Goal: Task Accomplishment & Management: Manage account settings

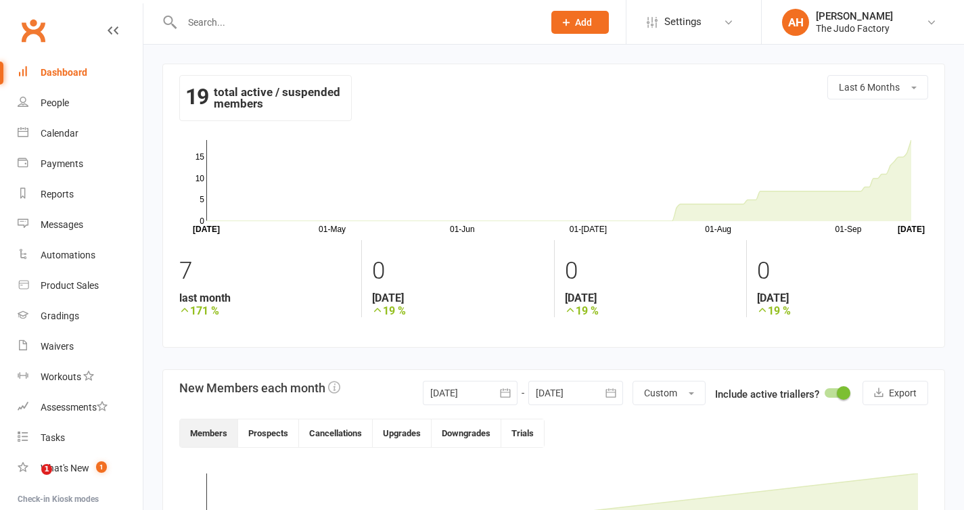
click at [70, 73] on div "Dashboard" at bounding box center [64, 72] width 47 height 11
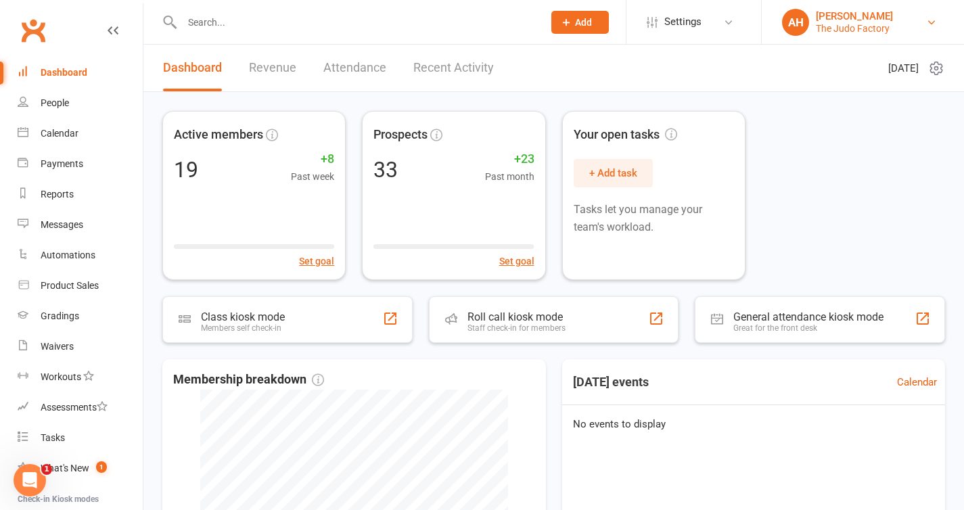
click at [815, 20] on link "AH Akraman Hoshal The Judo Factory" at bounding box center [863, 22] width 162 height 27
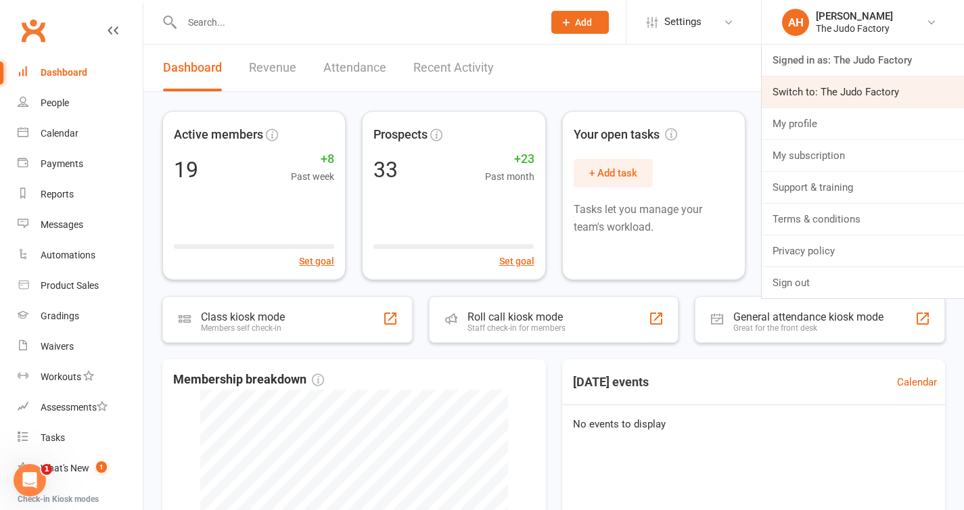
click at [824, 88] on link "Switch to: The Judo Factory" at bounding box center [863, 91] width 202 height 31
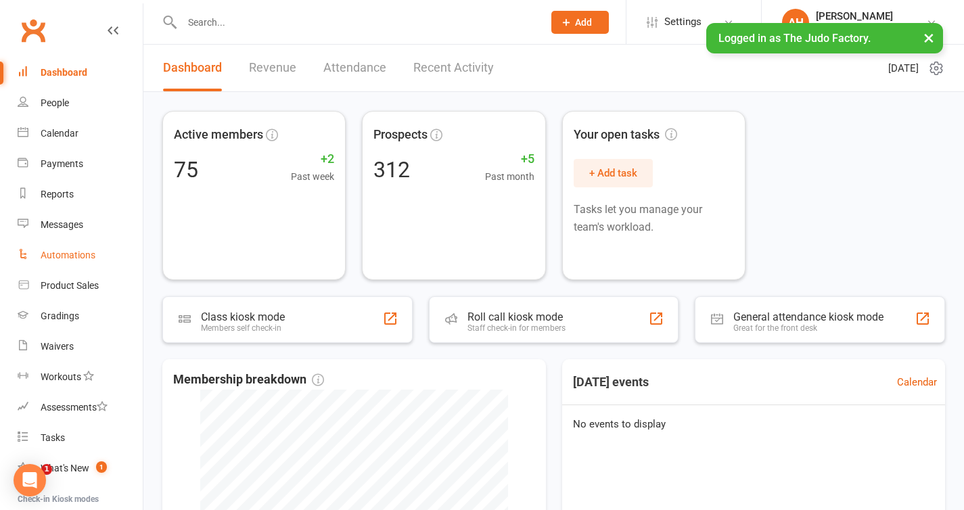
click at [81, 263] on link "Automations" at bounding box center [80, 255] width 125 height 30
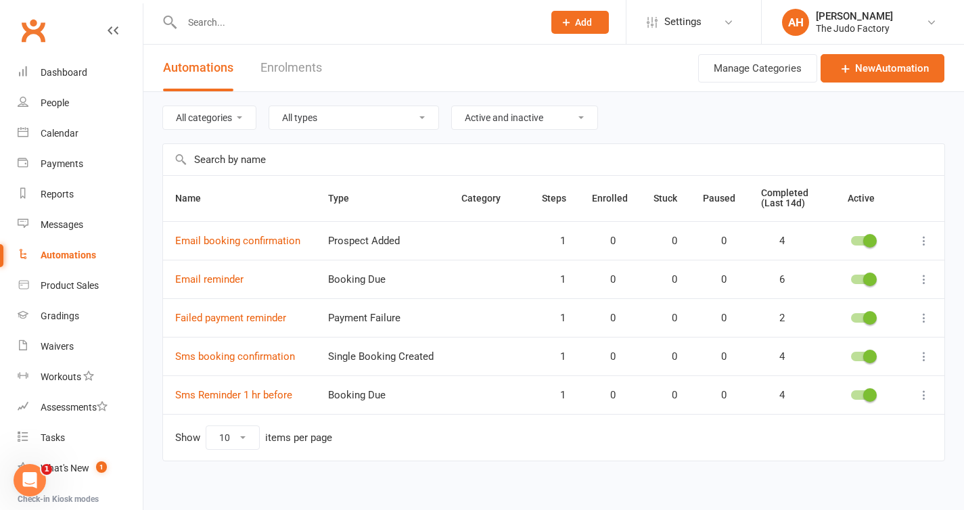
click at [928, 242] on icon at bounding box center [925, 241] width 14 height 14
click at [845, 22] on div "The Judo Factory" at bounding box center [854, 28] width 77 height 12
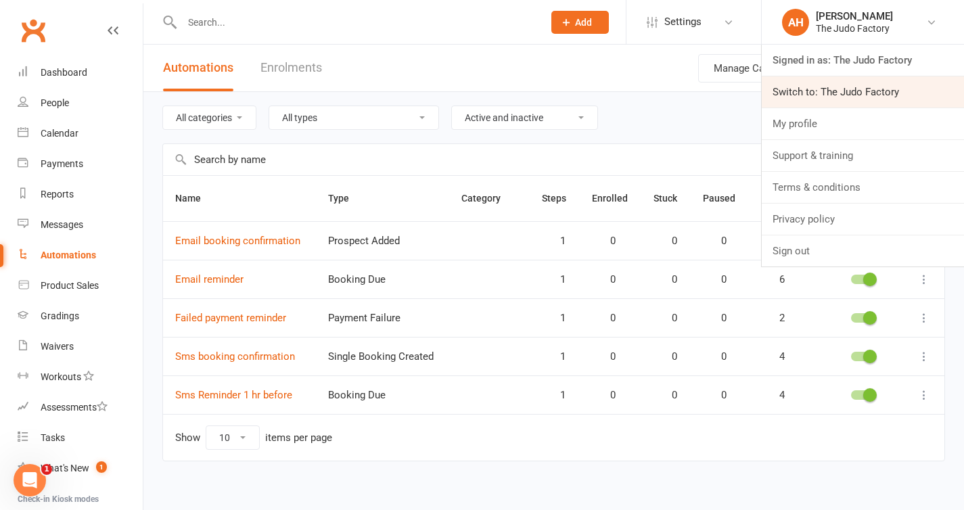
click at [845, 82] on link "Switch to: The Judo Factory" at bounding box center [863, 91] width 202 height 31
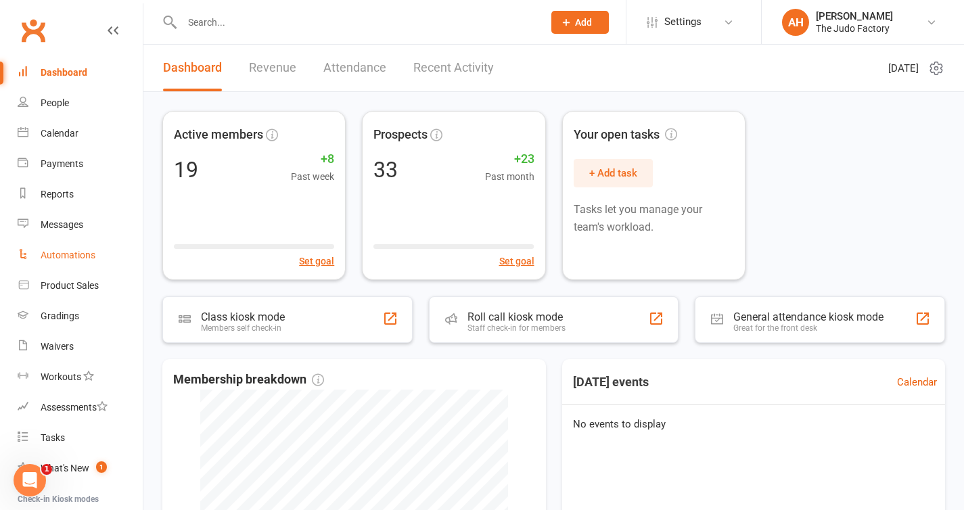
click at [64, 248] on link "Automations" at bounding box center [80, 255] width 125 height 30
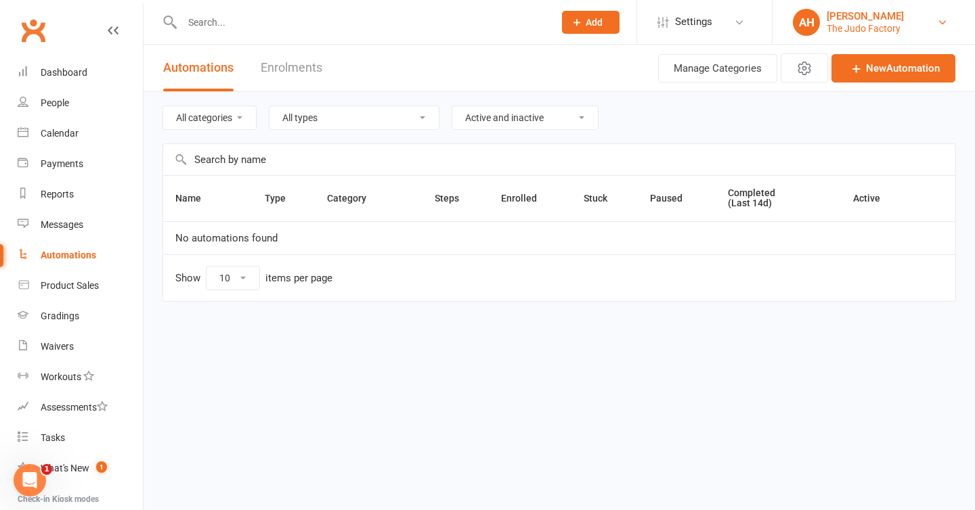
click at [873, 30] on div "The Judo Factory" at bounding box center [864, 28] width 77 height 12
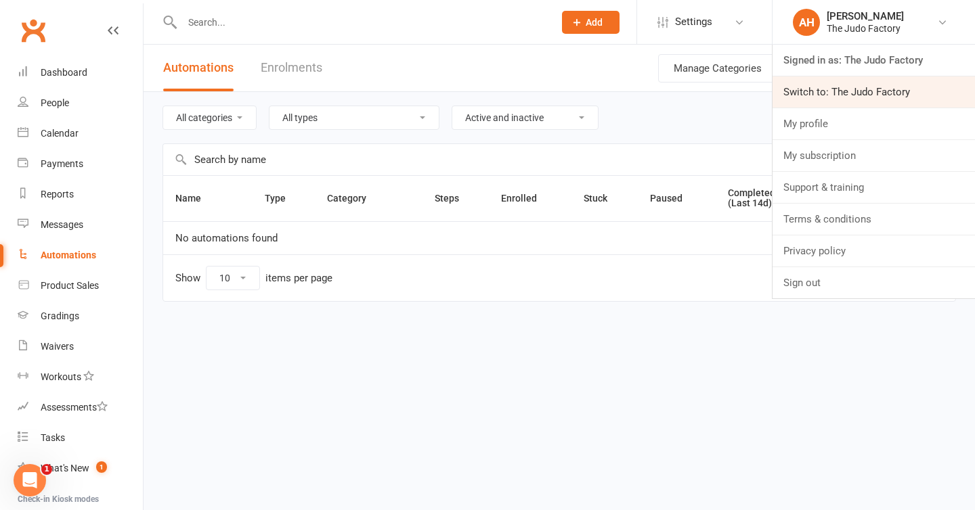
click at [882, 91] on link "Switch to: The Judo Factory" at bounding box center [873, 91] width 202 height 31
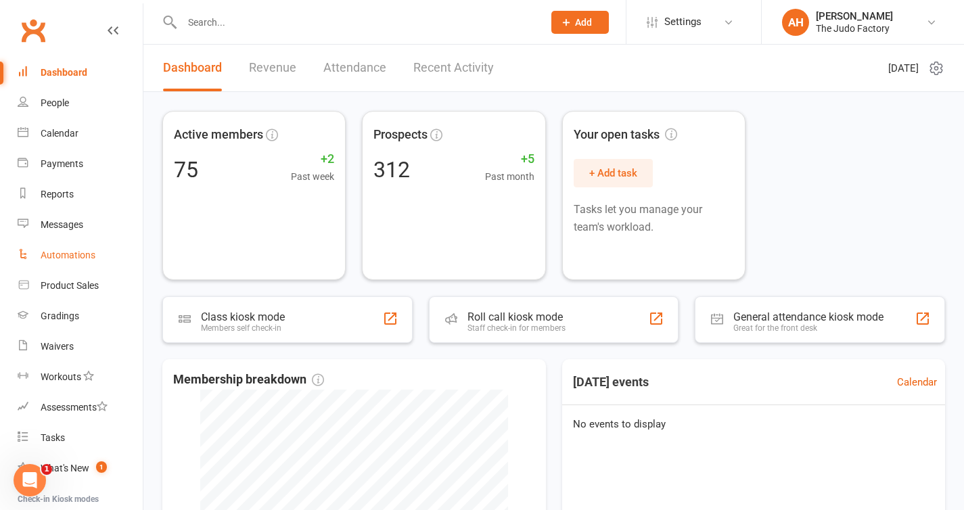
click at [76, 250] on div "Automations" at bounding box center [68, 255] width 55 height 11
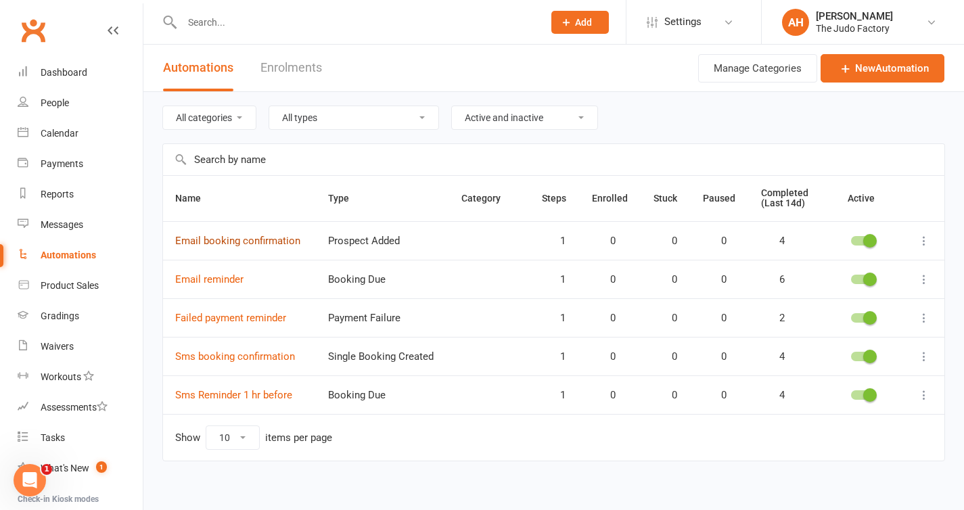
click at [229, 241] on link "Email booking confirmation" at bounding box center [237, 241] width 125 height 12
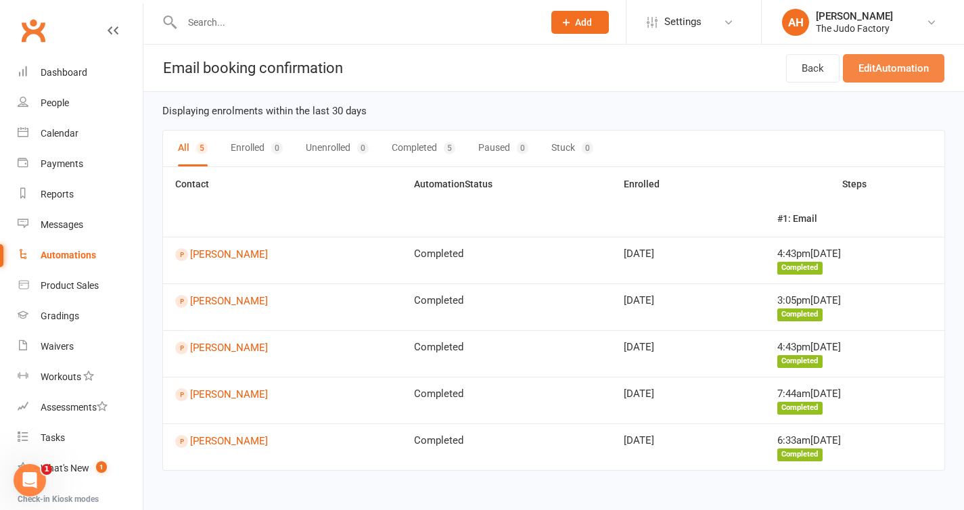
click at [887, 72] on link "Edit Automation" at bounding box center [894, 68] width 102 height 28
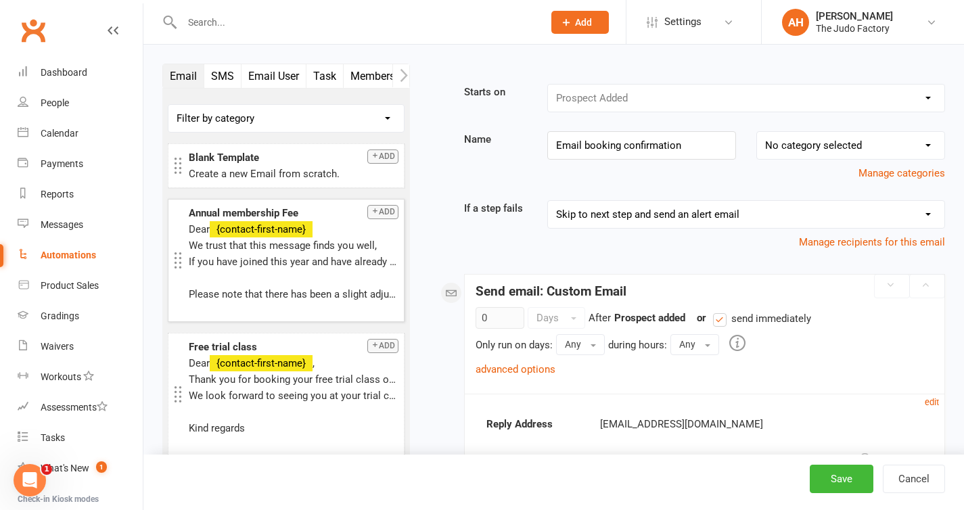
click at [332, 273] on p at bounding box center [294, 278] width 210 height 16
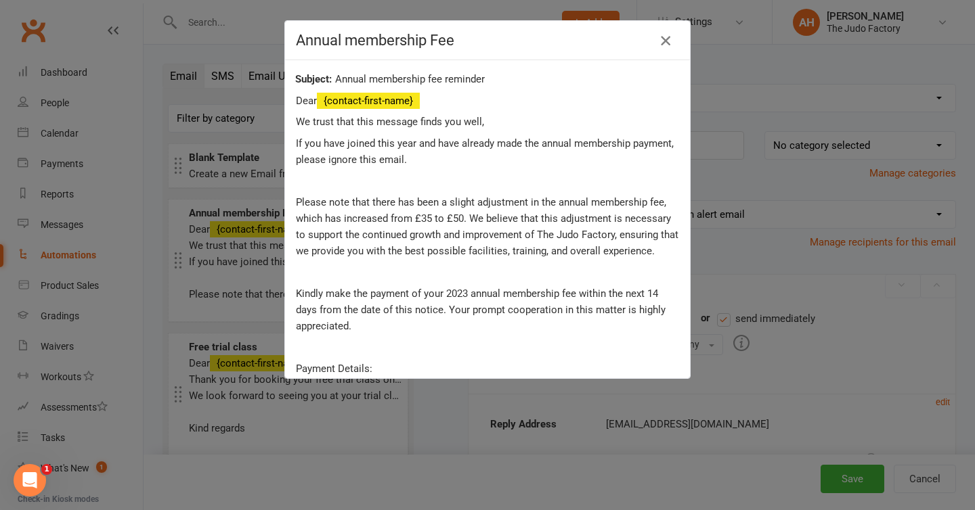
click at [660, 38] on icon "button" at bounding box center [665, 40] width 16 height 16
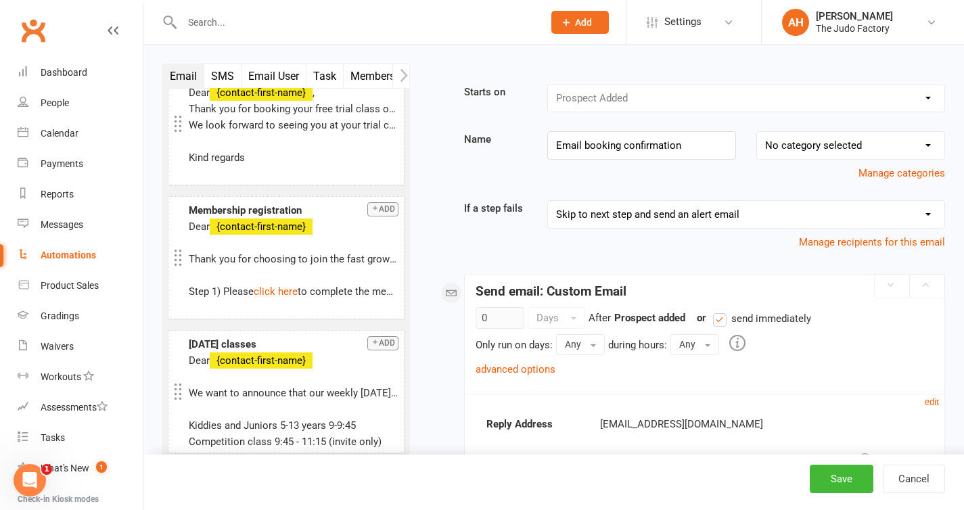
scroll to position [273, 0]
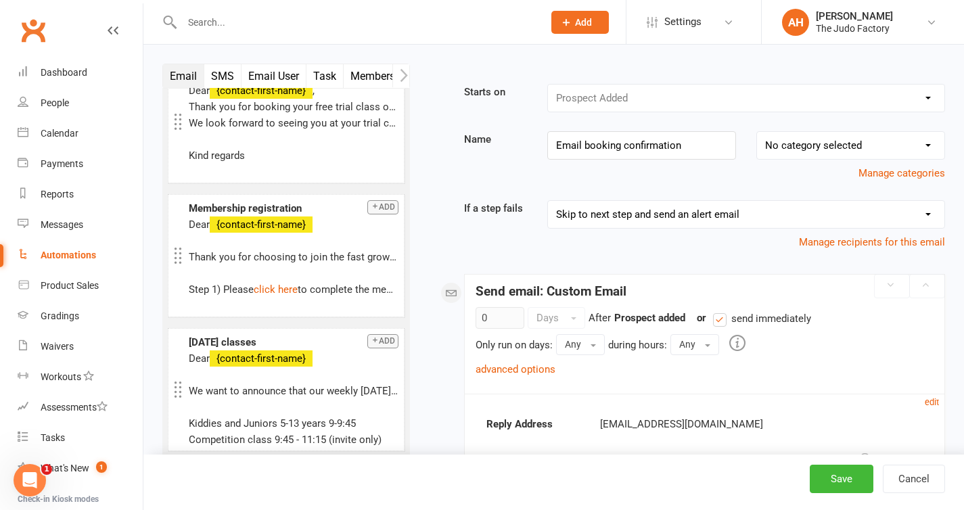
click at [76, 261] on div "Automations" at bounding box center [68, 255] width 55 height 11
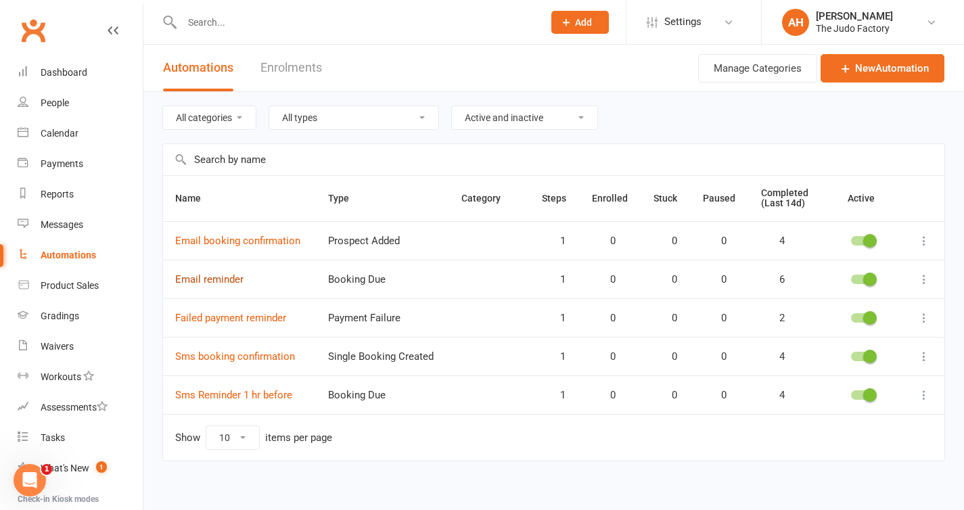
click at [206, 284] on link "Email reminder" at bounding box center [209, 279] width 68 height 12
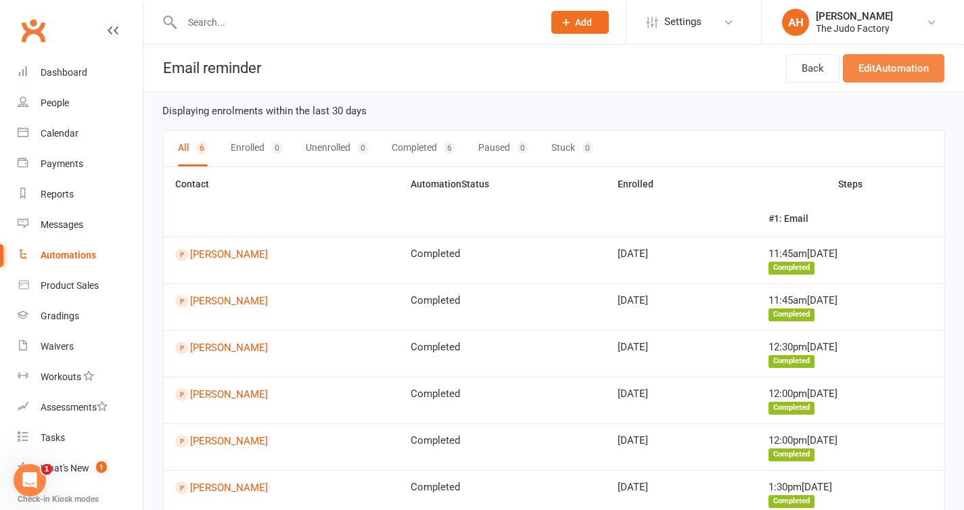
click at [922, 70] on link "Edit Automation" at bounding box center [894, 68] width 102 height 28
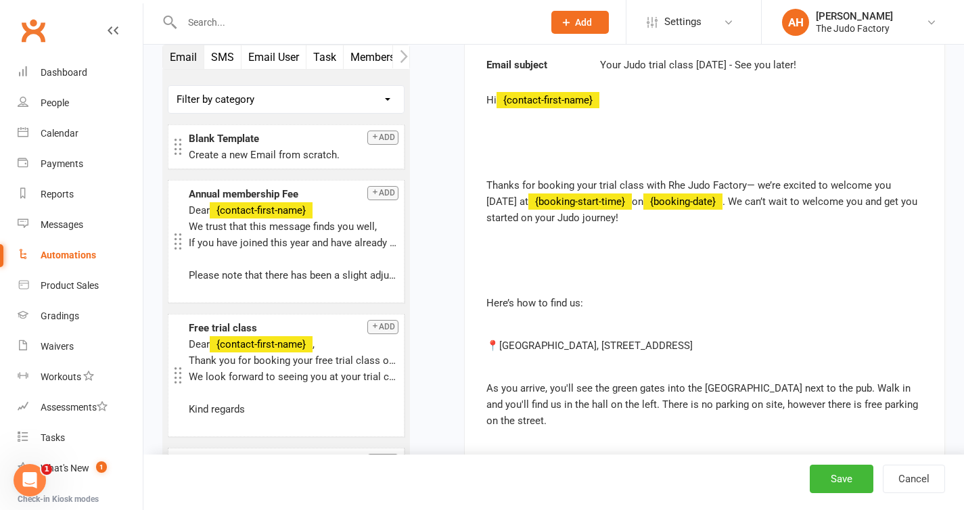
scroll to position [493, 0]
click at [671, 190] on p "Thanks for booking your trial class with Rhe Judo Factory— we’re excited to wel…" at bounding box center [705, 201] width 436 height 49
click at [674, 181] on p "Thanks for booking your trial class with Rhe Judo Factory— we’re excited to wel…" at bounding box center [705, 201] width 436 height 49
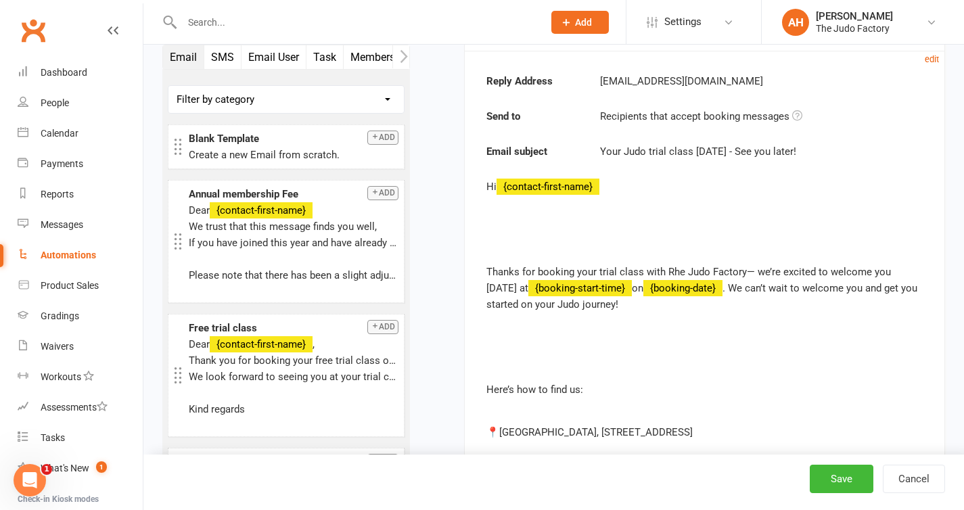
scroll to position [404, 0]
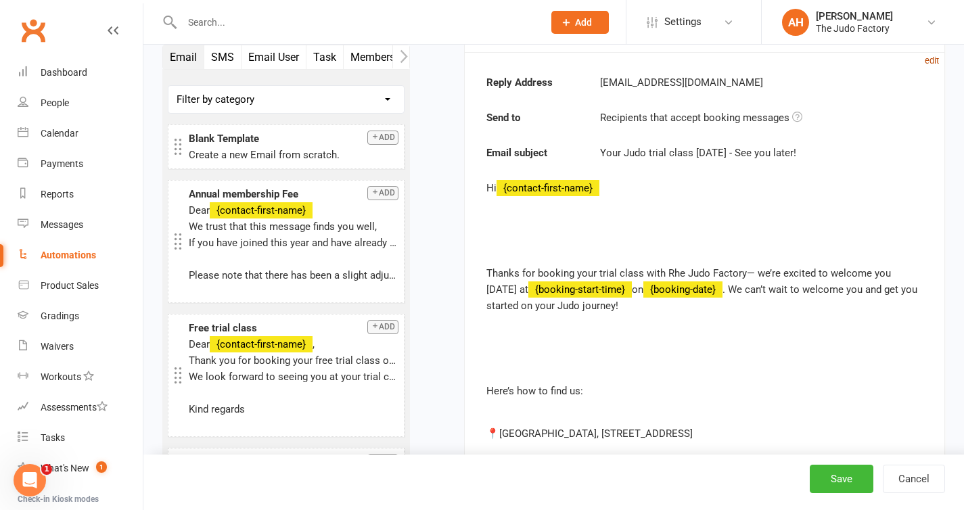
click at [933, 63] on small "edit" at bounding box center [932, 60] width 14 height 10
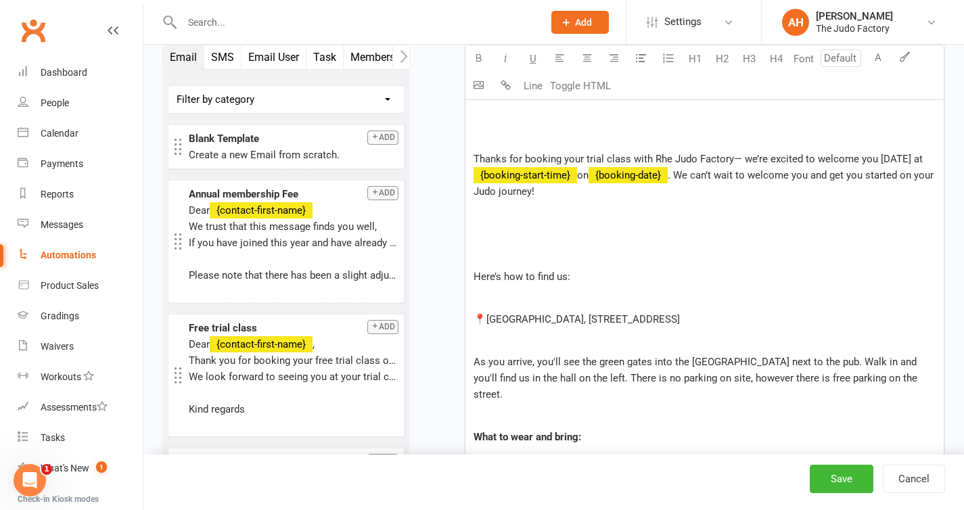
scroll to position [719, 0]
click at [661, 160] on span "Thanks for booking your trial class with Rhe Judo Factory— we’re excited to wel…" at bounding box center [698, 158] width 449 height 12
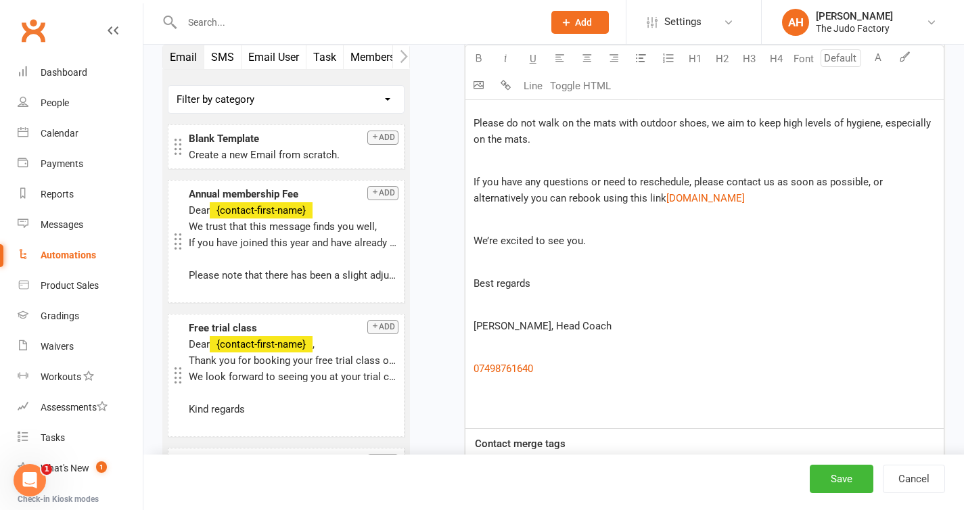
scroll to position [1256, 0]
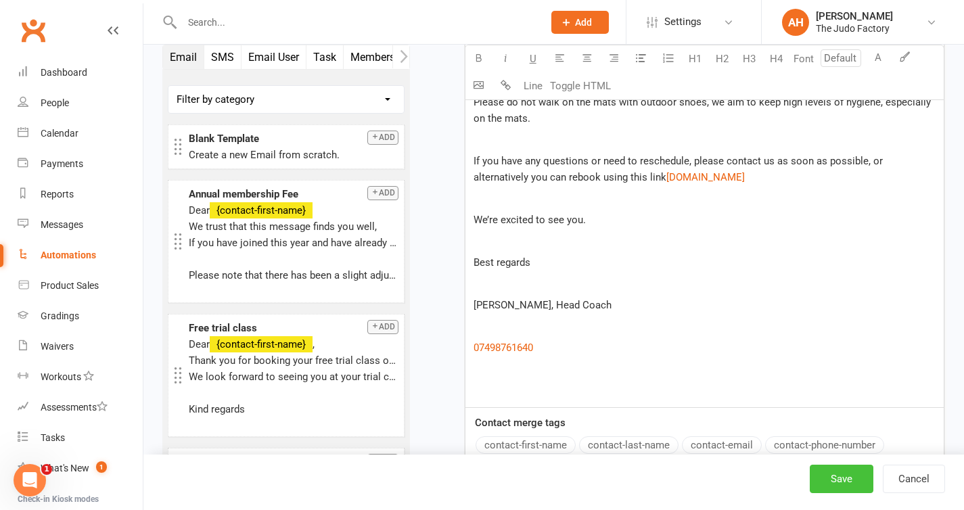
click at [836, 480] on button "Save" at bounding box center [842, 479] width 64 height 28
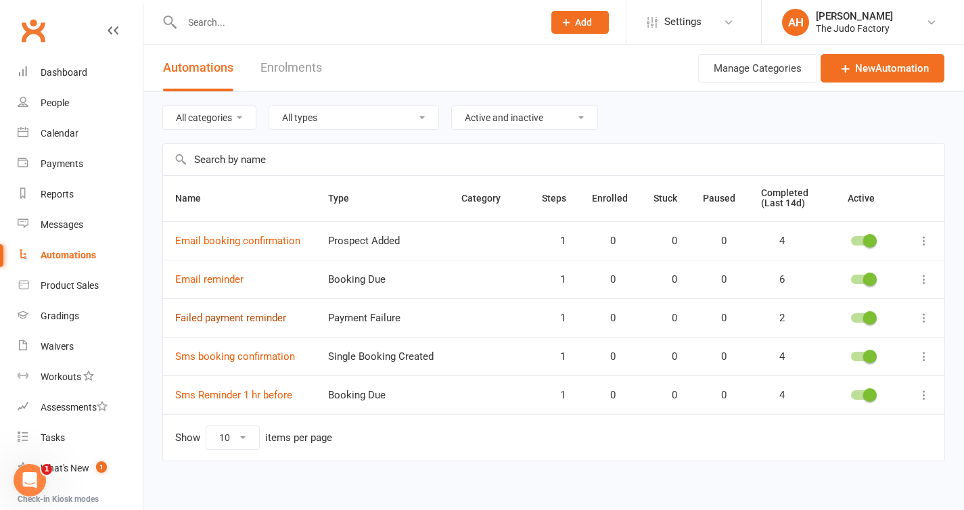
click at [242, 314] on link "Failed payment reminder" at bounding box center [230, 318] width 111 height 12
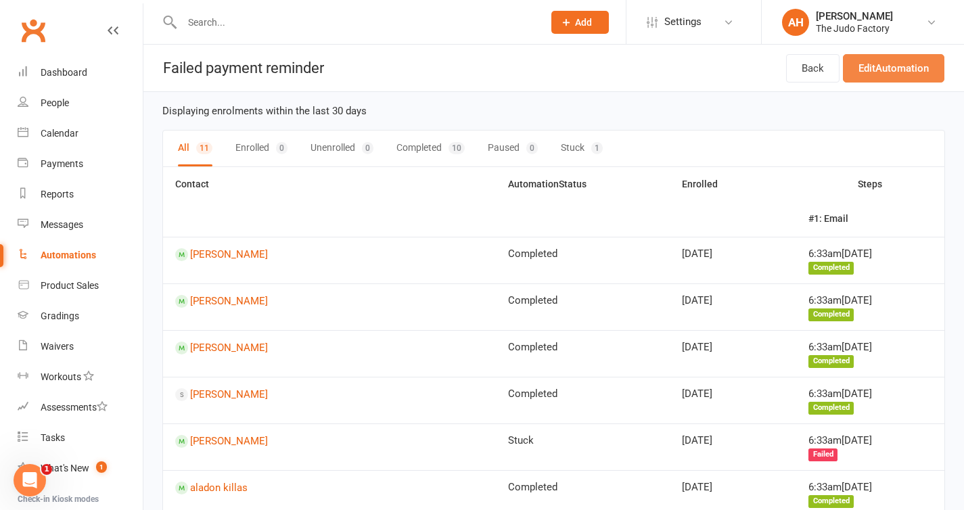
click at [912, 62] on link "Edit Automation" at bounding box center [894, 68] width 102 height 28
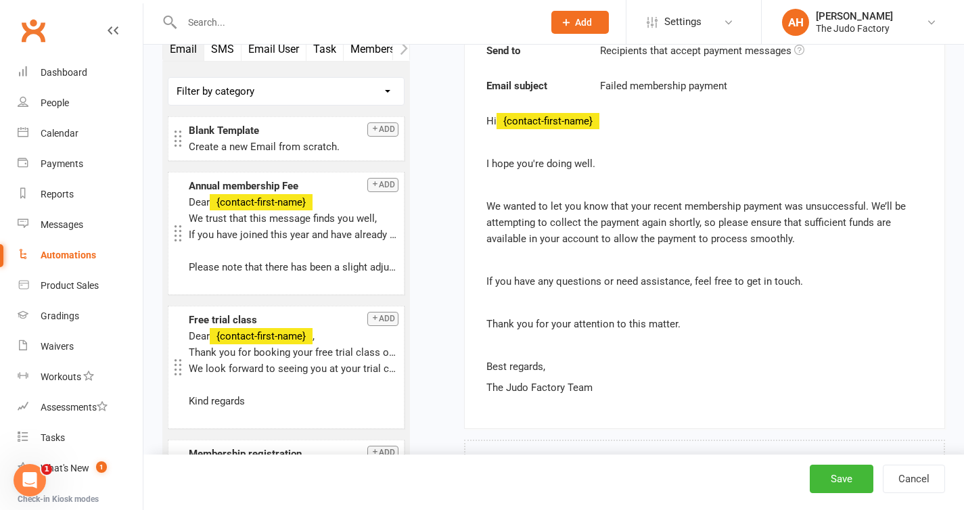
scroll to position [81, 0]
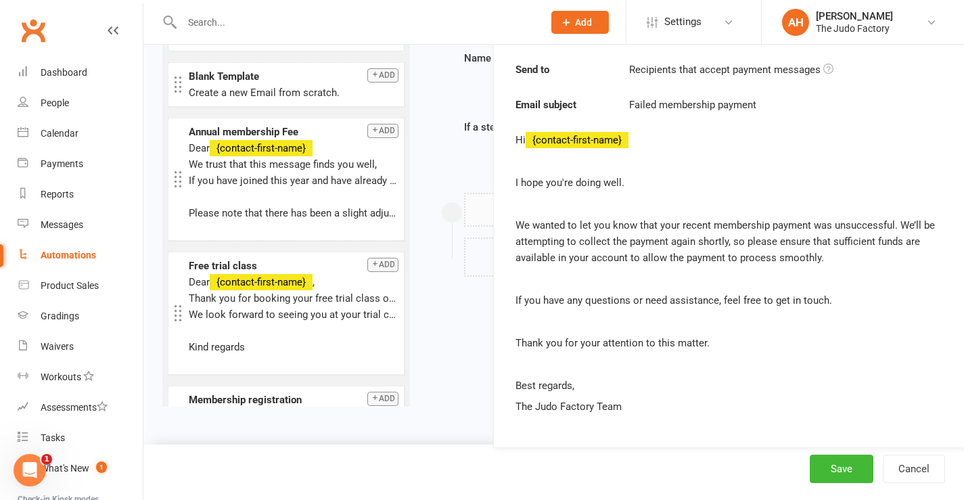
drag, startPoint x: 654, startPoint y: 397, endPoint x: 680, endPoint y: 420, distance: 35.0
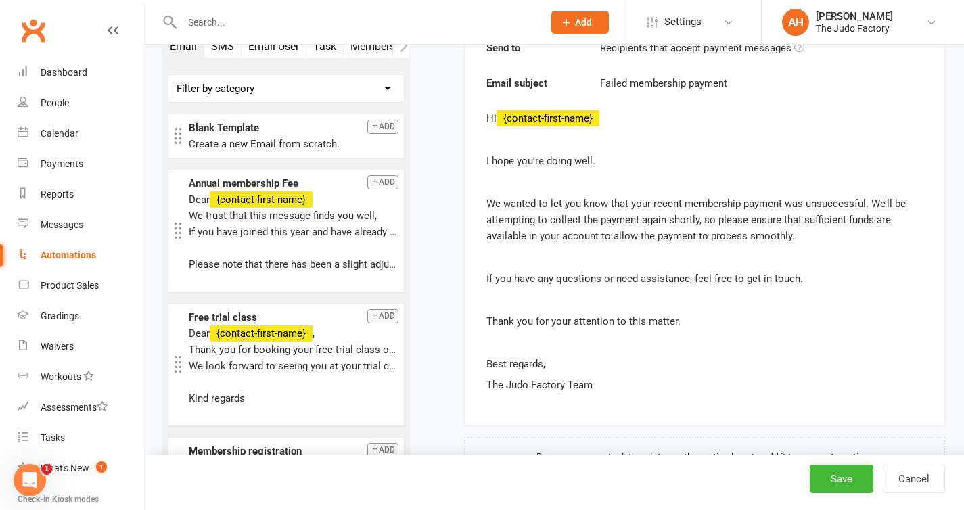
scroll to position [462, 0]
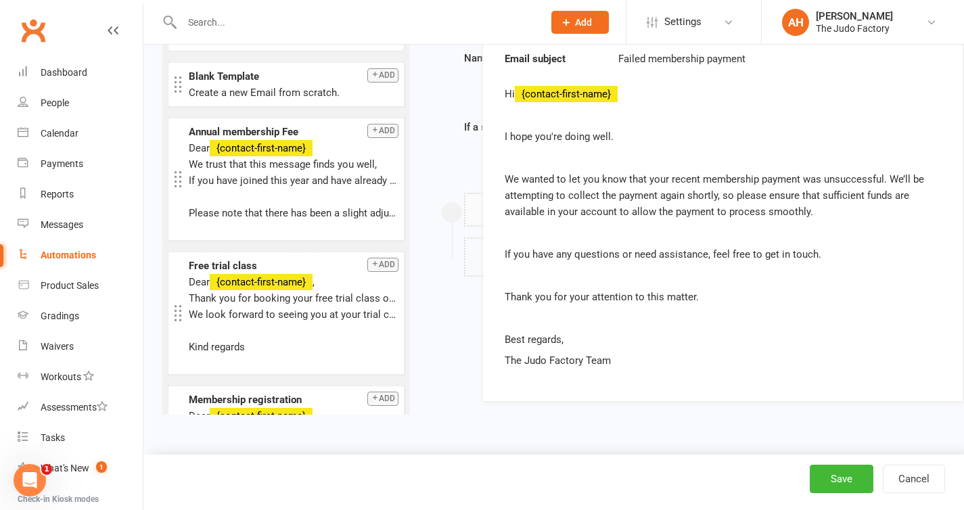
drag, startPoint x: 487, startPoint y: 137, endPoint x: 505, endPoint y: 164, distance: 31.7
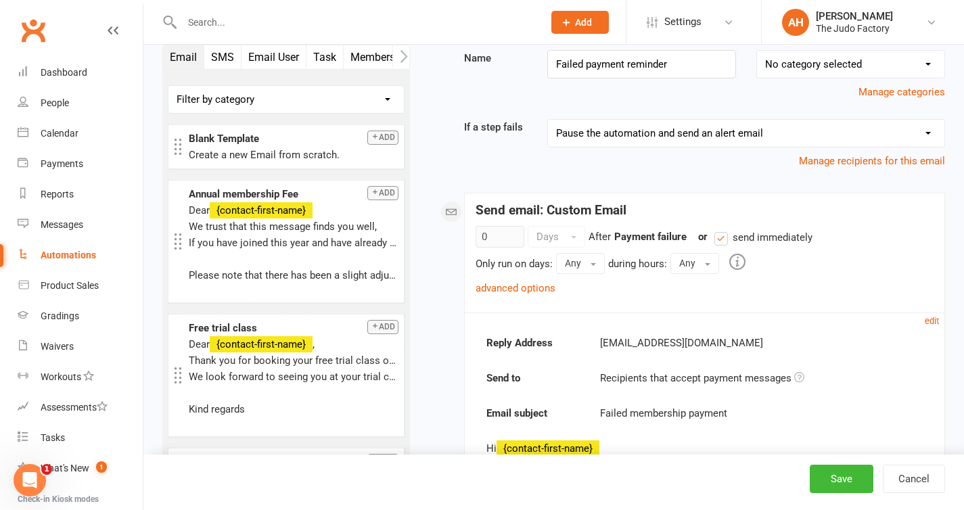
scroll to position [141, 0]
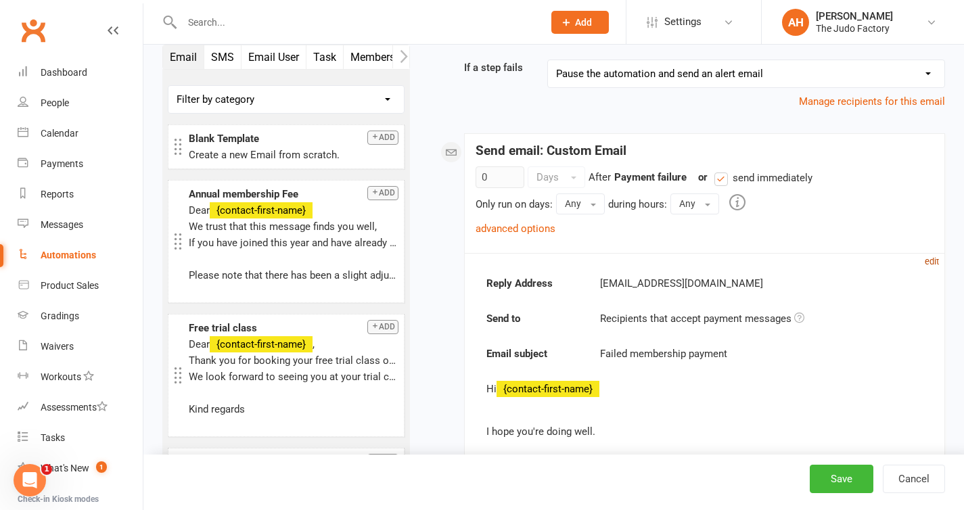
click at [936, 257] on small "edit" at bounding box center [932, 261] width 14 height 10
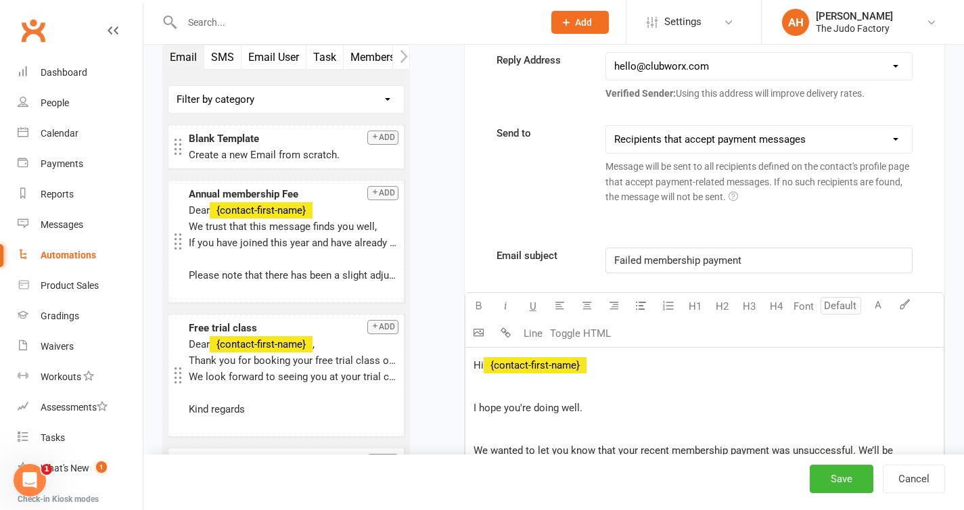
scroll to position [366, 0]
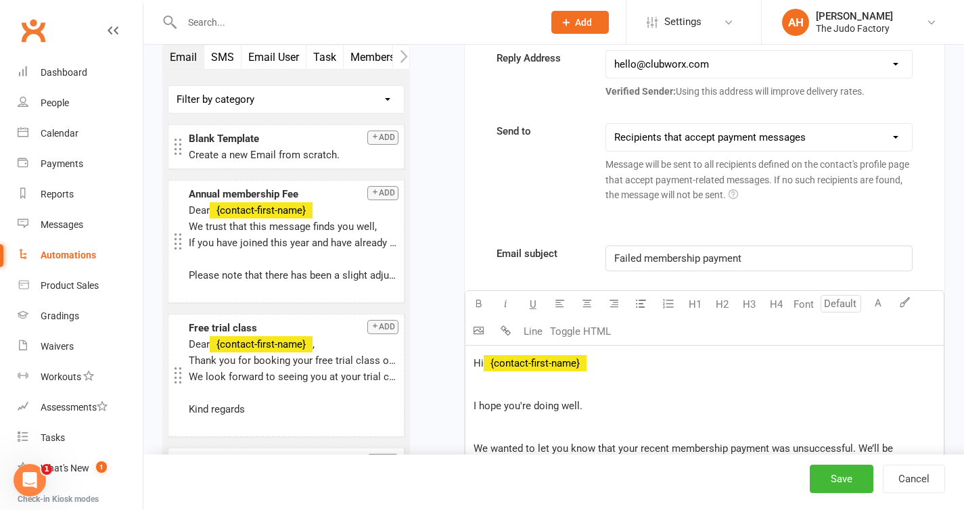
click at [734, 72] on select "hello@clubworx.com info@thejudofactory.com admin@thejudofactory.com" at bounding box center [759, 64] width 306 height 27
select select "1"
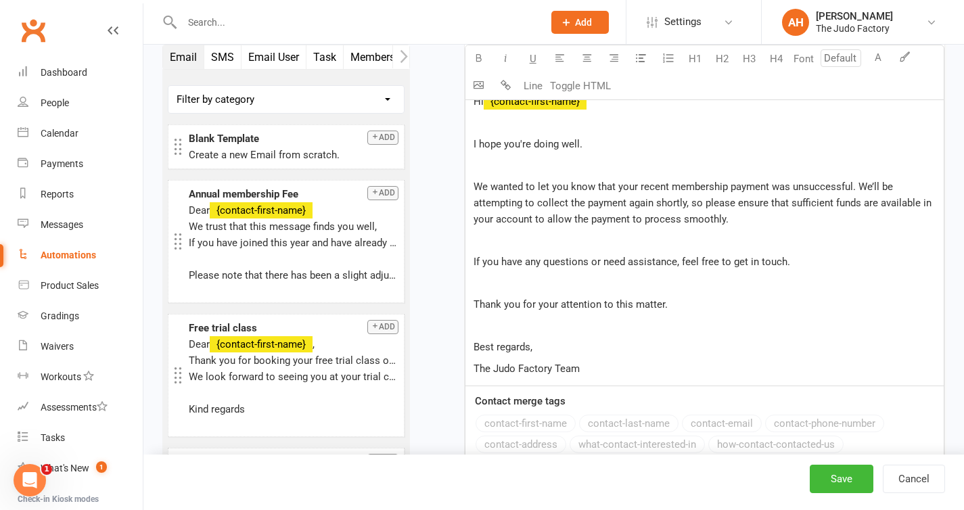
scroll to position [652, 0]
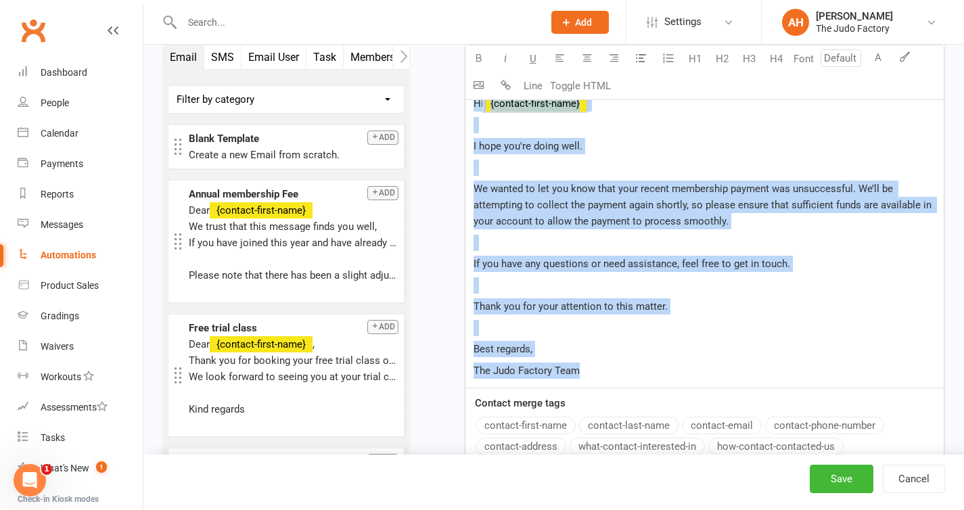
drag, startPoint x: 711, startPoint y: 372, endPoint x: 463, endPoint y: 108, distance: 362.0
click at [463, 108] on div "Starts on Booking Cancelled Booking Due Booking Late-Cancelled Booking Marked A…" at bounding box center [687, 142] width 515 height 1421
copy div "Hi ﻿ {contact-first-name} I hope you're doing well. We wanted to let you know t…"
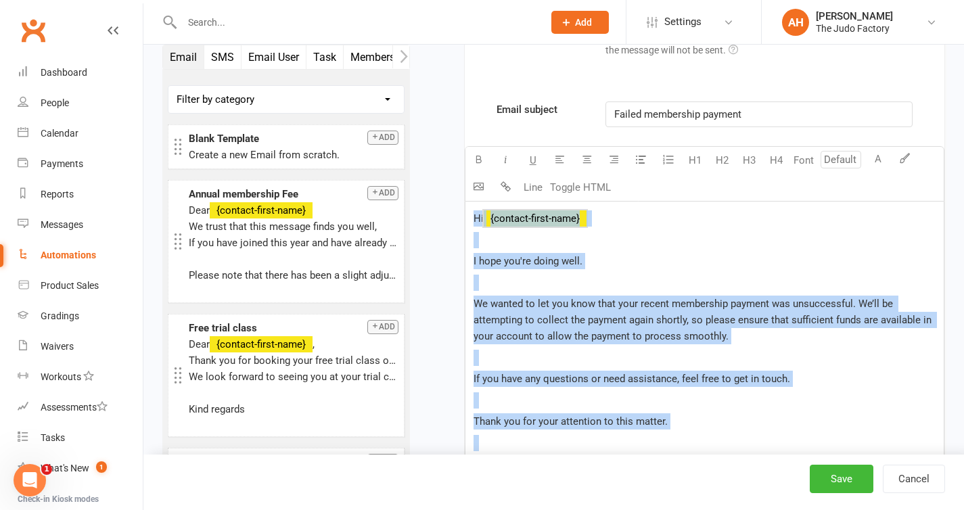
scroll to position [533, 0]
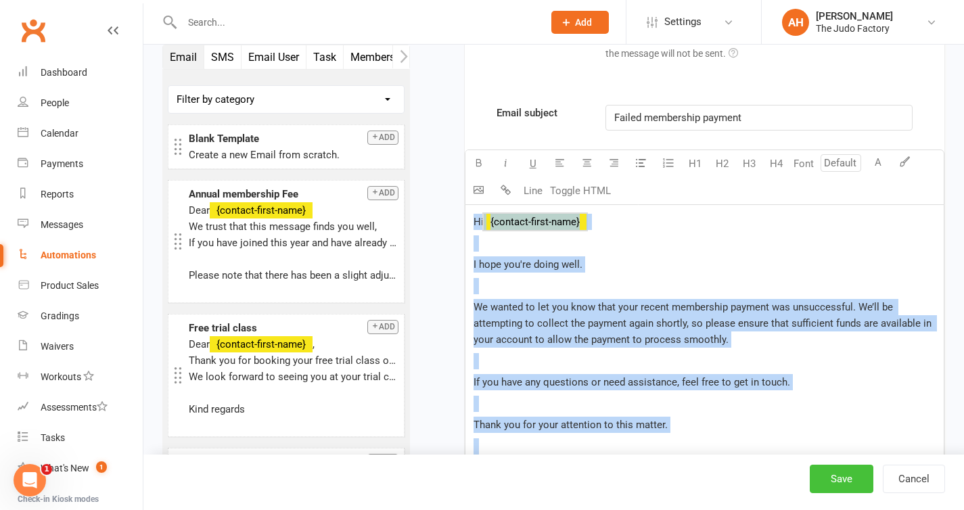
click at [844, 477] on button "Save" at bounding box center [842, 479] width 64 height 28
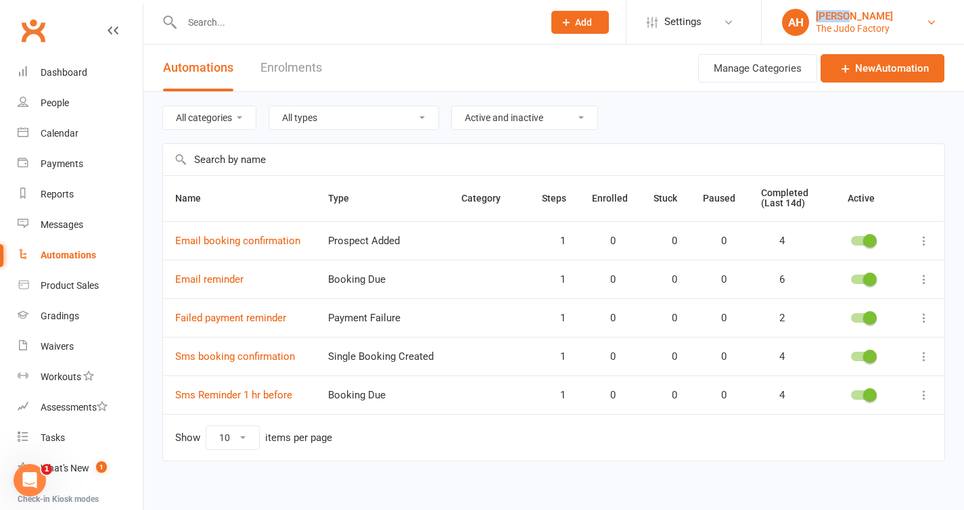
click at [851, 10] on div "[PERSON_NAME]" at bounding box center [854, 16] width 77 height 12
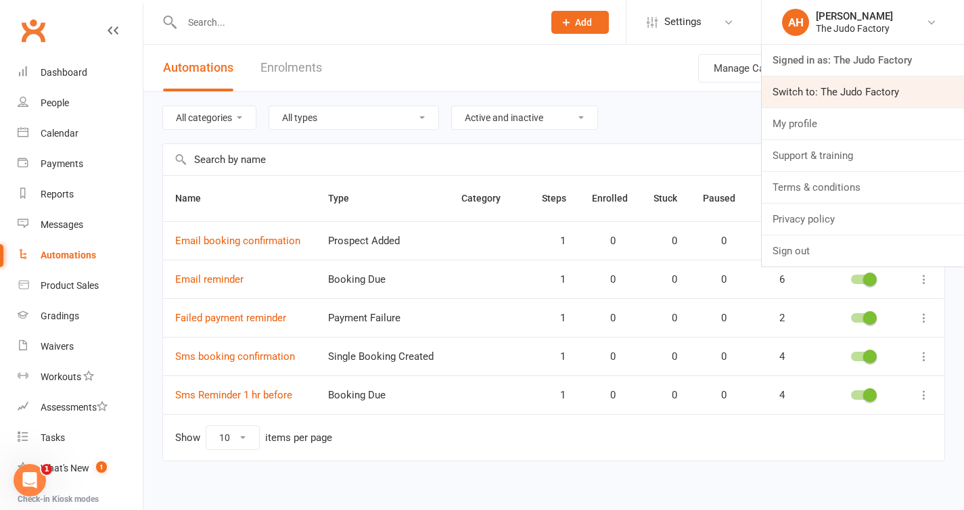
click at [847, 83] on link "Switch to: The Judo Factory" at bounding box center [863, 91] width 202 height 31
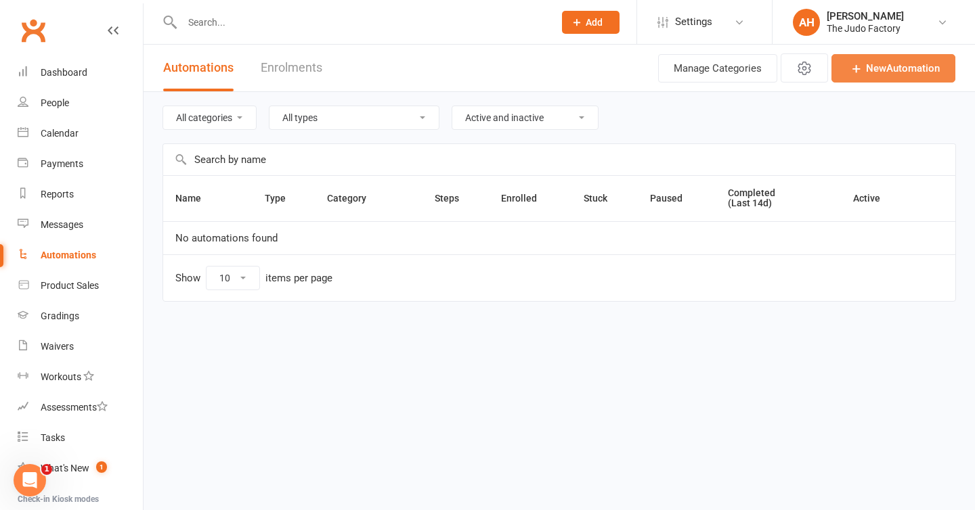
click at [891, 63] on link "New Automation" at bounding box center [893, 68] width 124 height 28
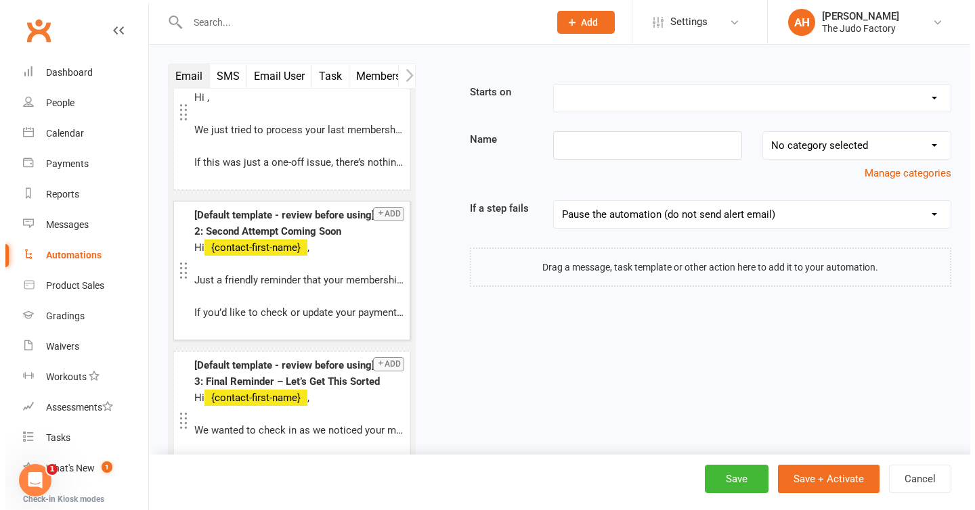
scroll to position [171, 0]
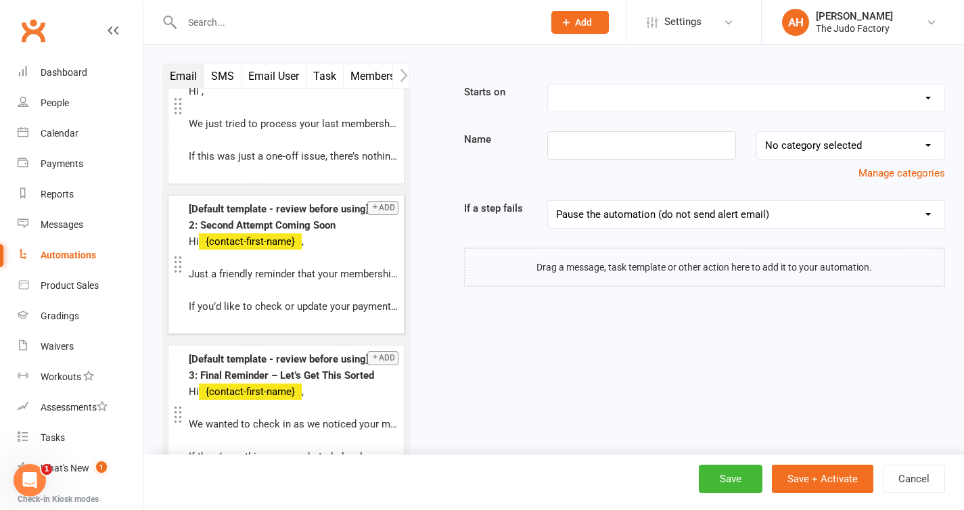
click at [336, 256] on p at bounding box center [294, 258] width 210 height 16
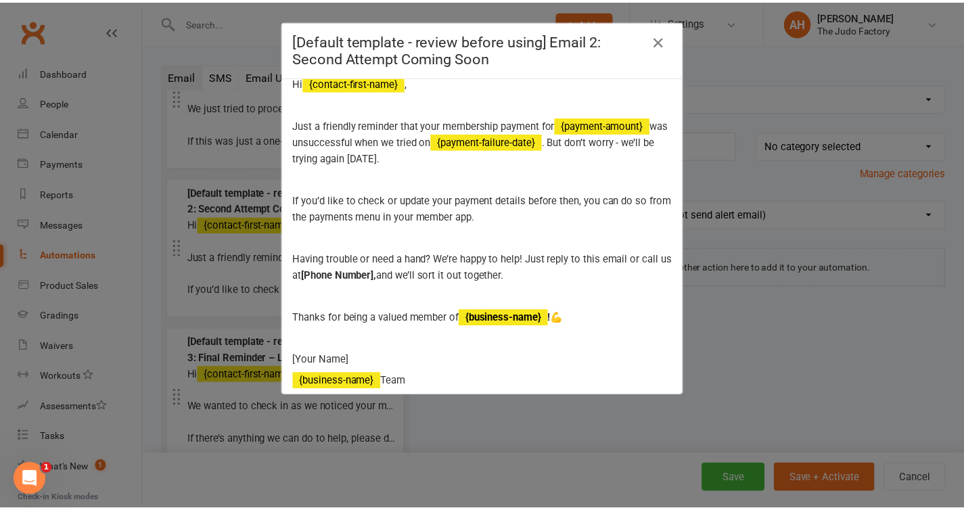
scroll to position [41, 0]
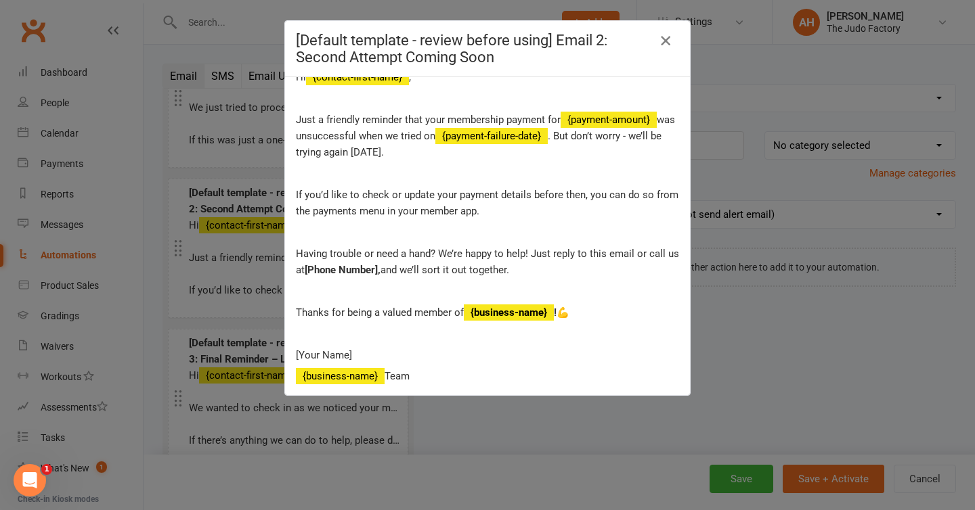
click at [663, 37] on icon "button" at bounding box center [665, 40] width 16 height 16
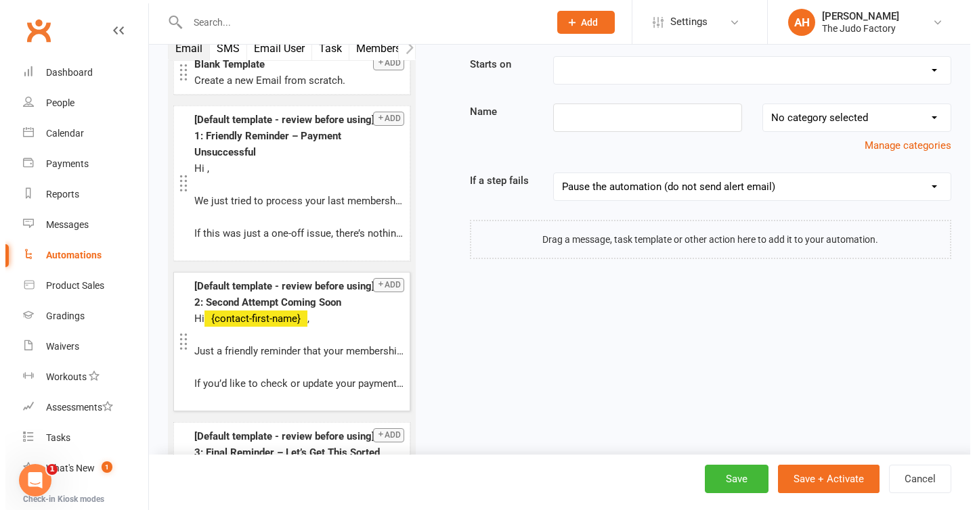
scroll to position [62, 0]
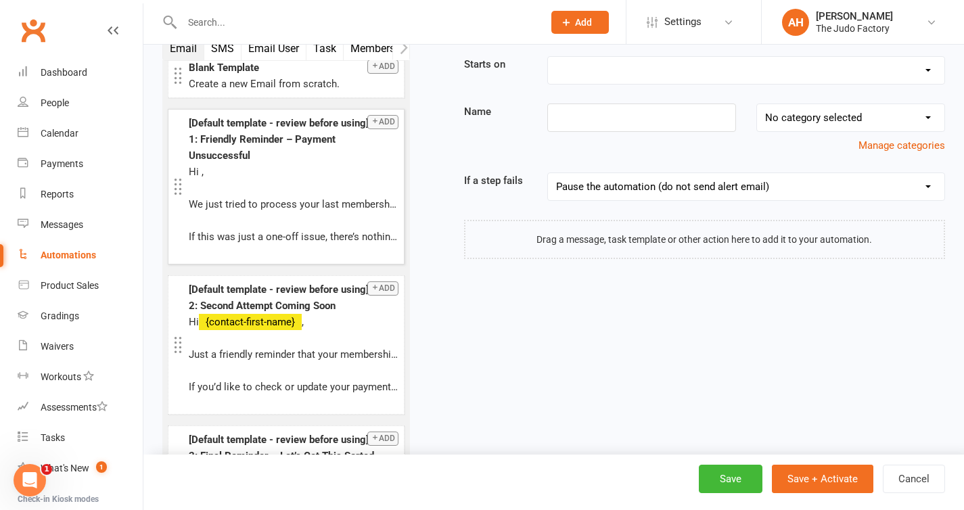
click at [315, 181] on p at bounding box center [294, 188] width 210 height 16
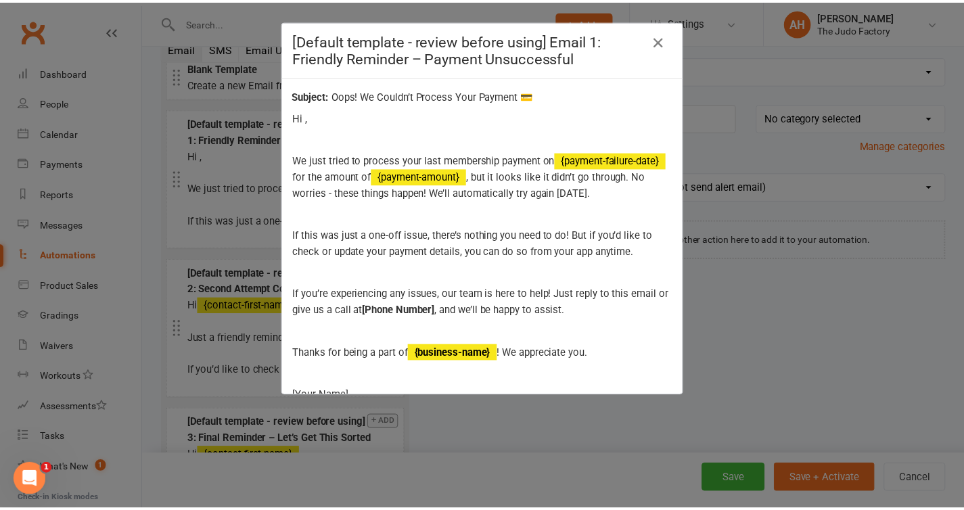
scroll to position [62, 0]
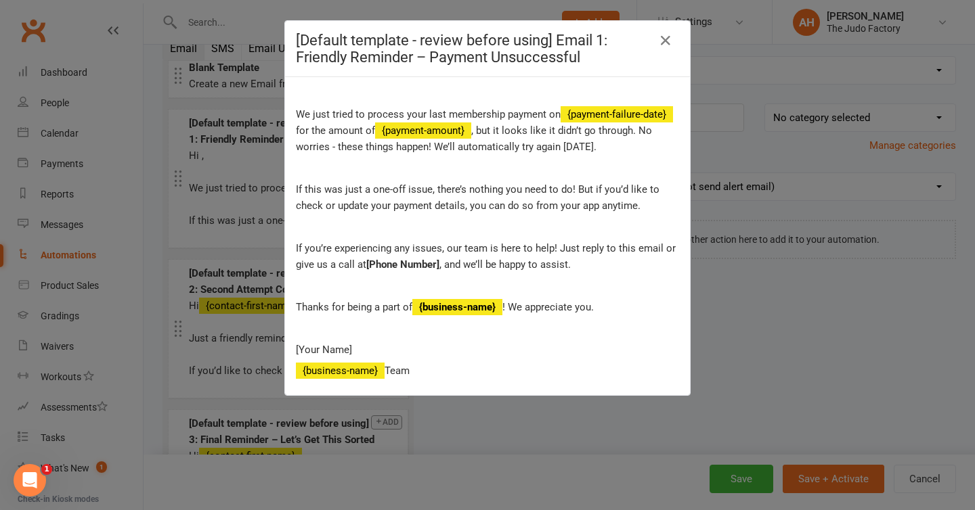
click at [817, 324] on div "[Default template - review before using] Email 1: Friendly Reminder – Payment U…" at bounding box center [487, 255] width 975 height 510
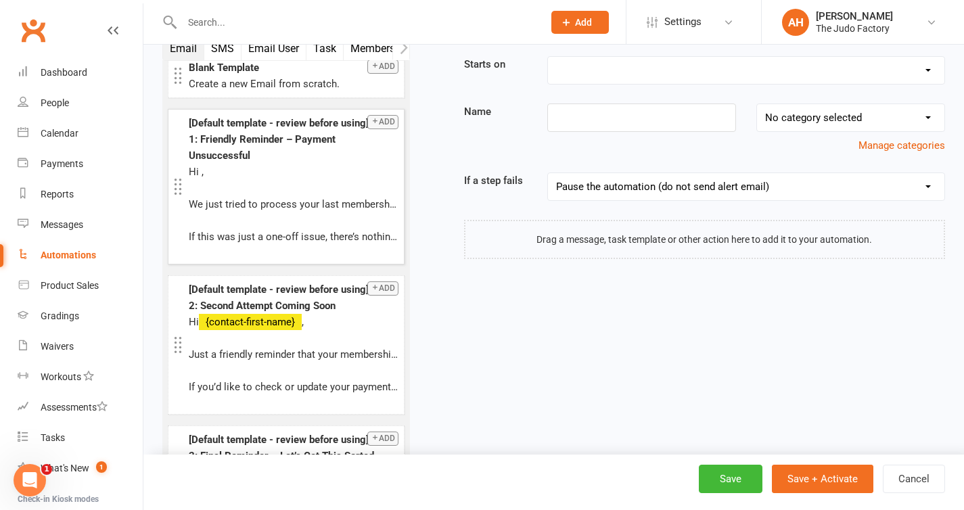
click at [370, 122] on button "Add" at bounding box center [382, 122] width 31 height 14
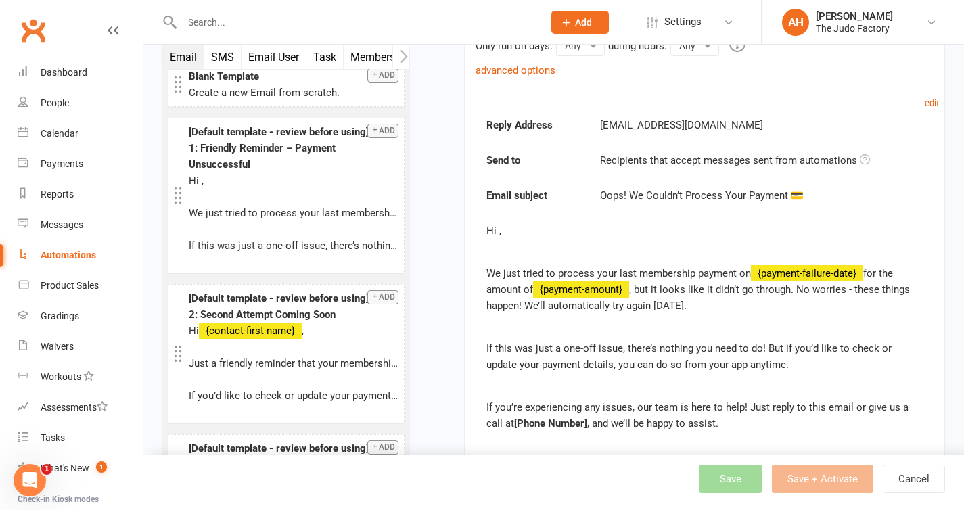
scroll to position [317, 0]
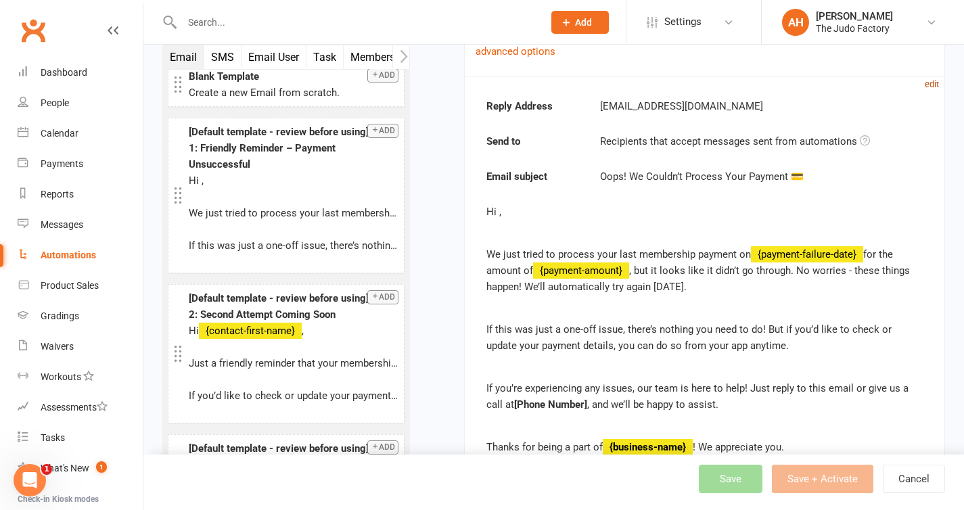
click at [937, 85] on small "edit" at bounding box center [932, 84] width 14 height 10
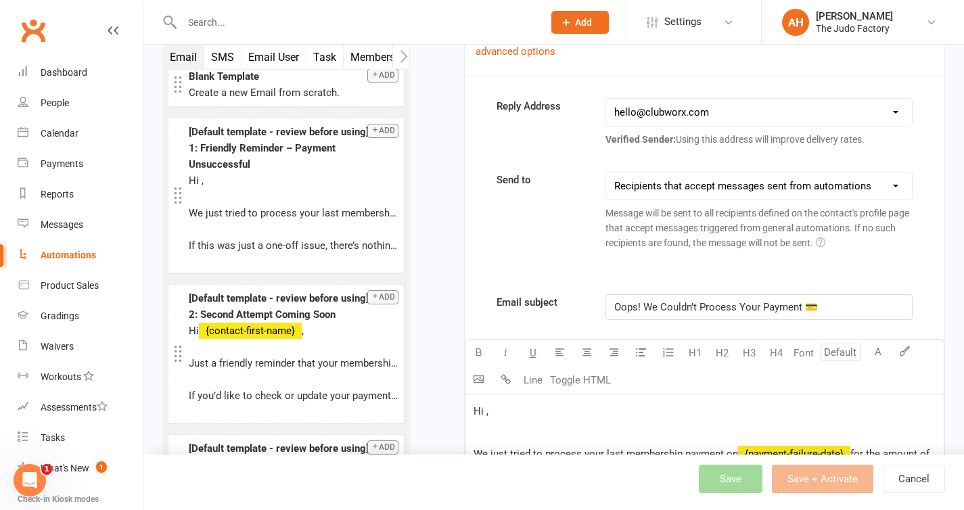
click at [796, 107] on select "hello@clubworx.com admin@thejudofactory.com" at bounding box center [759, 112] width 306 height 27
select select "1"
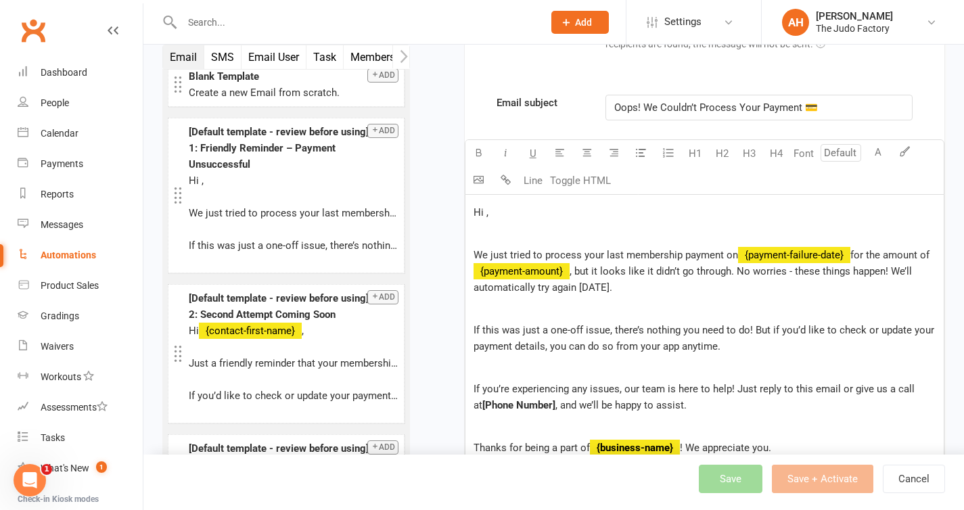
scroll to position [545, 0]
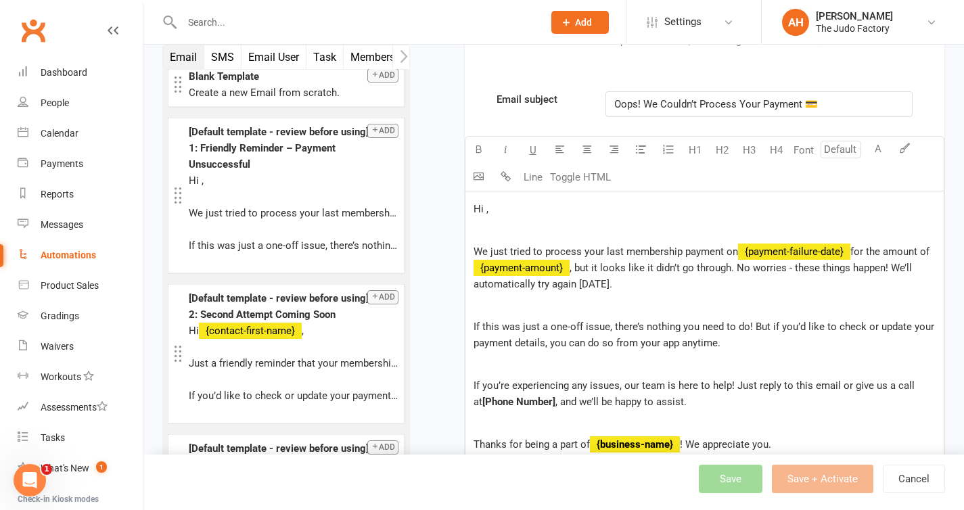
click at [635, 210] on p "Hi ," at bounding box center [705, 209] width 462 height 16
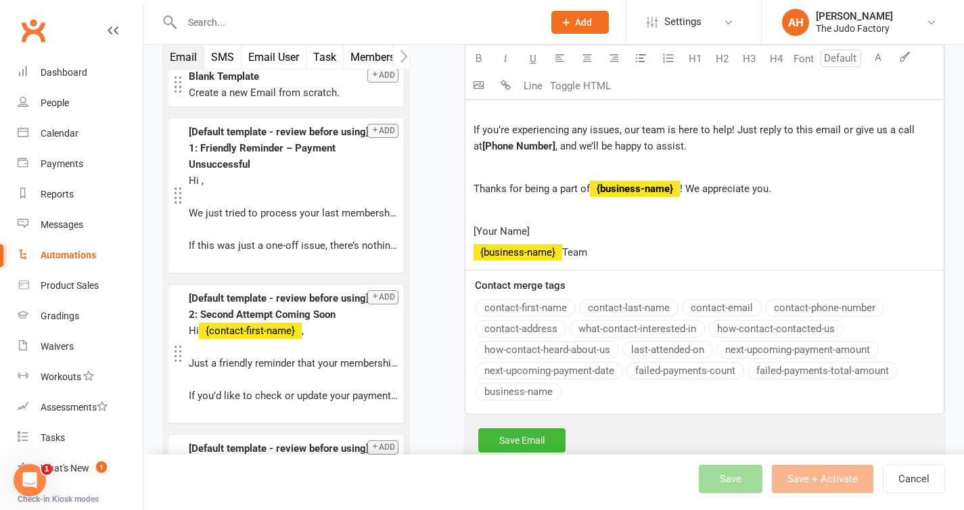
scroll to position [499, 0]
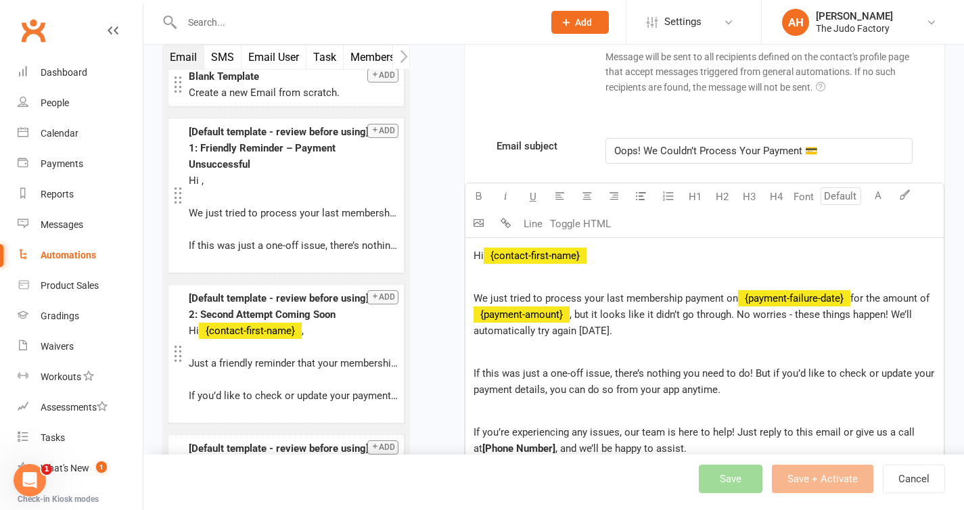
click at [533, 313] on div "Email subject Oops! We Couldn’t Process Your Payment 💳 Font size U H1 H2 H3 H4 …" at bounding box center [705, 427] width 480 height 579
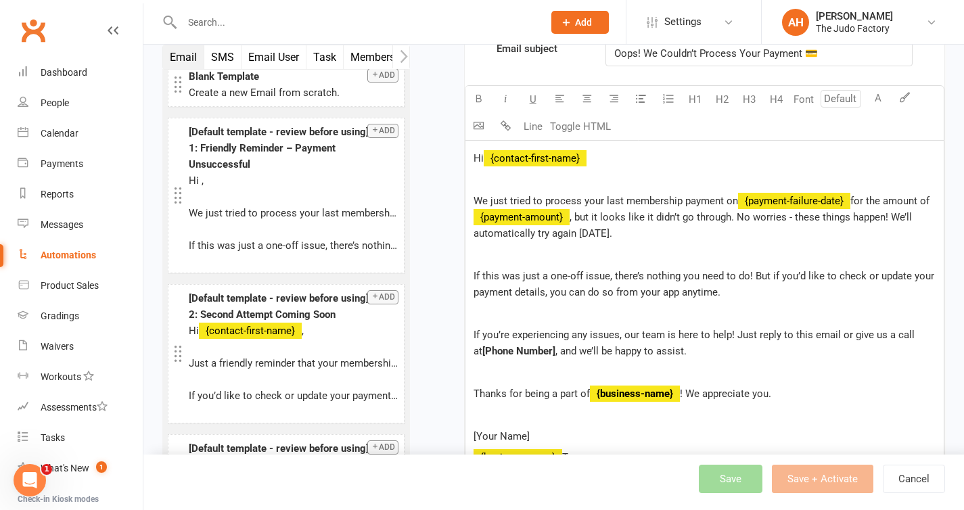
scroll to position [599, 0]
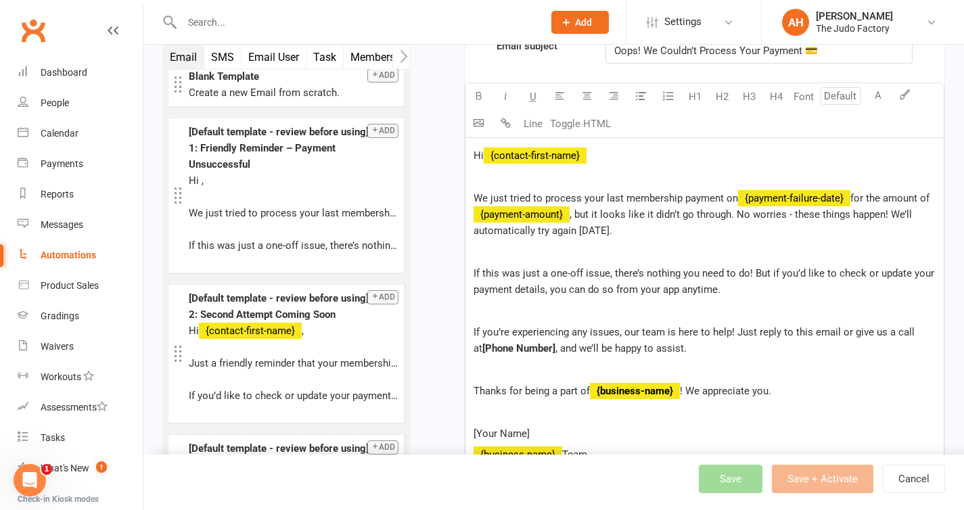
click at [631, 229] on p "We just tried to process your last membership payment on ﻿ {payment-failure-dat…" at bounding box center [705, 214] width 462 height 49
click at [720, 290] on p "If this was just a one-off issue, there’s nothing you need to do! But if you’d …" at bounding box center [705, 281] width 462 height 32
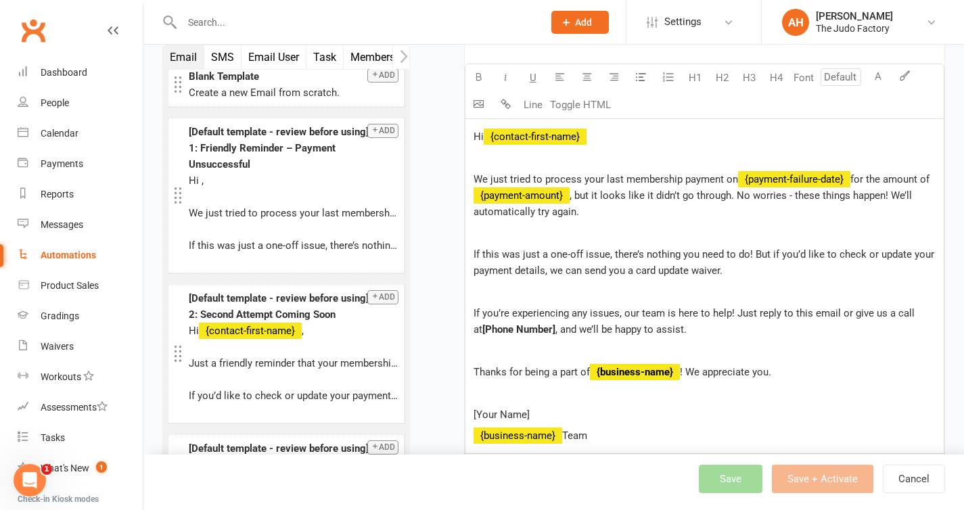
scroll to position [620, 0]
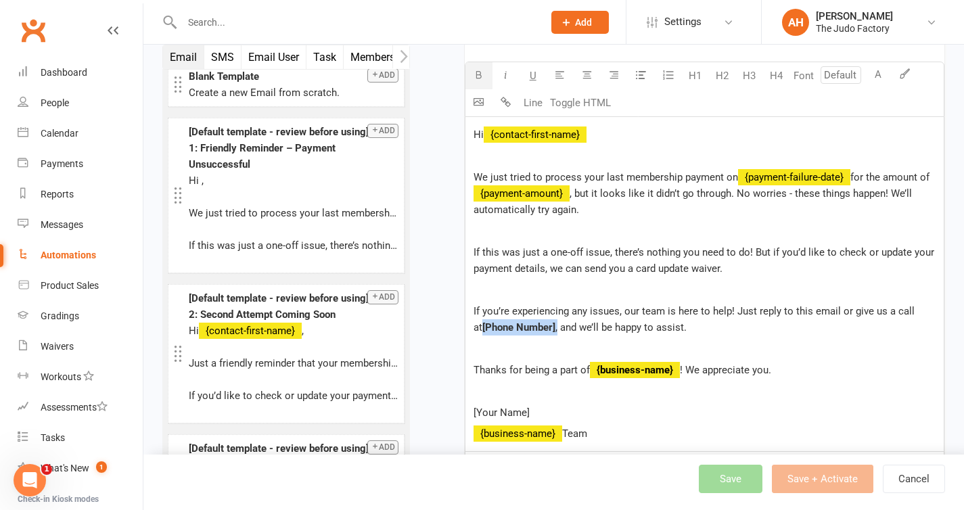
drag, startPoint x: 550, startPoint y: 327, endPoint x: 474, endPoint y: 327, distance: 75.8
click at [474, 327] on p "If you’re experiencing any issues, our team is here to help! Just reply to this…" at bounding box center [705, 319] width 462 height 32
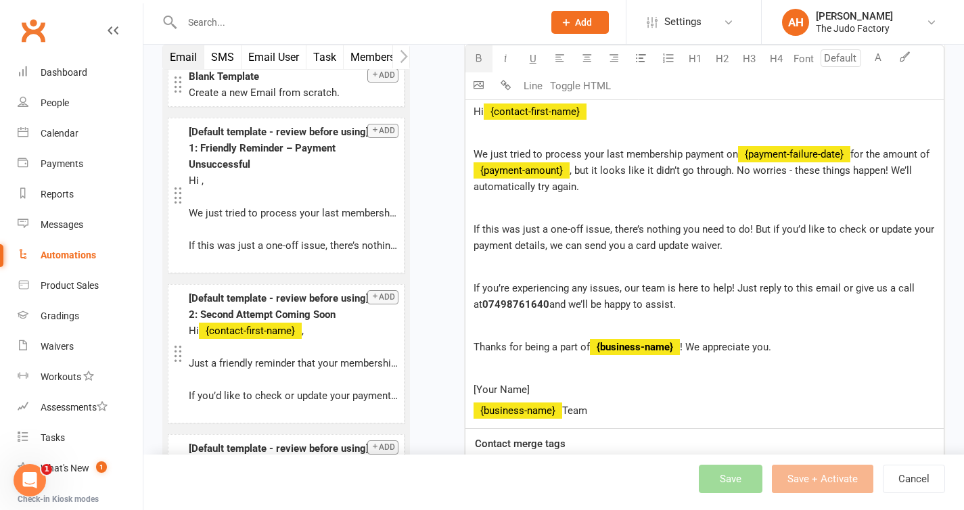
scroll to position [654, 0]
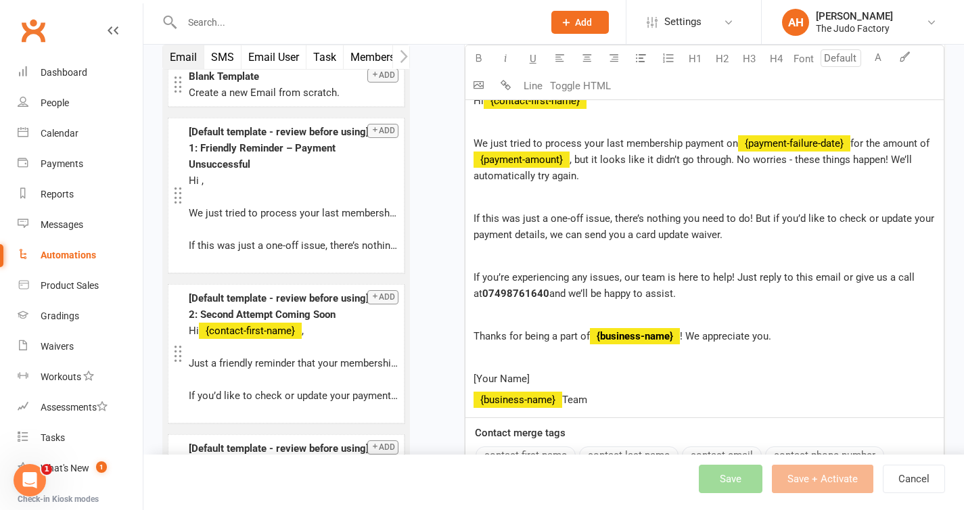
click at [683, 341] on span "! We appreciate you." at bounding box center [725, 336] width 91 height 12
click at [578, 378] on p "[Your Name]" at bounding box center [705, 379] width 462 height 16
click at [633, 404] on p "﻿ {business-name} Team" at bounding box center [705, 400] width 462 height 16
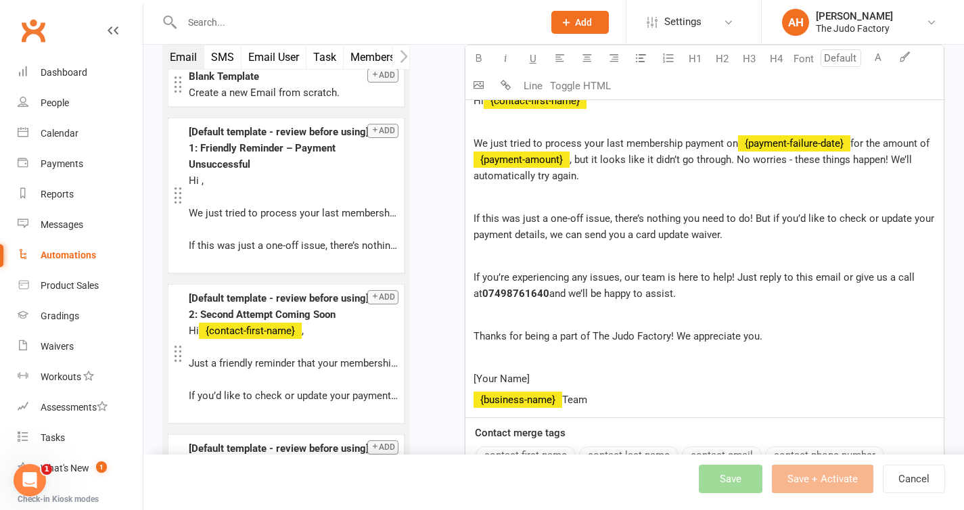
scroll to position [664, 0]
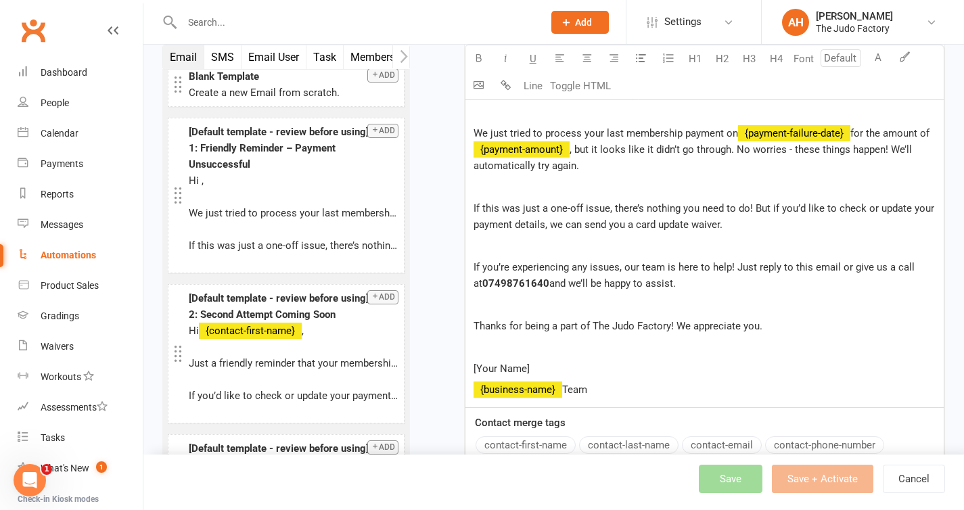
click at [537, 369] on p "[Your Name]" at bounding box center [705, 369] width 462 height 16
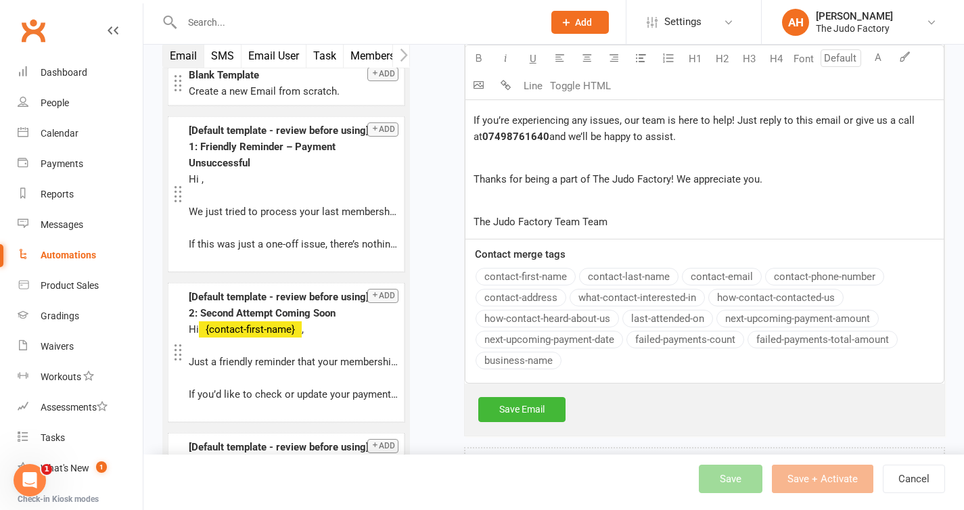
scroll to position [824, 0]
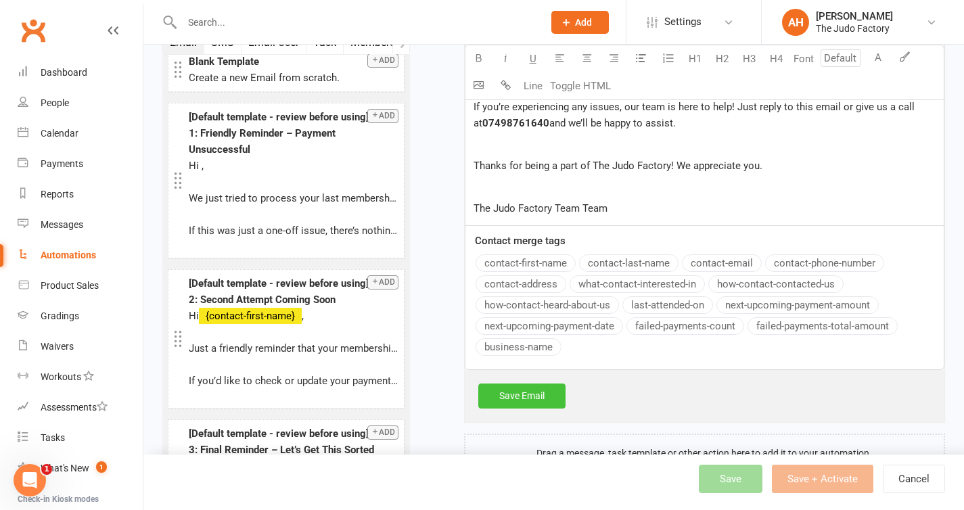
click at [527, 396] on link "Save Email" at bounding box center [521, 396] width 87 height 24
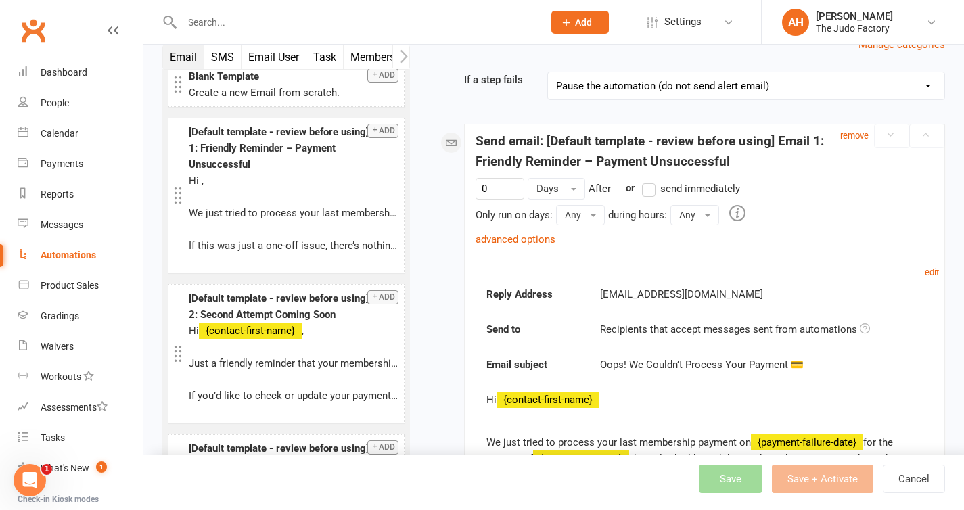
scroll to position [0, 0]
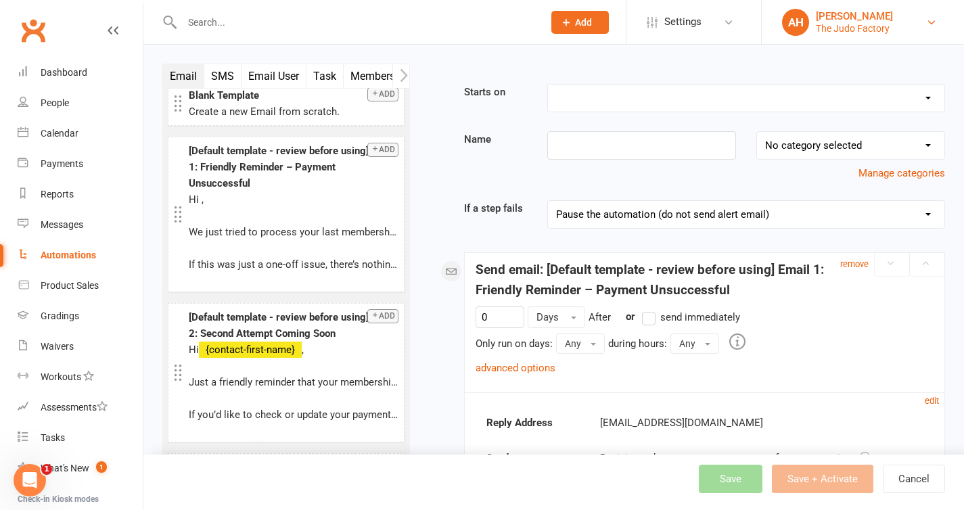
click at [825, 25] on div "The Judo Factory" at bounding box center [854, 28] width 77 height 12
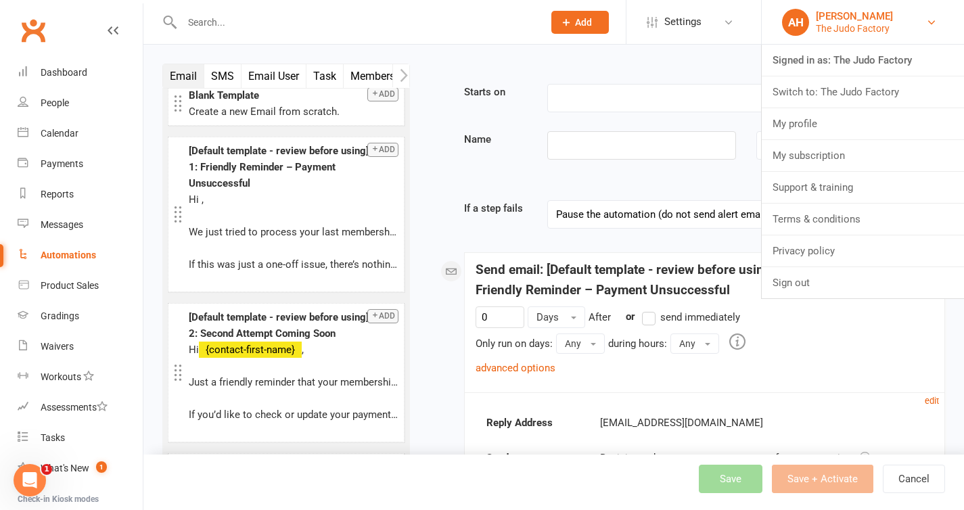
click at [811, 27] on link "AH Akraman Hoshal The Judo Factory" at bounding box center [863, 22] width 162 height 27
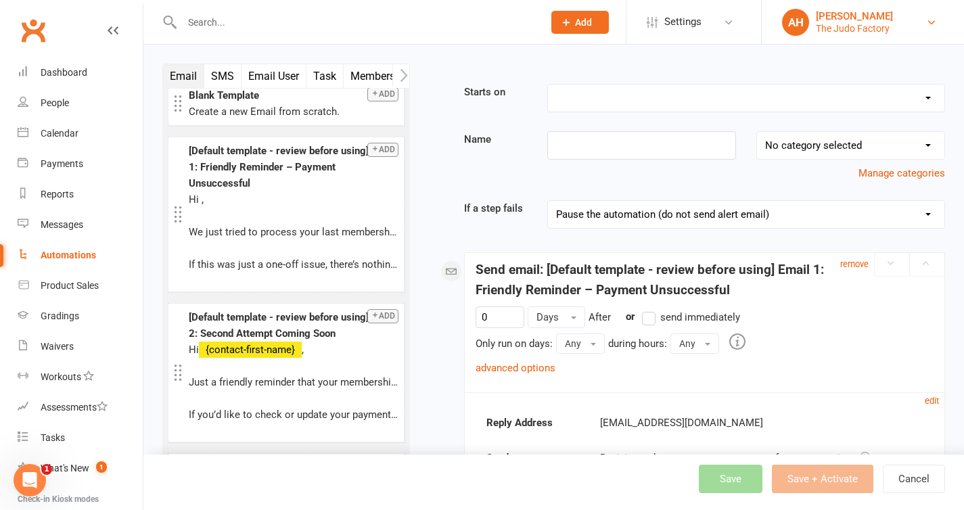
click at [843, 28] on div "The Judo Factory" at bounding box center [854, 28] width 77 height 12
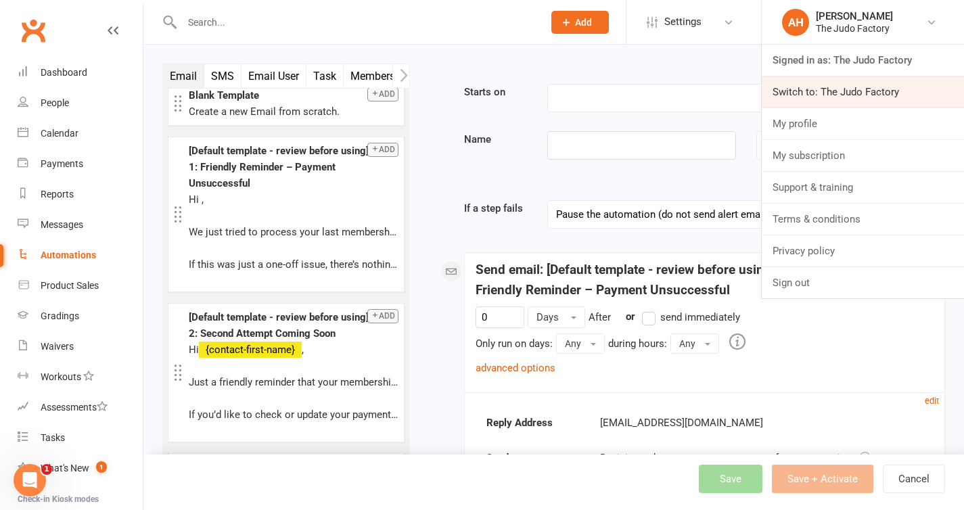
click at [834, 97] on link "Switch to: The Judo Factory" at bounding box center [863, 91] width 202 height 31
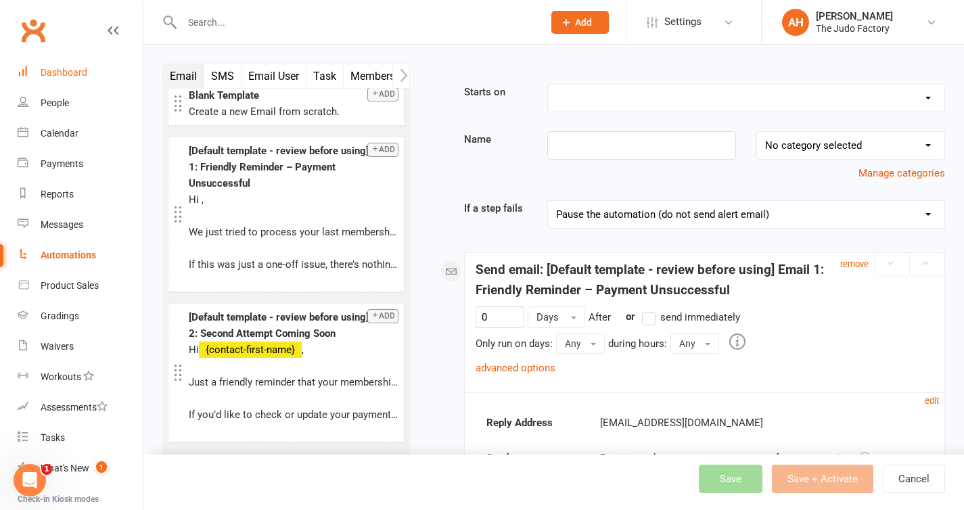
click at [53, 64] on link "Dashboard" at bounding box center [80, 73] width 125 height 30
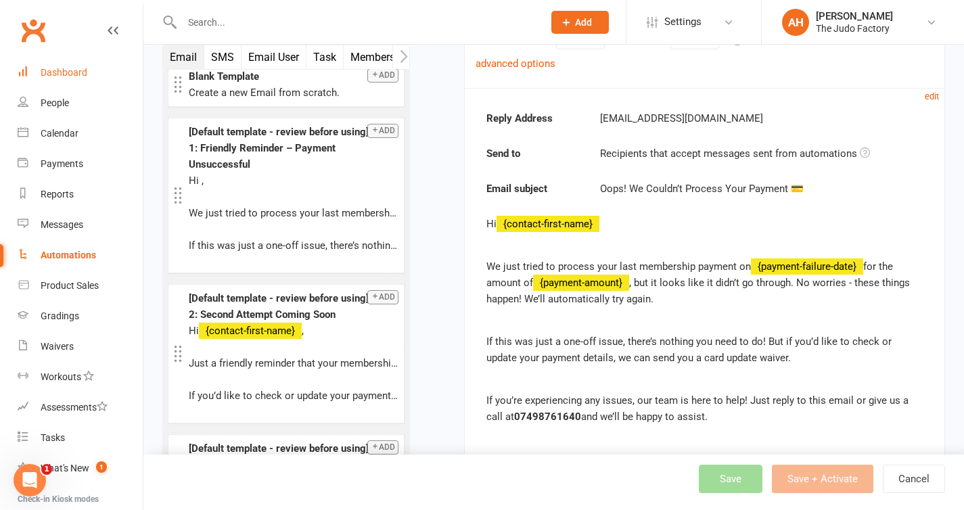
scroll to position [298, 0]
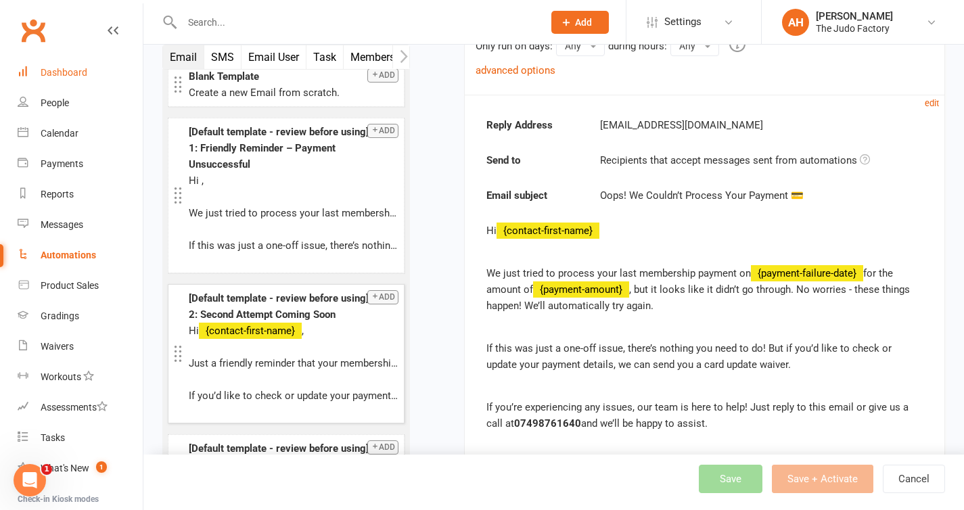
click at [271, 367] on p "Just a friendly reminder that your membership payment for {payment-amount} was …" at bounding box center [294, 363] width 210 height 16
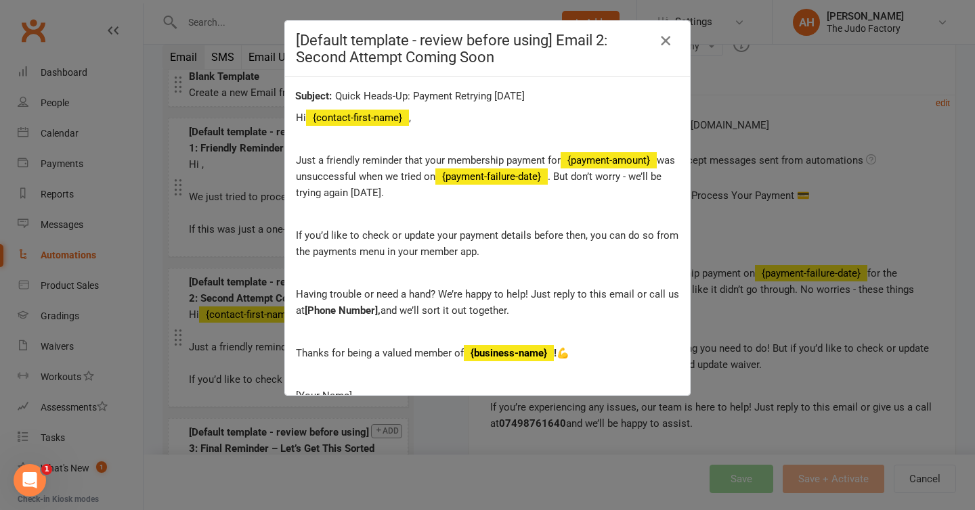
click at [663, 38] on icon "button" at bounding box center [665, 40] width 16 height 16
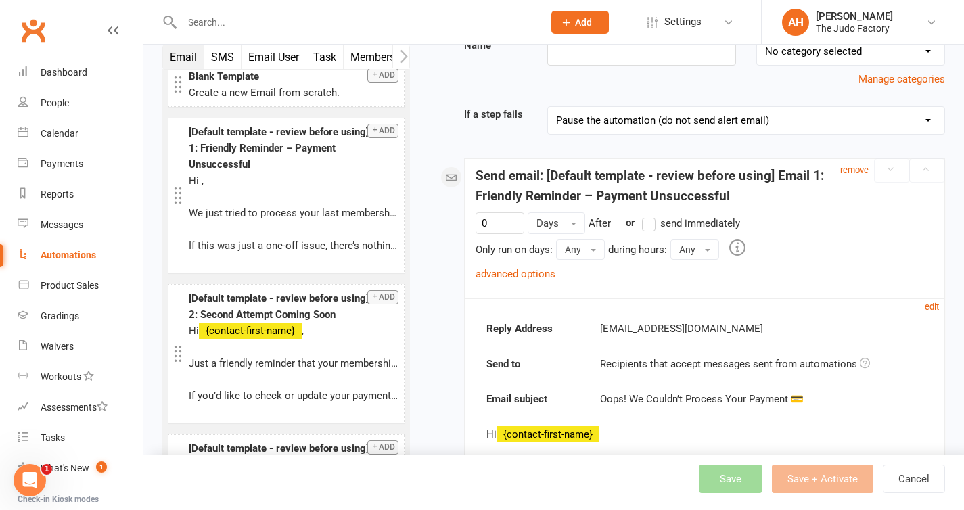
scroll to position [0, 0]
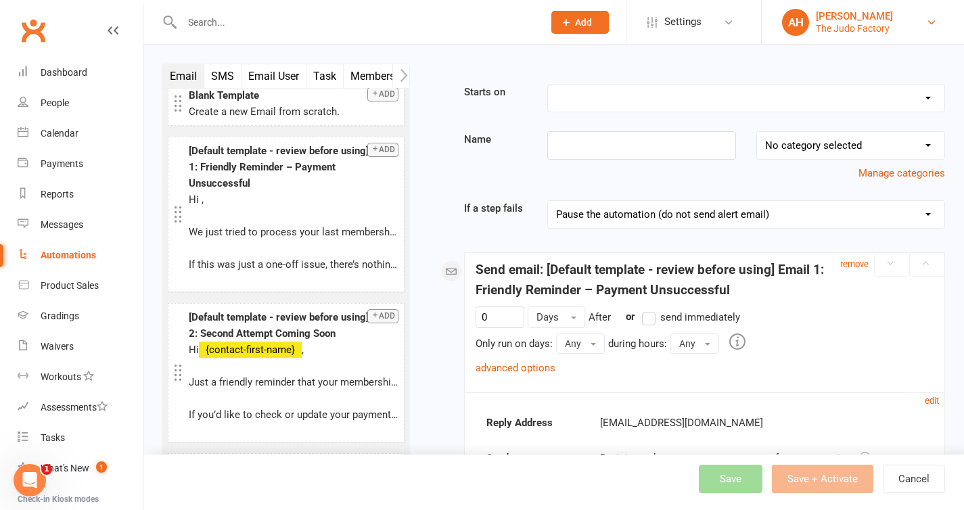
click at [847, 14] on div "[PERSON_NAME]" at bounding box center [854, 16] width 77 height 12
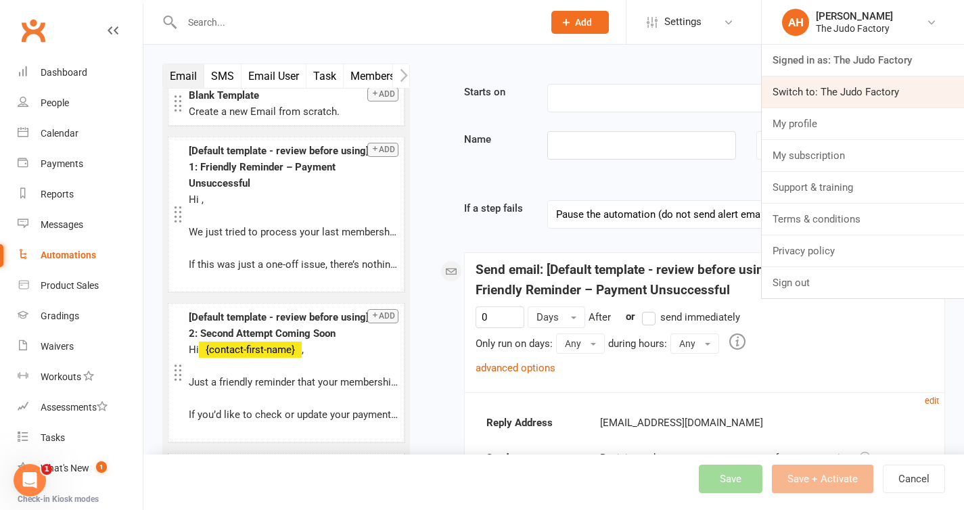
click at [836, 102] on link "Switch to: The Judo Factory" at bounding box center [863, 91] width 202 height 31
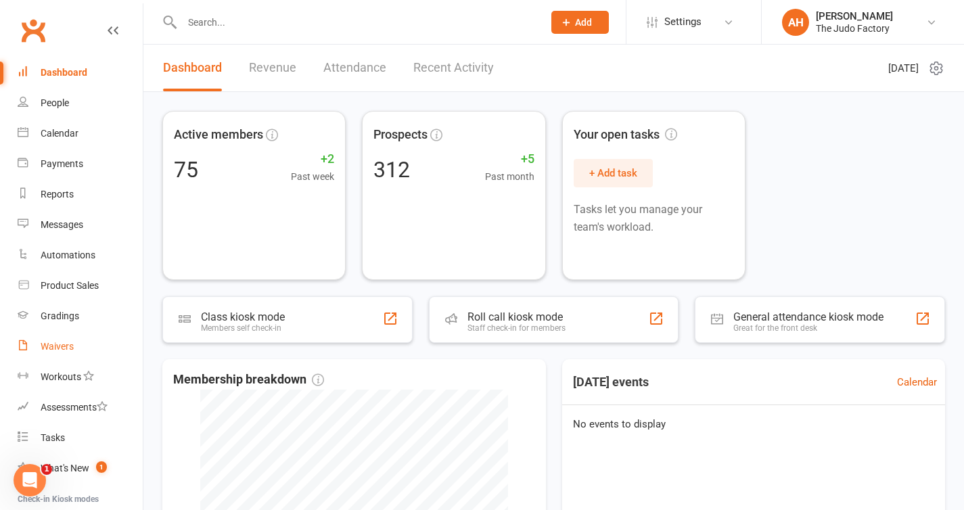
click at [62, 346] on div "Waivers" at bounding box center [57, 346] width 33 height 11
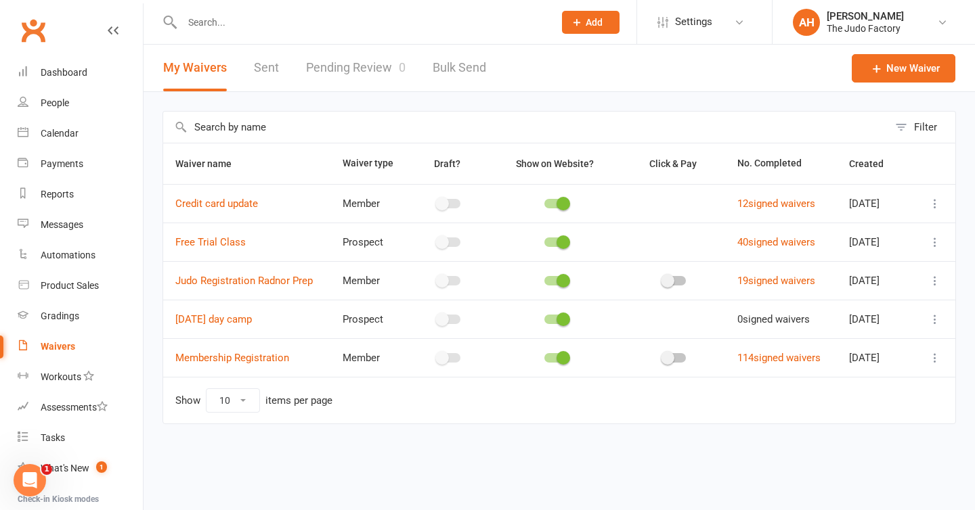
click at [935, 280] on icon at bounding box center [935, 281] width 14 height 14
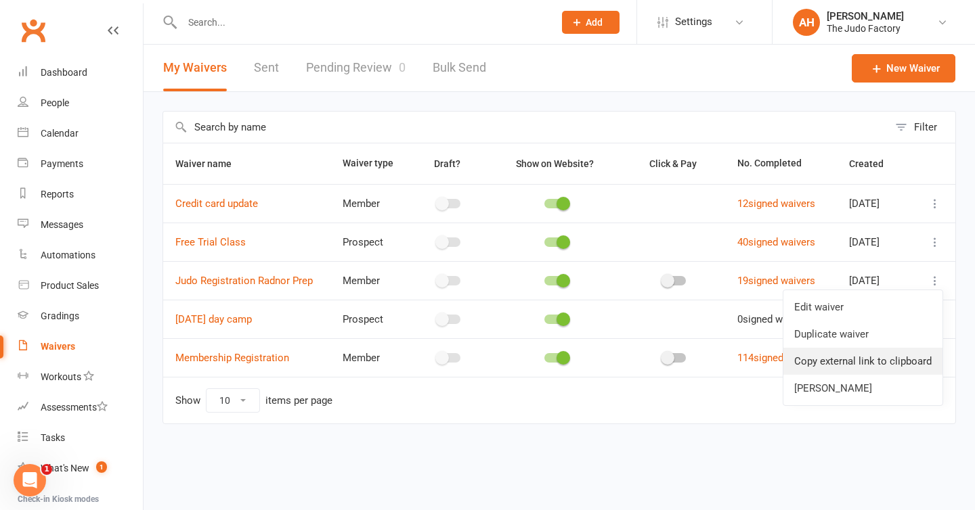
click at [887, 361] on link "Copy external link to clipboard" at bounding box center [862, 361] width 159 height 27
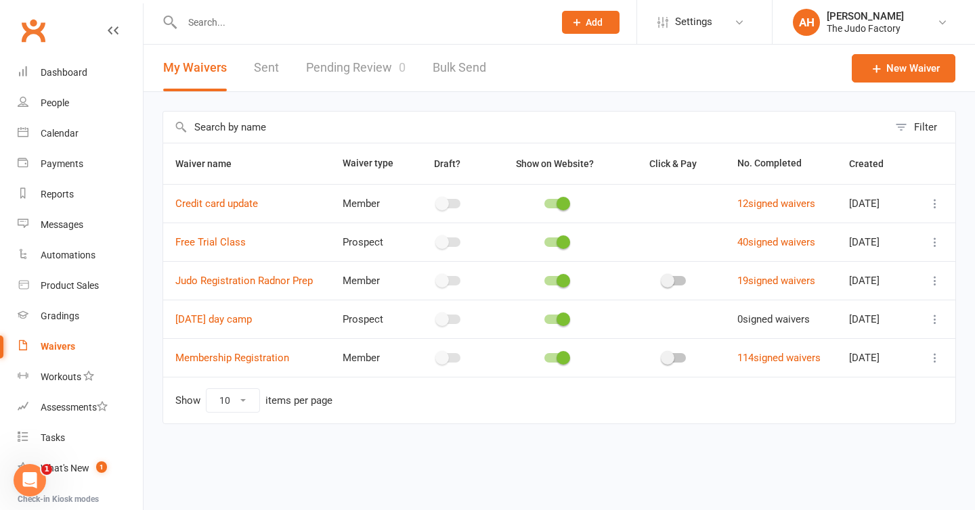
click at [238, 398] on select "10 25 50 100" at bounding box center [232, 400] width 53 height 23
select select "25"
click at [832, 16] on div "[PERSON_NAME]" at bounding box center [864, 16] width 77 height 12
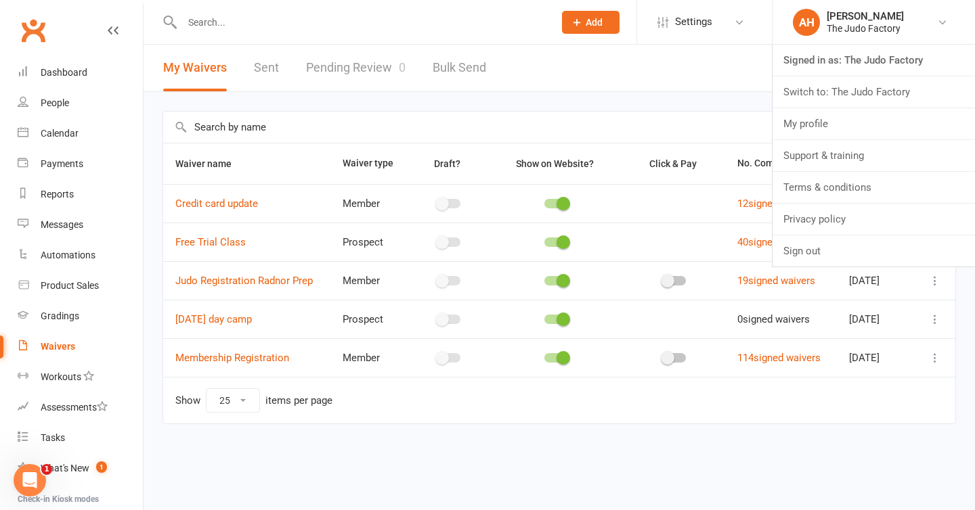
click at [380, 434] on div "Waiver name Waiver type Draft? Show on Website? Click & Pay No. Completed Creat…" at bounding box center [558, 293] width 793 height 300
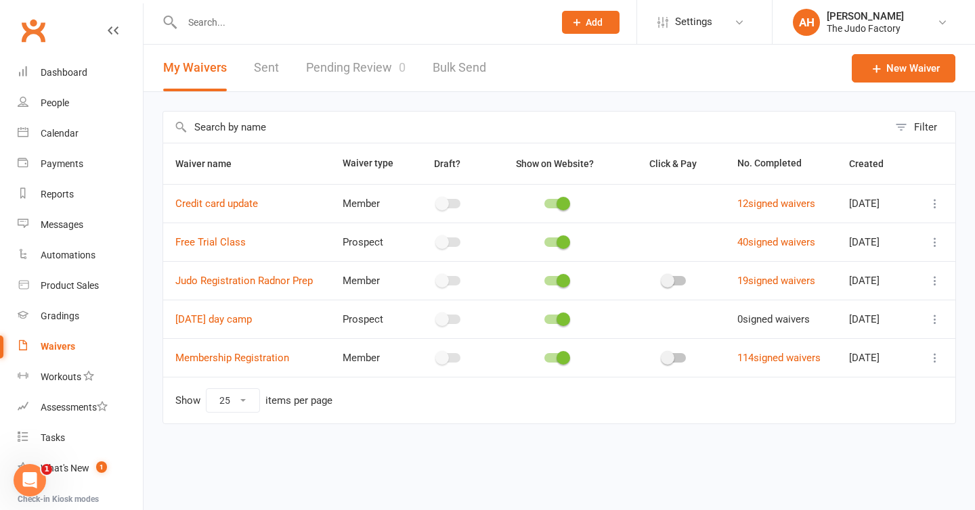
click at [935, 281] on icon at bounding box center [935, 281] width 14 height 14
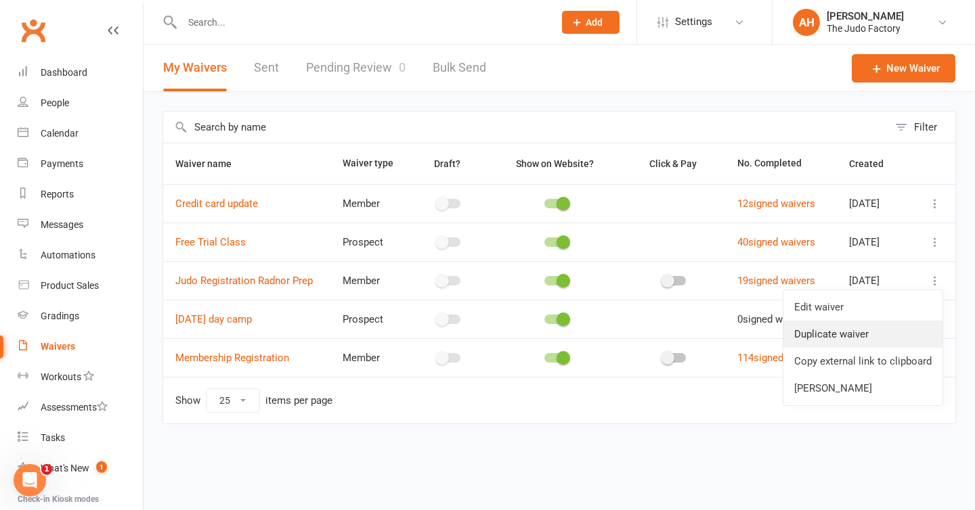
click at [889, 330] on link "Duplicate waiver" at bounding box center [862, 334] width 159 height 27
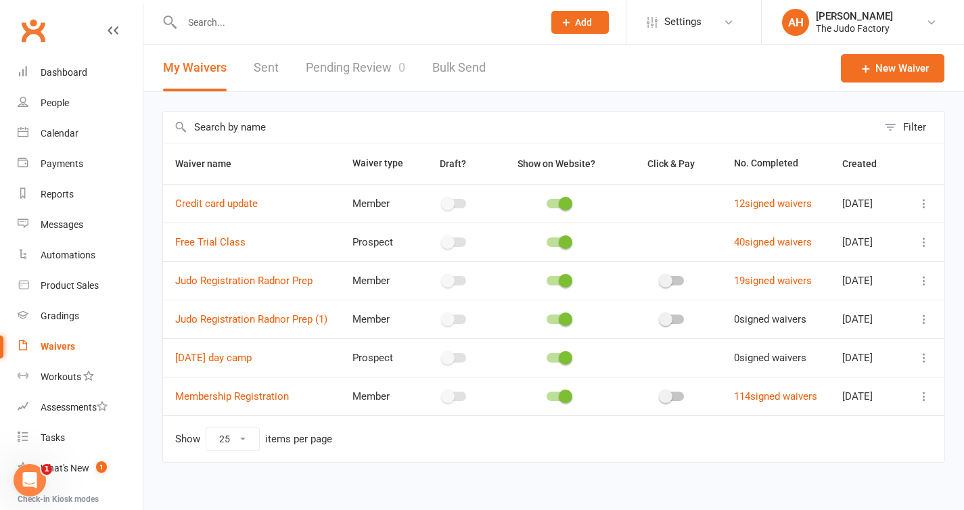
click at [928, 325] on icon at bounding box center [925, 320] width 14 height 14
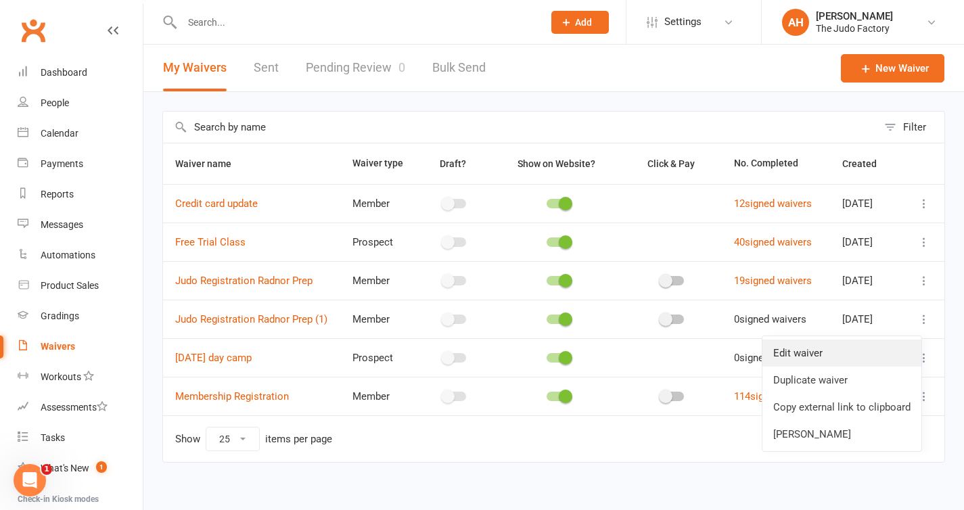
click at [886, 351] on link "Edit waiver" at bounding box center [842, 353] width 159 height 27
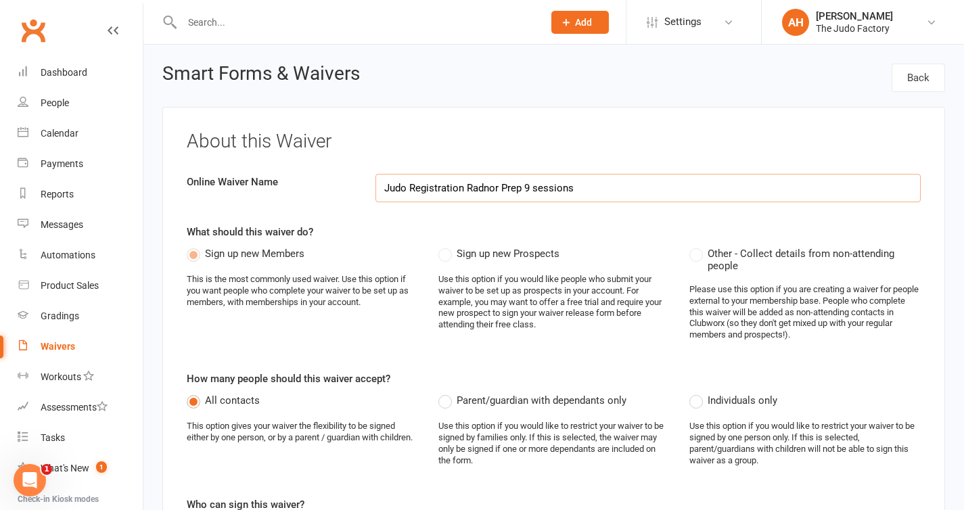
click at [586, 188] on input "Judo Registration Radnor Prep 9 sessions" at bounding box center [648, 188] width 545 height 28
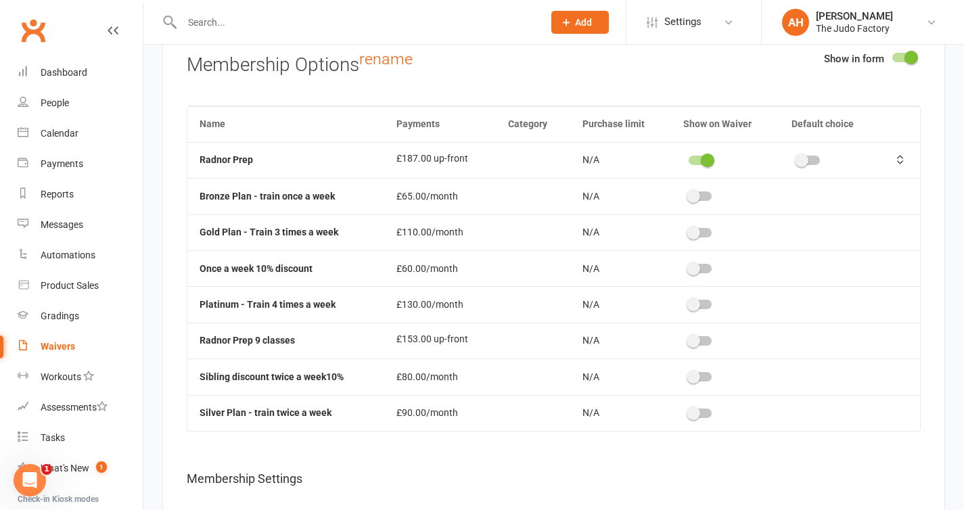
scroll to position [2945, 0]
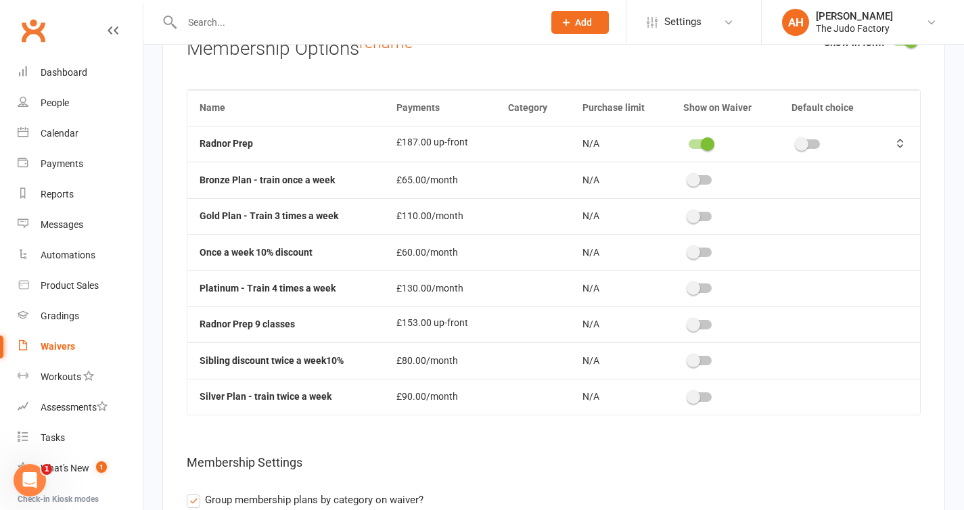
type input "Judo Registration Radnor Prep 9 sessions"
click at [707, 150] on span at bounding box center [708, 144] width 14 height 14
click at [689, 142] on input "checkbox" at bounding box center [689, 142] width 0 height 0
click at [704, 331] on span at bounding box center [701, 325] width 14 height 14
click at [696, 323] on input "checkbox" at bounding box center [696, 323] width 0 height 0
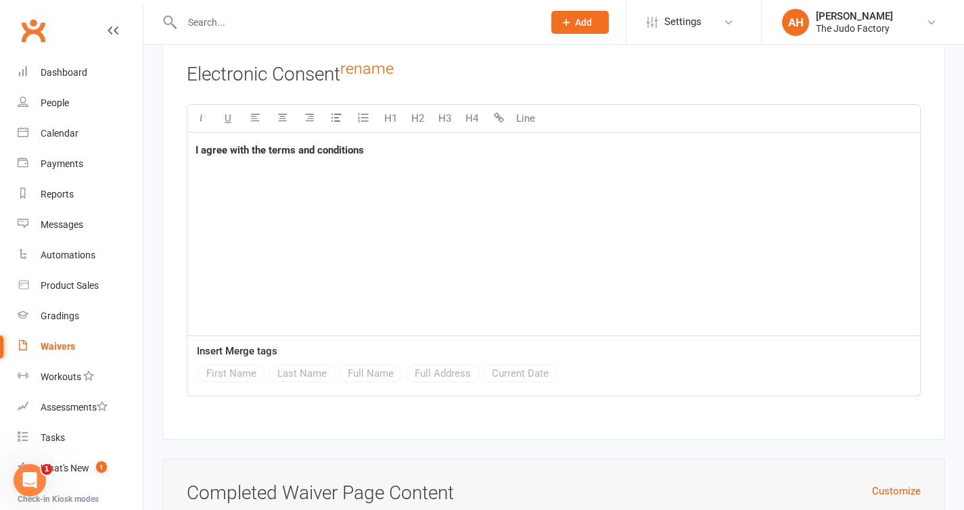
scroll to position [5333, 0]
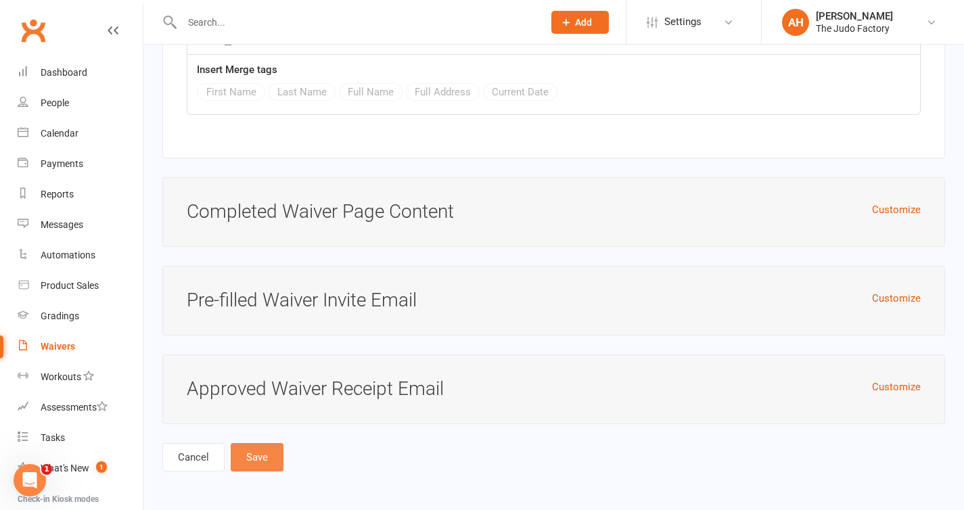
click at [265, 453] on button "Save" at bounding box center [257, 457] width 53 height 28
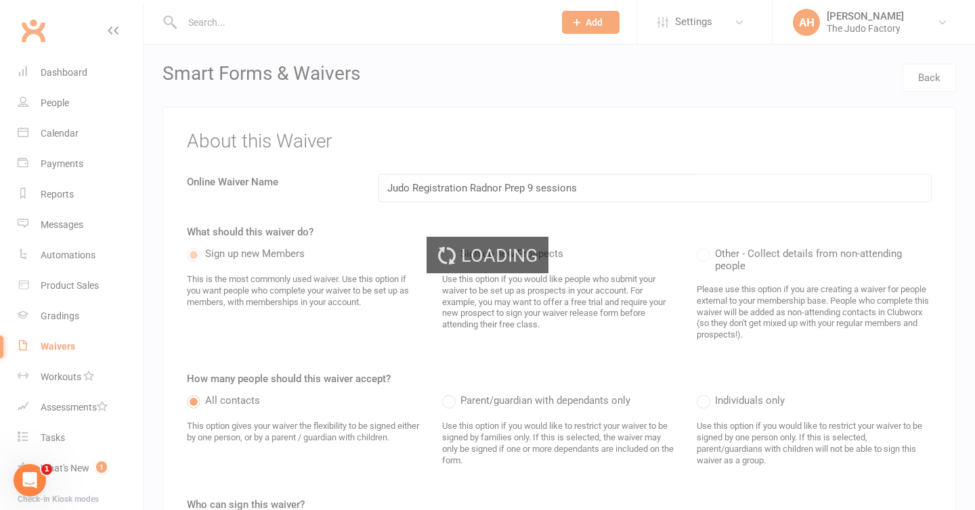
select select "25"
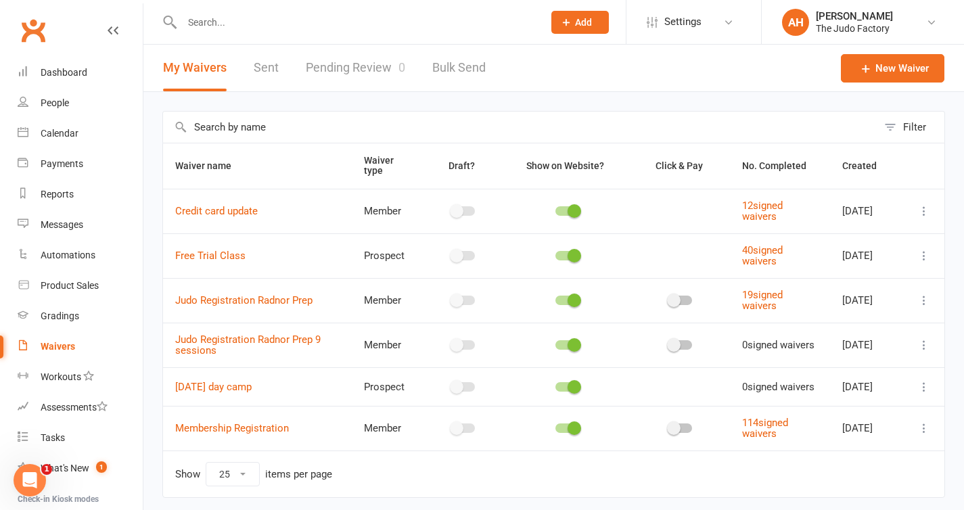
click at [924, 345] on icon at bounding box center [925, 345] width 14 height 14
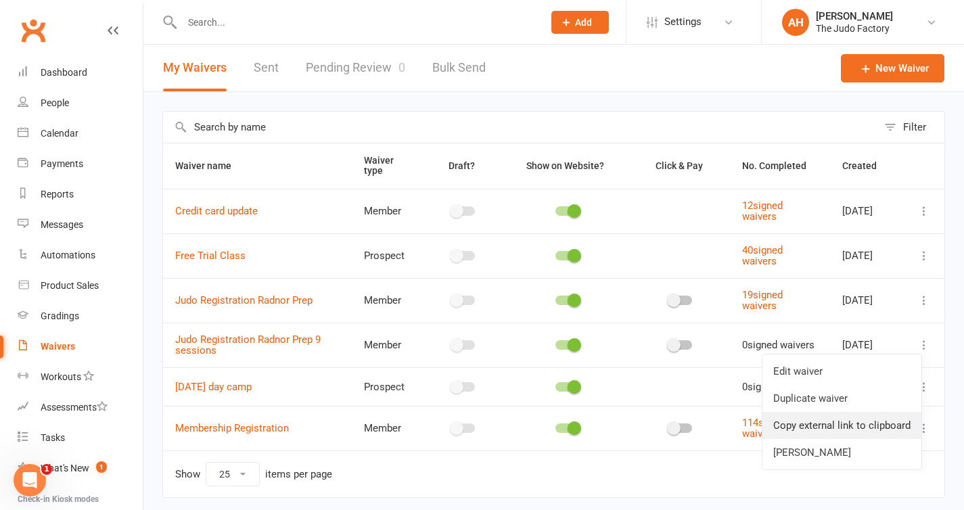
click at [876, 429] on link "Copy external link to clipboard" at bounding box center [842, 425] width 159 height 27
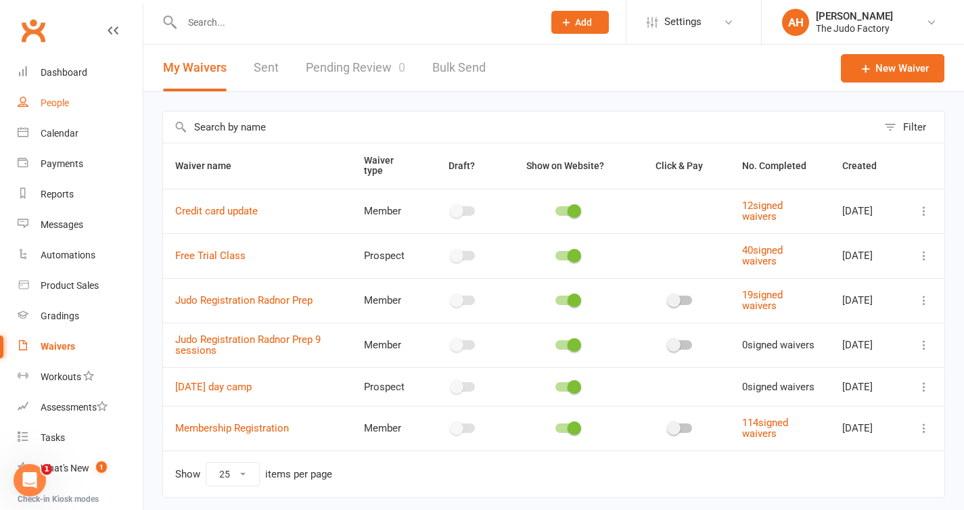
click at [53, 110] on link "People" at bounding box center [80, 103] width 125 height 30
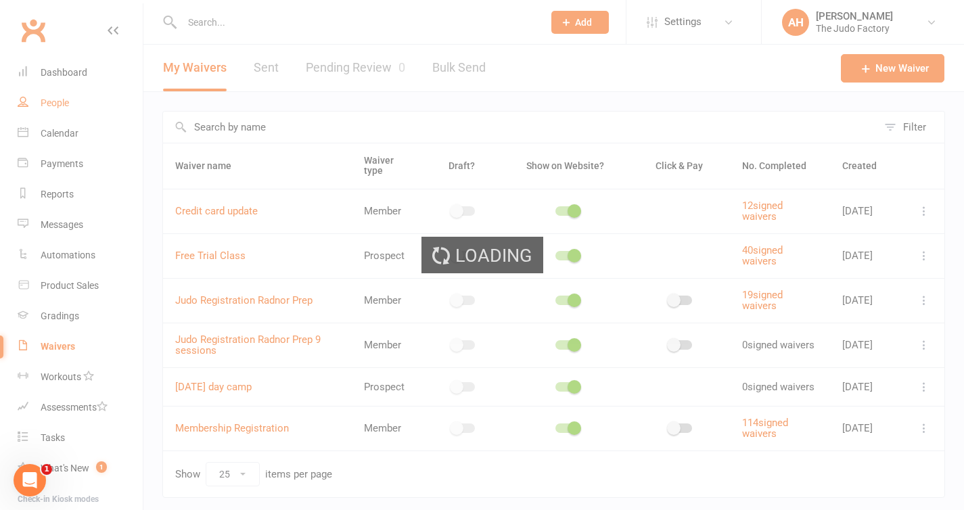
select select "100"
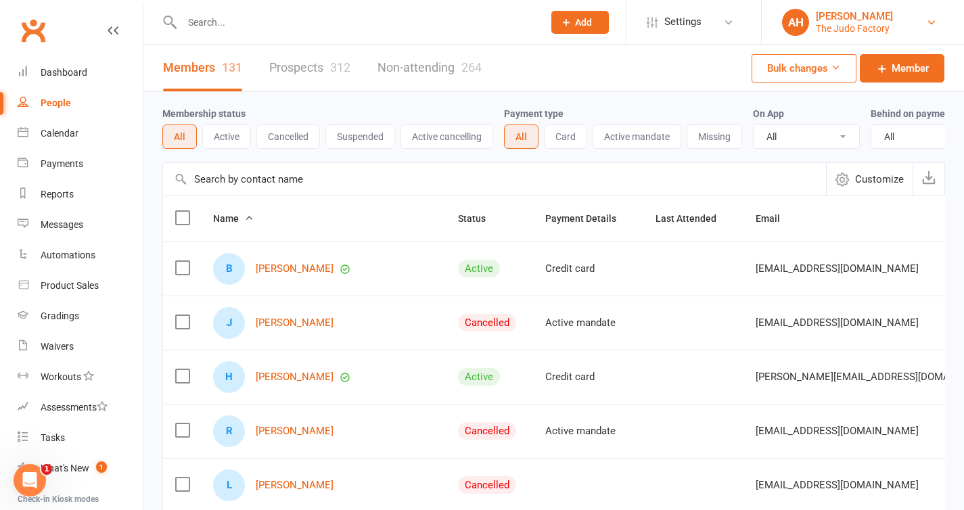
click at [832, 27] on div "The Judo Factory" at bounding box center [854, 28] width 77 height 12
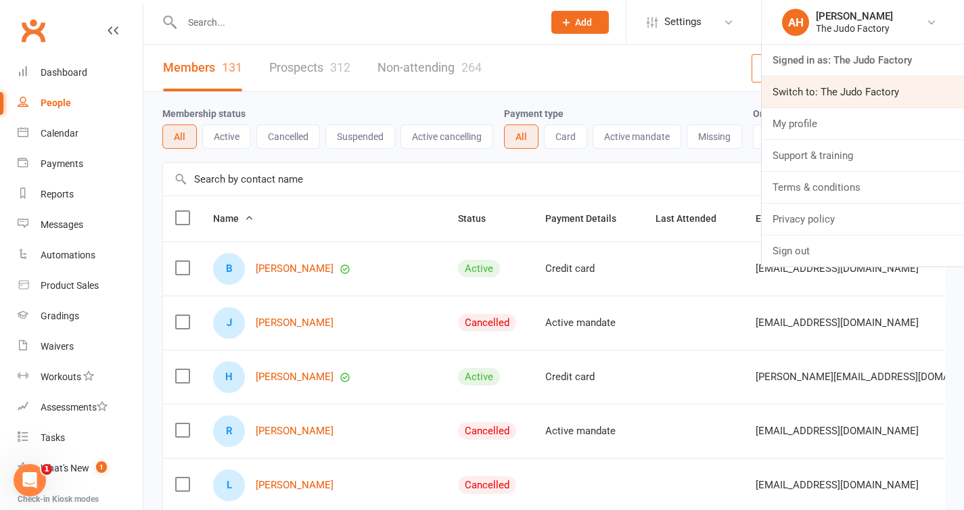
click at [834, 83] on link "Switch to: The Judo Factory" at bounding box center [863, 91] width 202 height 31
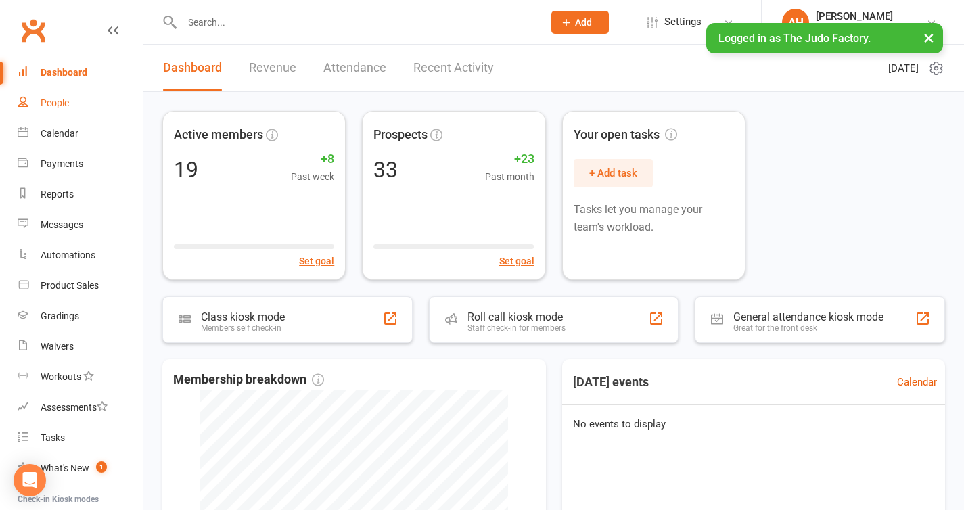
click at [62, 112] on link "People" at bounding box center [80, 103] width 125 height 30
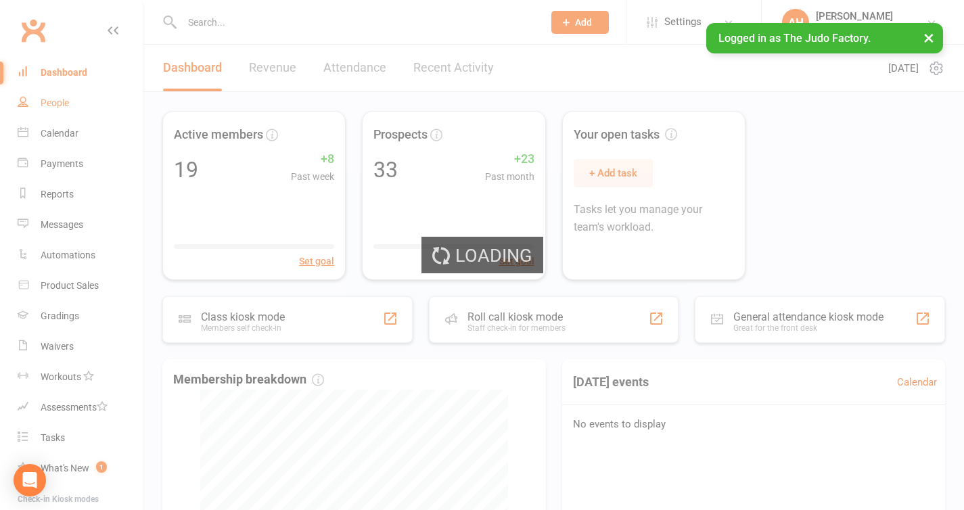
select select "25"
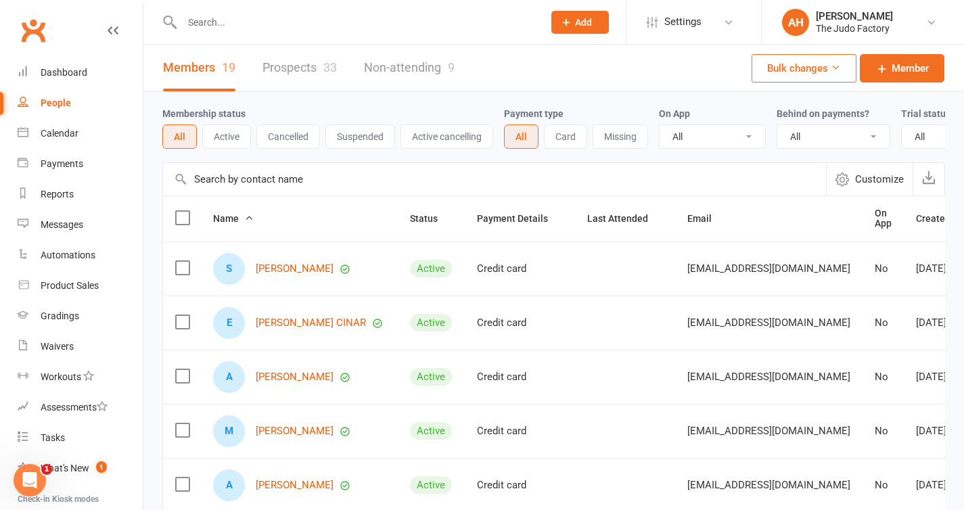
click at [292, 72] on link "Prospects 33" at bounding box center [300, 68] width 74 height 47
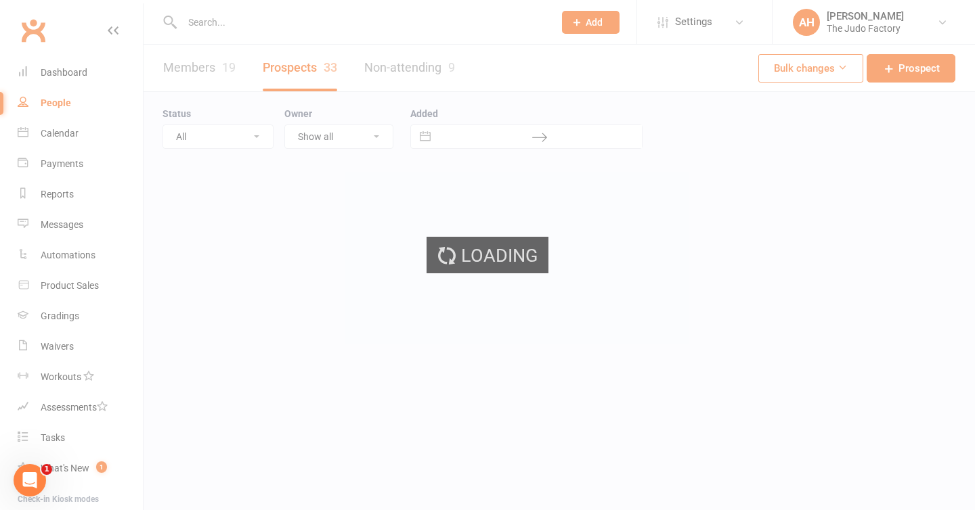
select select "100"
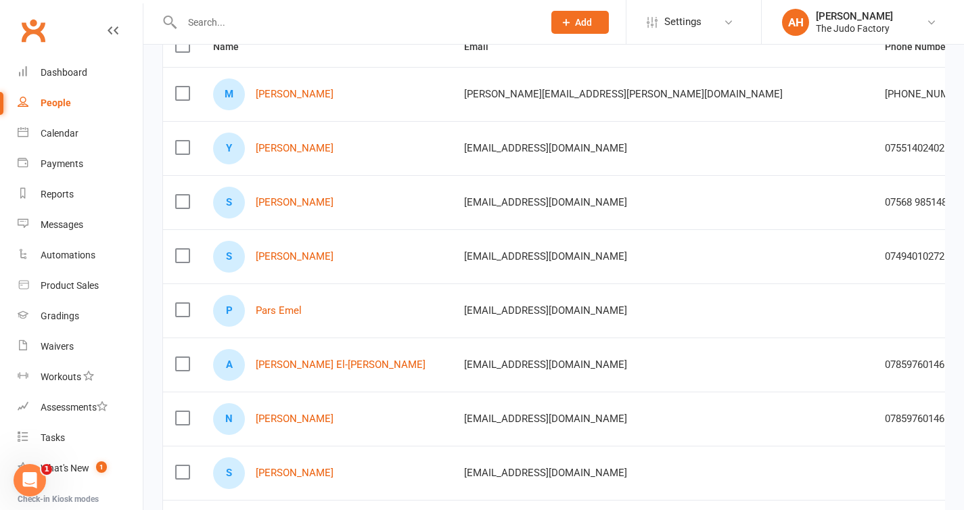
scroll to position [175, 0]
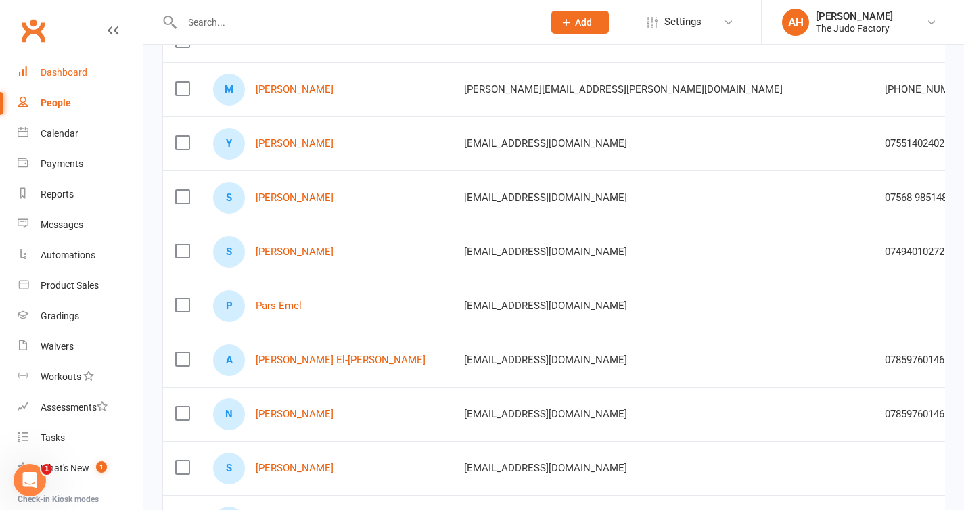
click at [65, 72] on div "Dashboard" at bounding box center [64, 72] width 47 height 11
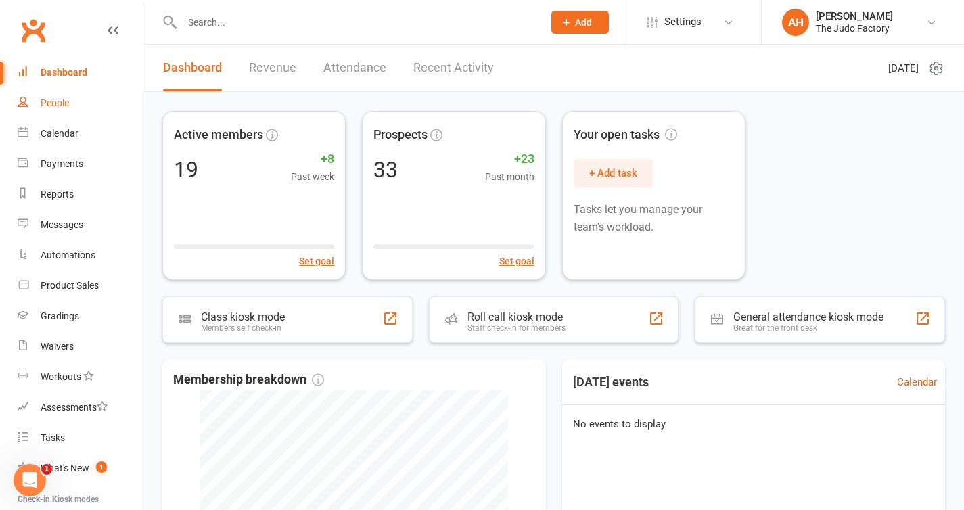
click at [58, 114] on link "People" at bounding box center [80, 103] width 125 height 30
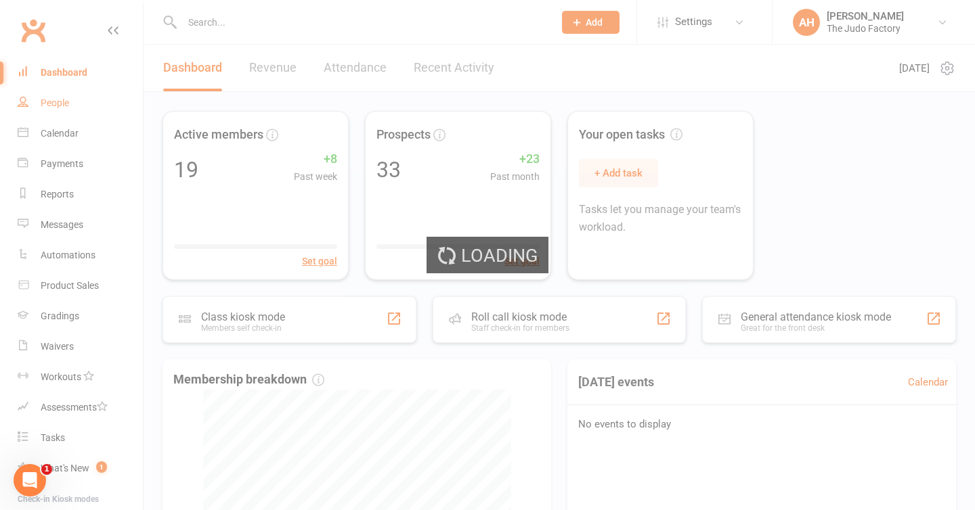
select select "100"
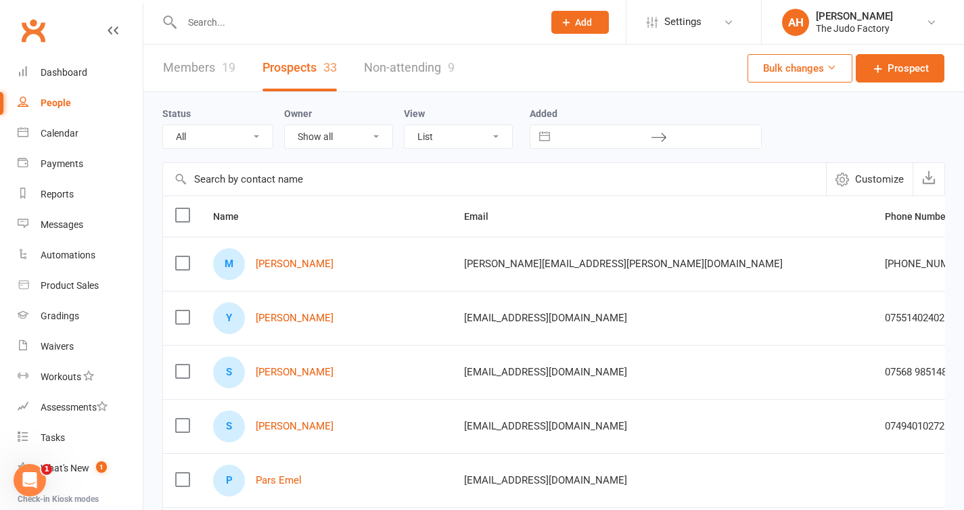
click at [562, 20] on icon at bounding box center [566, 22] width 12 height 12
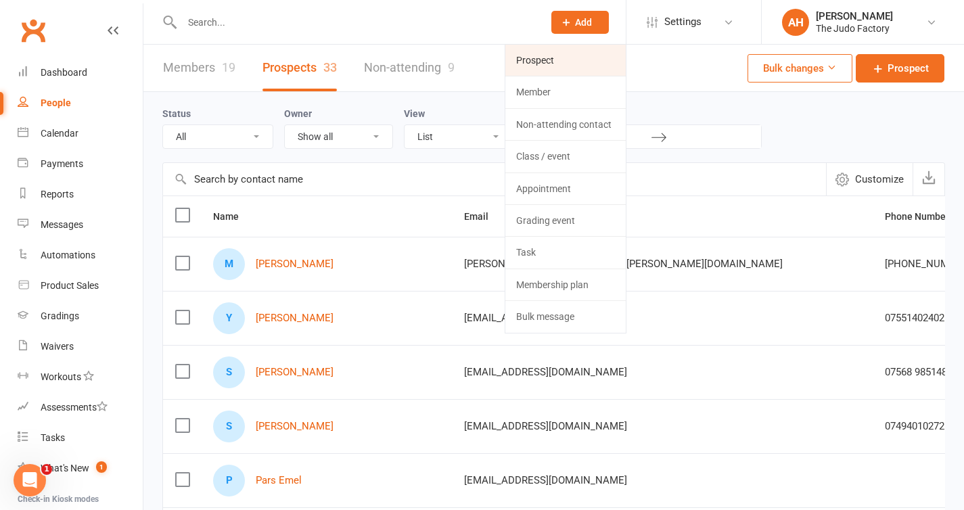
click at [571, 53] on link "Prospect" at bounding box center [566, 60] width 120 height 31
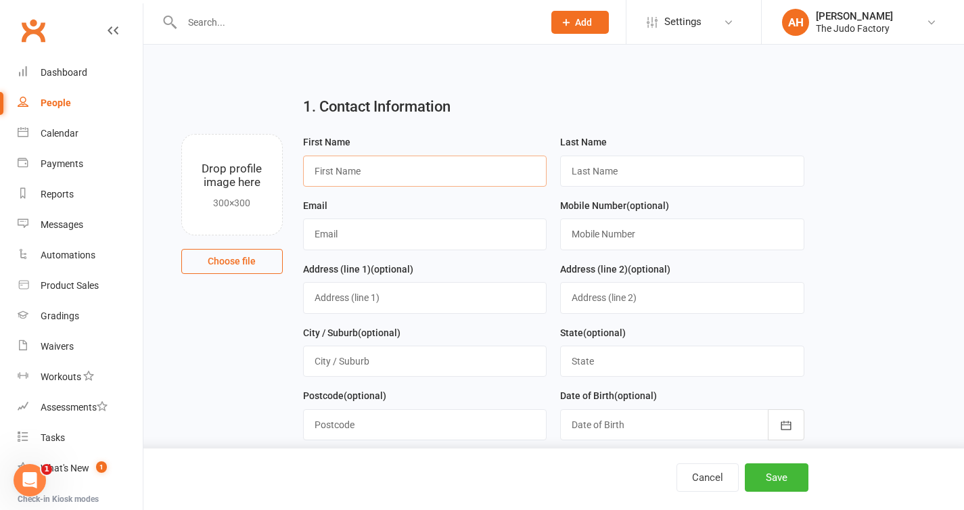
click at [495, 175] on input "text" at bounding box center [425, 171] width 244 height 31
type input "Alex"
type input "Moss"
paste input "Alex_kx3@hotmail.com"
type input "Alex_kx3@hotmail.com"
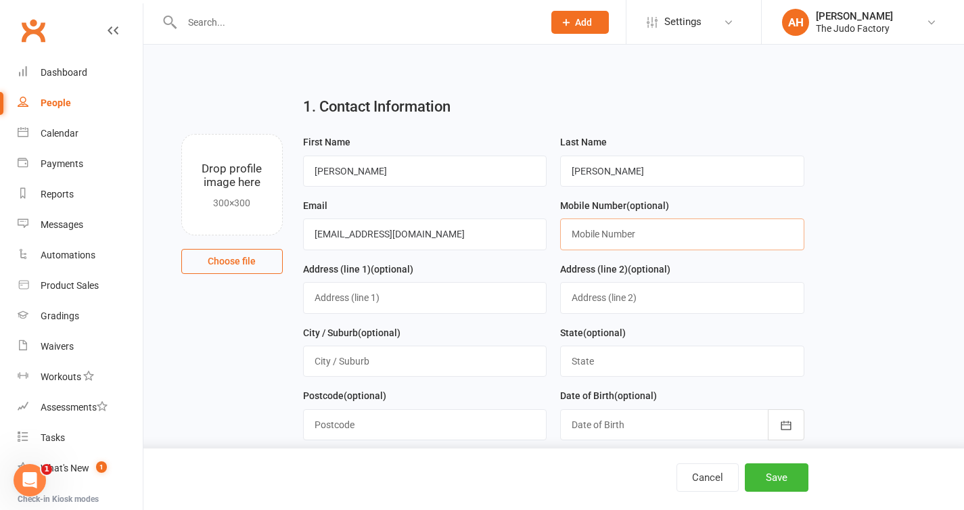
click at [633, 228] on input "text" at bounding box center [682, 234] width 244 height 31
paste input "07429341945"
type input "07429341945"
click at [793, 477] on button "Save" at bounding box center [777, 478] width 64 height 28
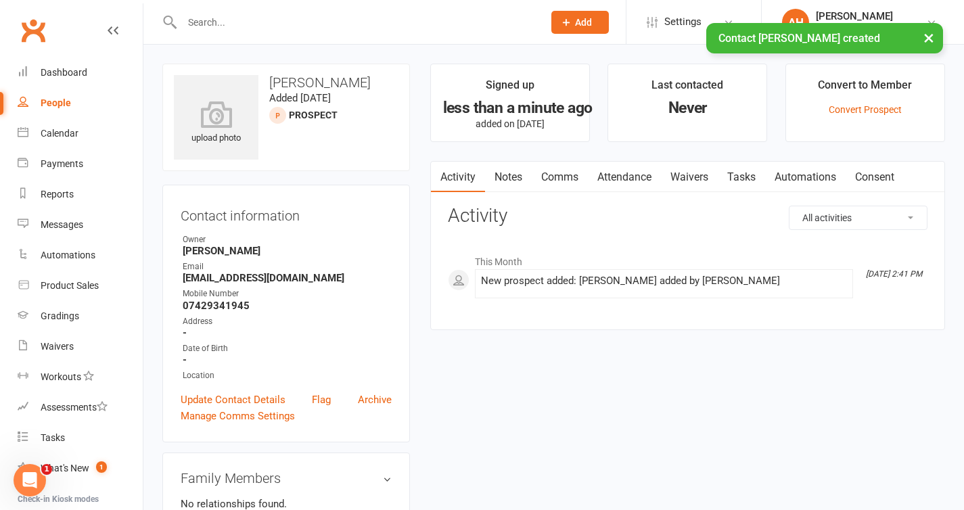
click at [562, 179] on link "Comms" at bounding box center [560, 177] width 56 height 31
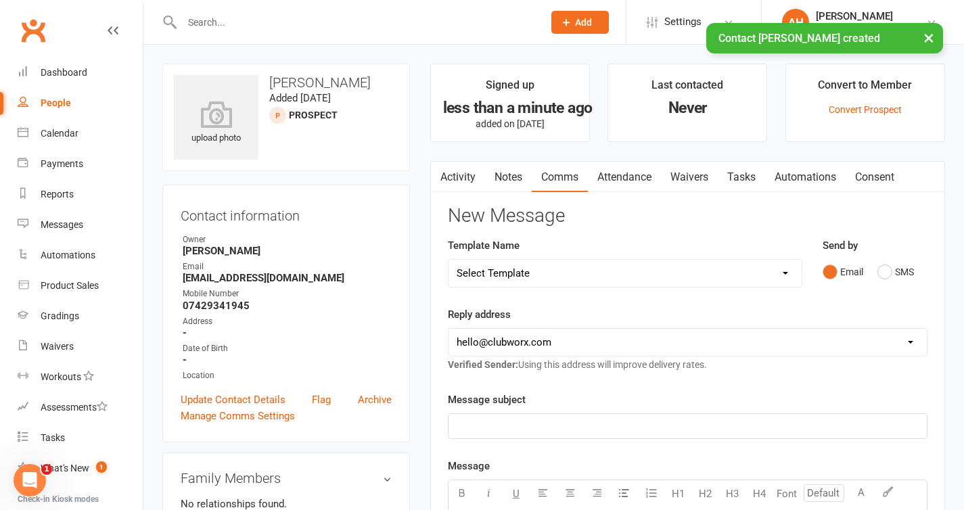
click at [595, 338] on select "hello@clubworx.com admin@thejudofactory.com" at bounding box center [688, 342] width 478 height 27
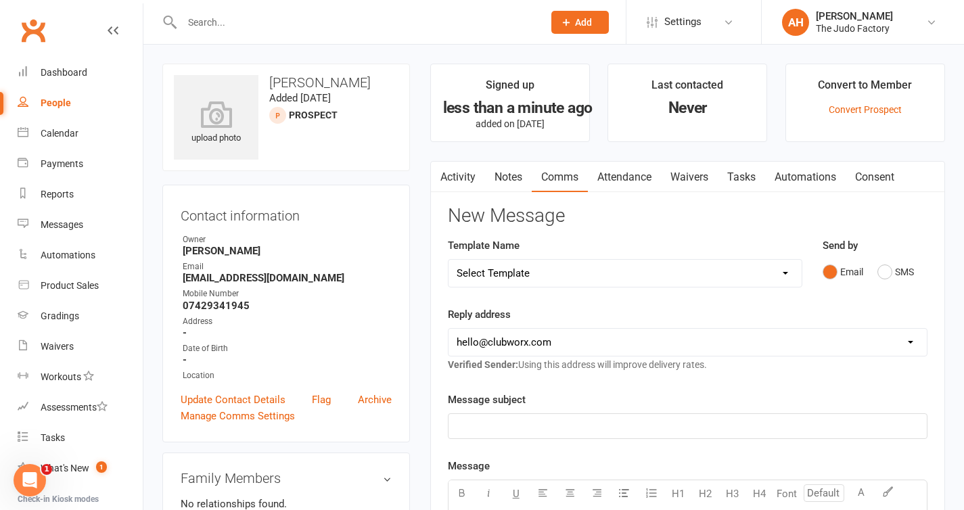
select select "1"
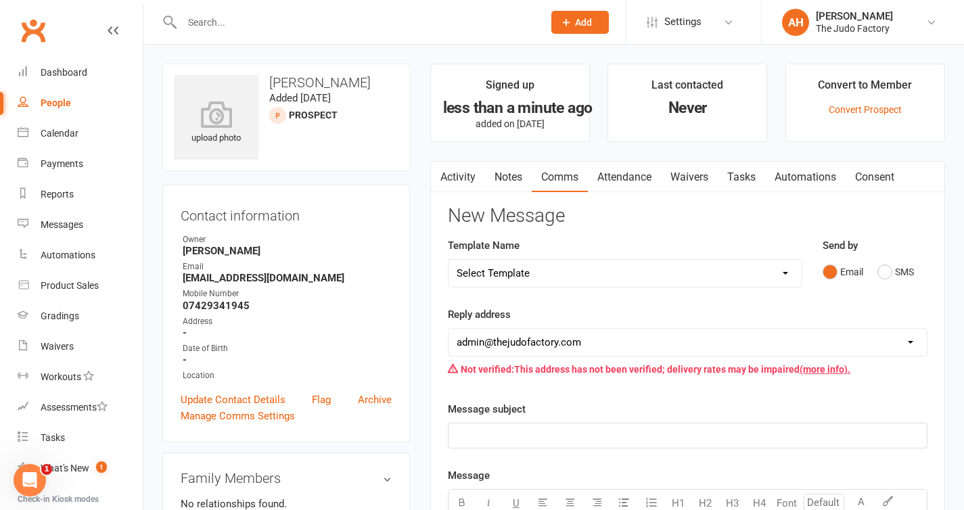
click at [587, 430] on p "﻿" at bounding box center [688, 436] width 462 height 16
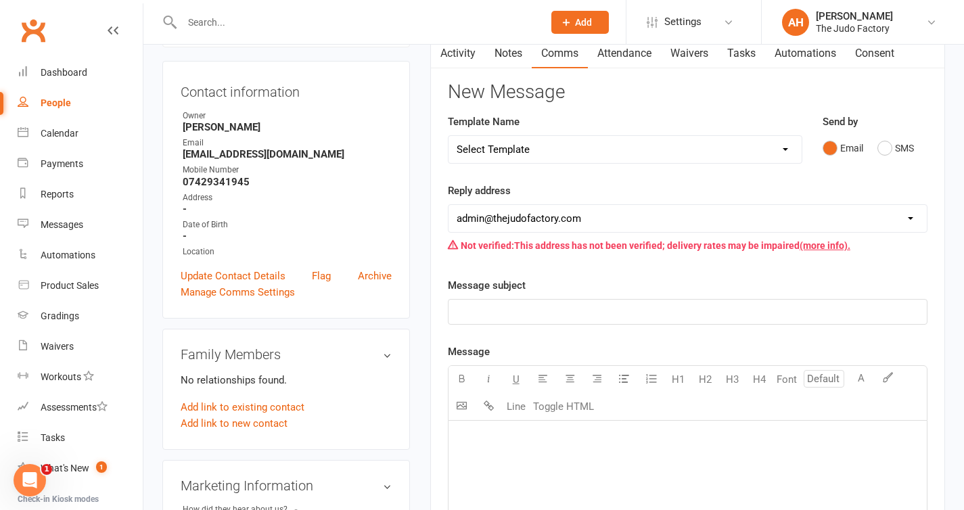
scroll to position [125, 0]
click at [590, 155] on select "Select Template [SMS] [Default template - review before using] Appointment remi…" at bounding box center [625, 148] width 353 height 27
select select "9"
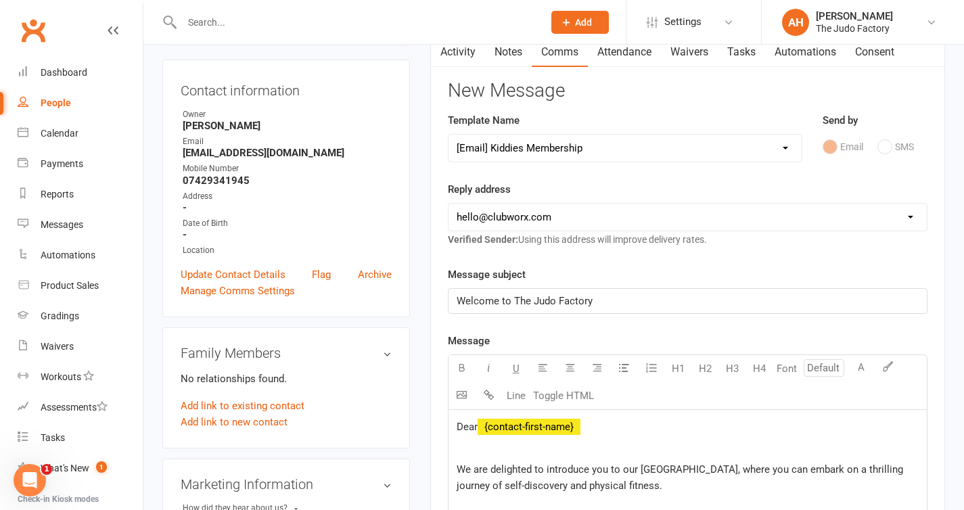
click at [585, 225] on select "hello@clubworx.com admin@thejudofactory.com" at bounding box center [688, 217] width 478 height 27
select select "1"
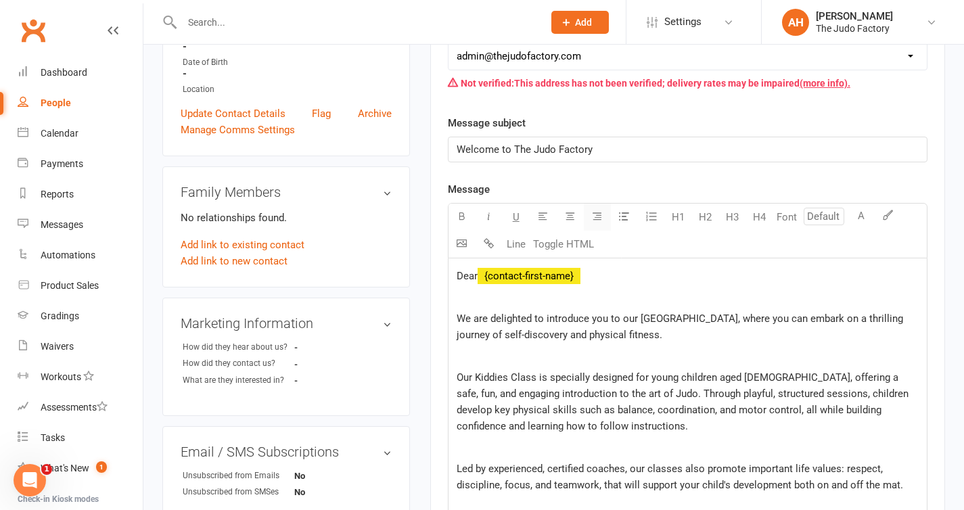
scroll to position [300, 0]
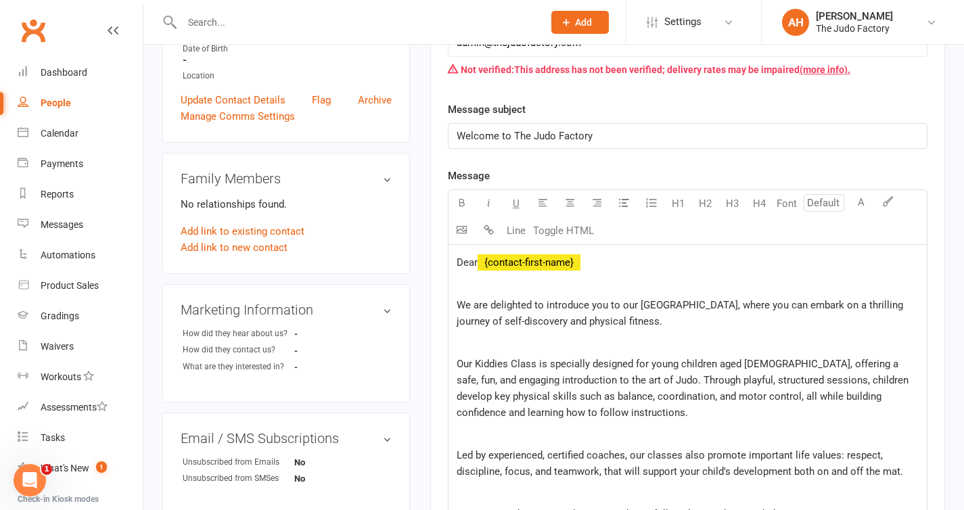
click at [497, 363] on span "Our Kiddies Class is specially designed for young children aged 4 to 7, offerin…" at bounding box center [684, 388] width 455 height 61
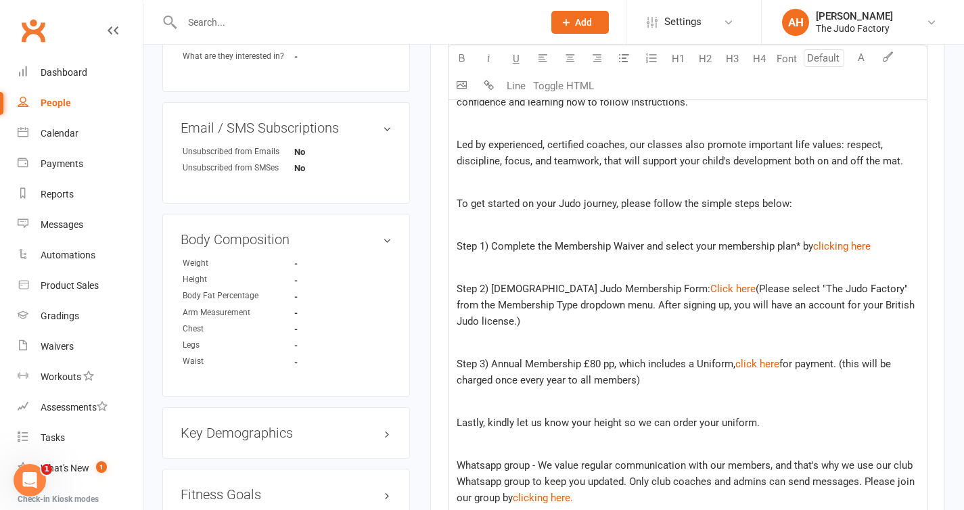
scroll to position [1207, 0]
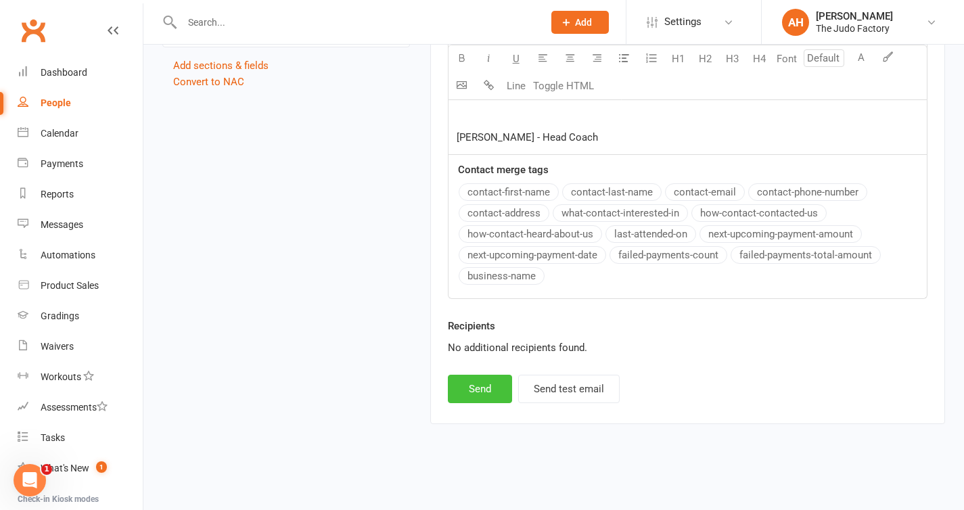
click at [465, 394] on button "Send" at bounding box center [480, 389] width 64 height 28
select select
select select "0"
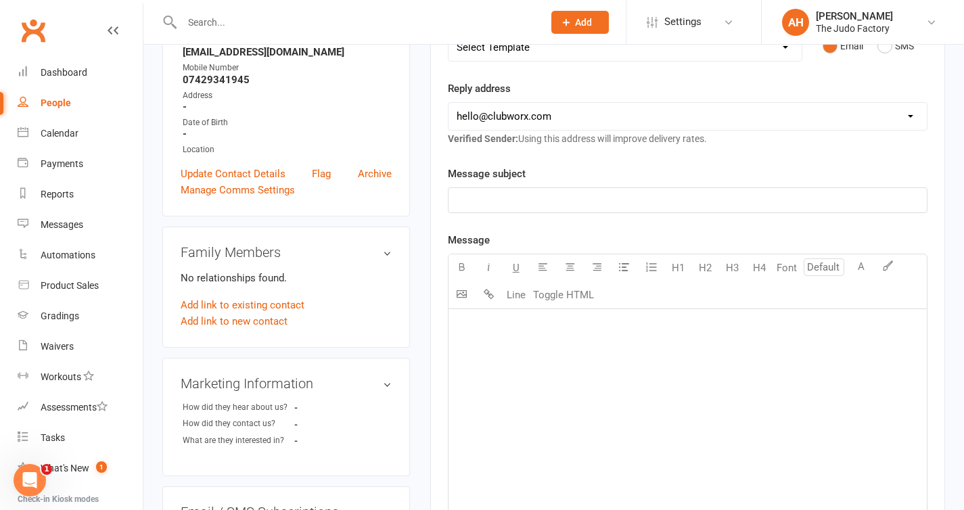
scroll to position [0, 0]
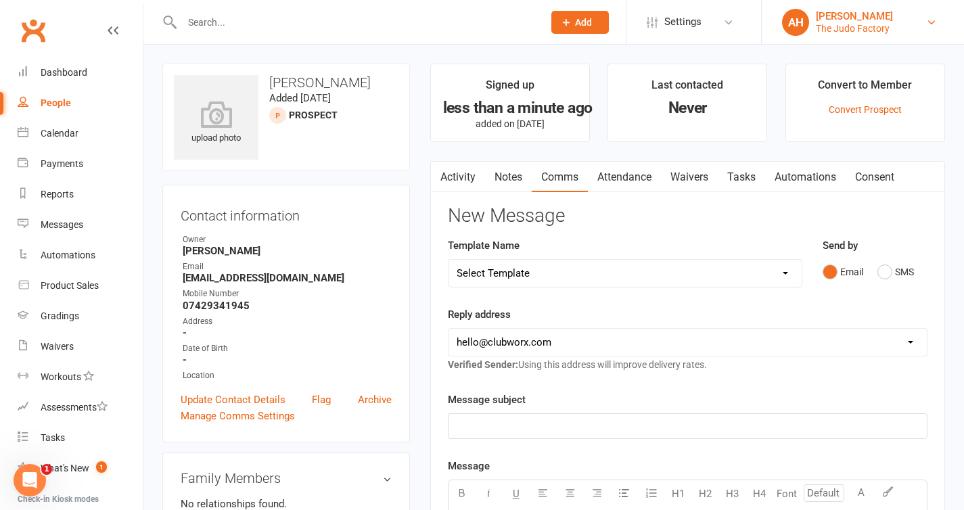
click at [838, 17] on div "[PERSON_NAME]" at bounding box center [854, 16] width 77 height 12
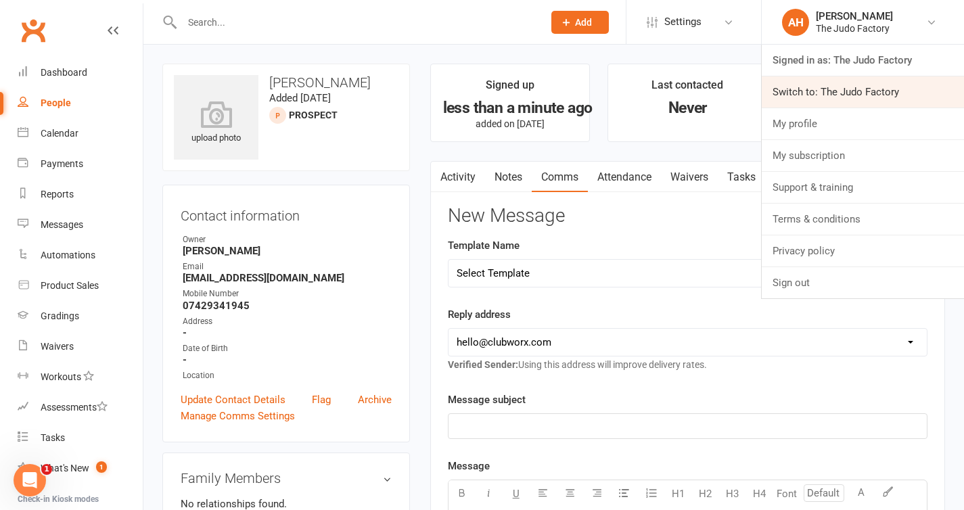
click at [839, 91] on link "Switch to: The Judo Factory" at bounding box center [863, 91] width 202 height 31
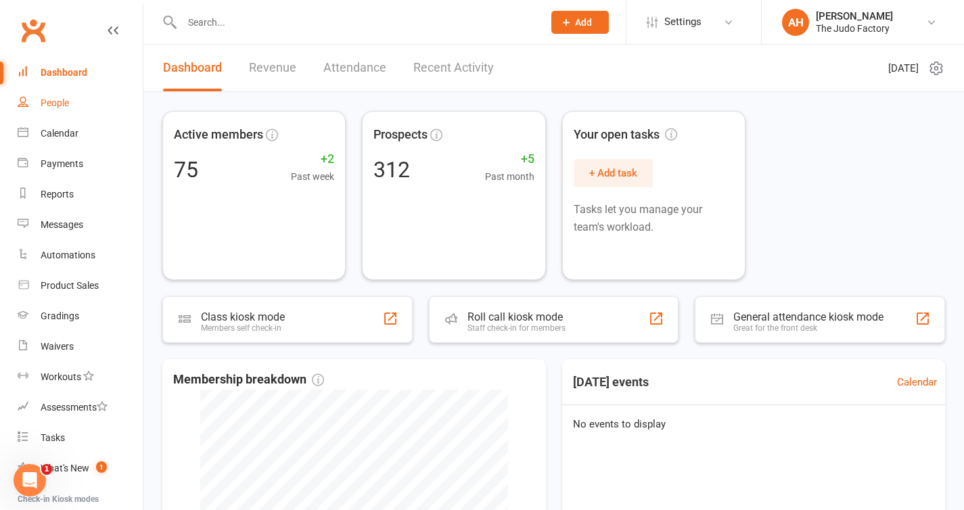
click at [62, 104] on div "People" at bounding box center [55, 102] width 28 height 11
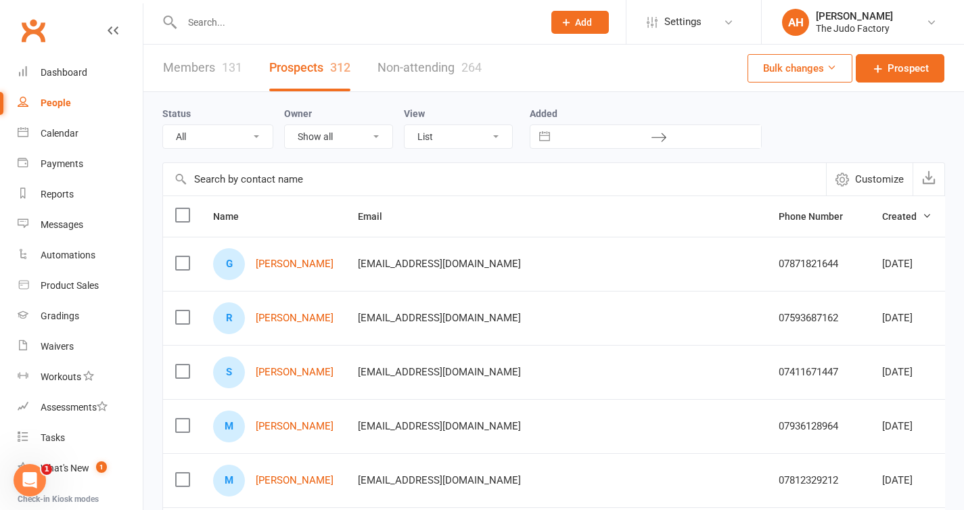
click at [324, 22] on input "text" at bounding box center [356, 22] width 356 height 19
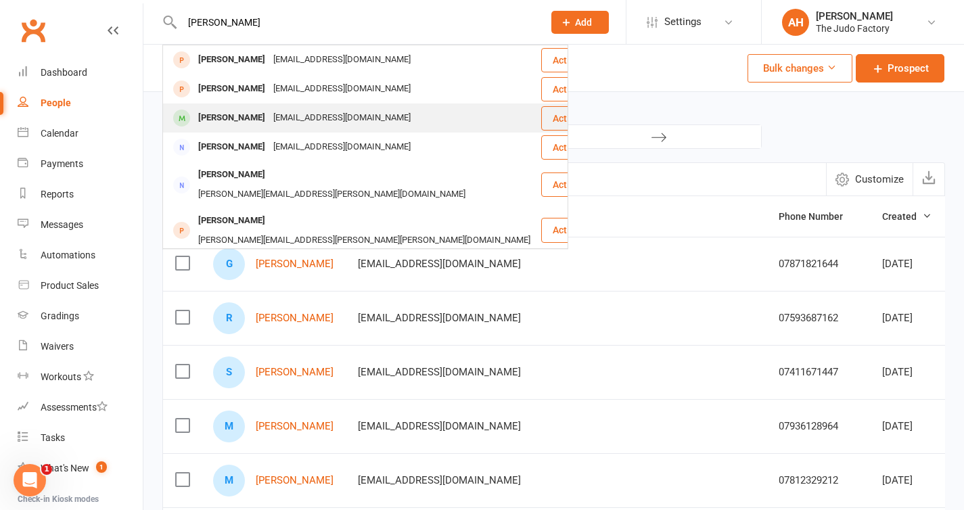
type input "steven"
click at [341, 120] on div "minju.son@gmail.com" at bounding box center [341, 118] width 145 height 20
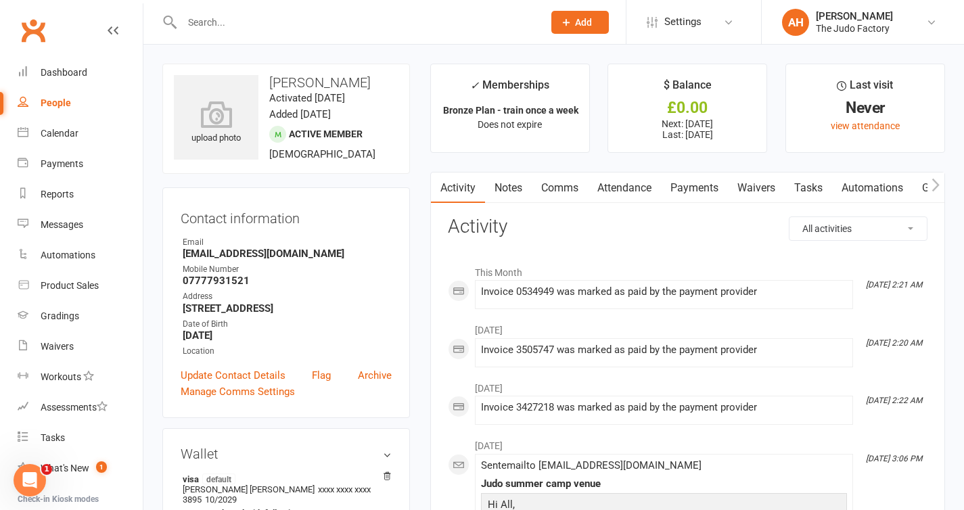
click at [712, 184] on link "Payments" at bounding box center [694, 188] width 67 height 31
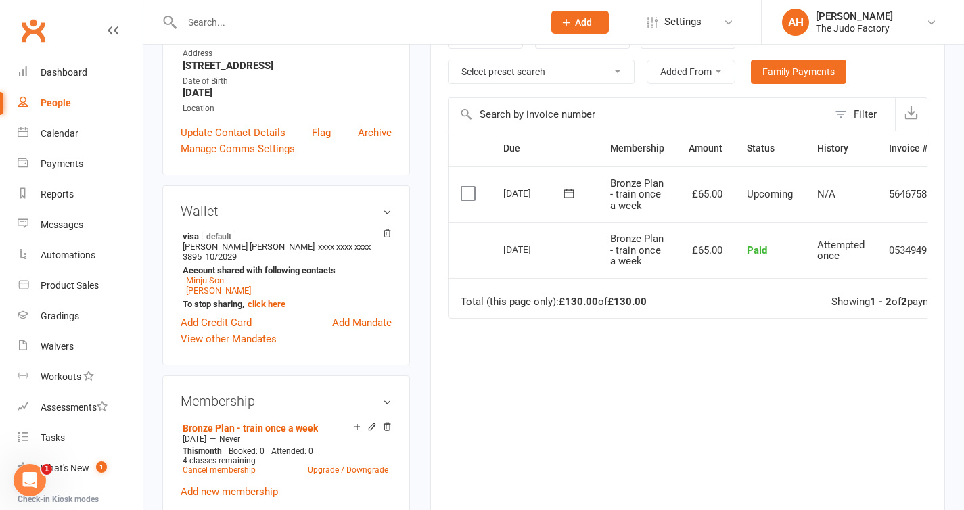
scroll to position [259, 0]
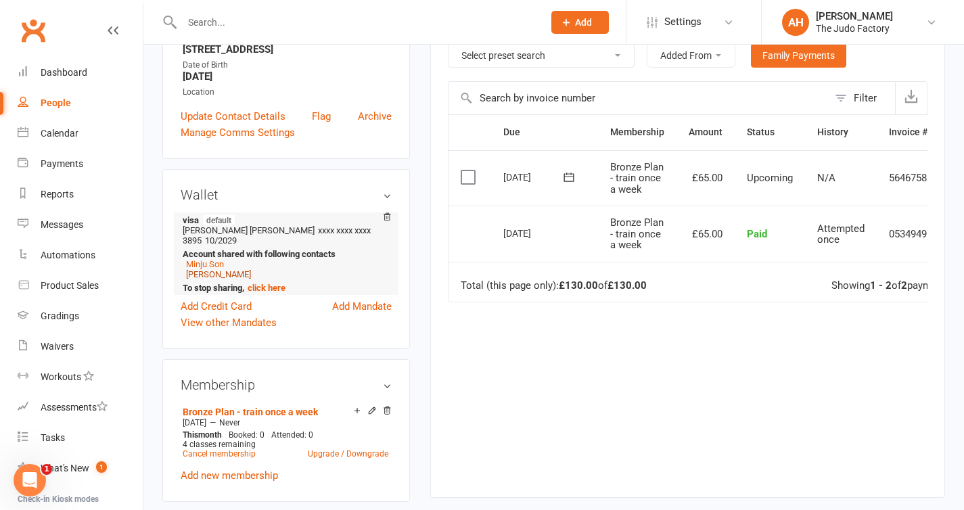
click at [203, 279] on link "Bo Kim" at bounding box center [218, 274] width 65 height 10
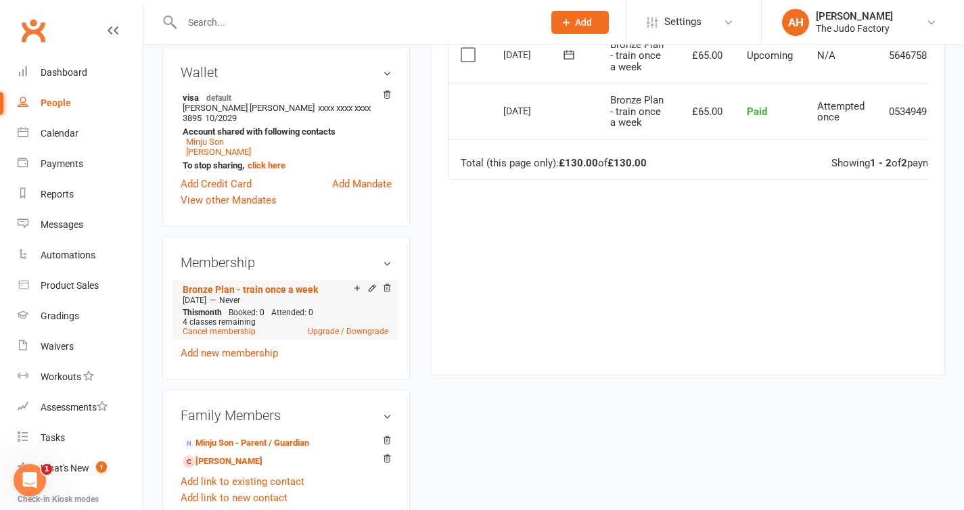
scroll to position [384, 0]
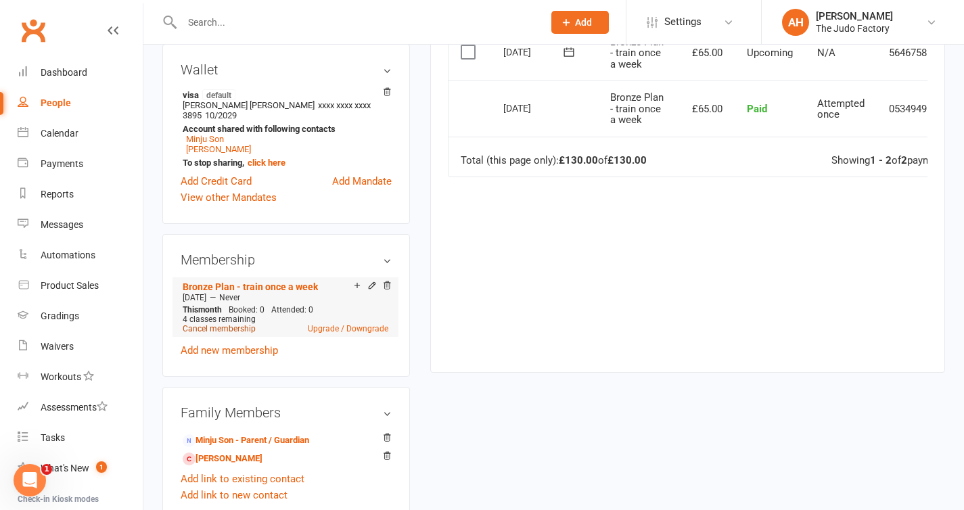
click at [236, 334] on link "Cancel membership" at bounding box center [219, 328] width 73 height 9
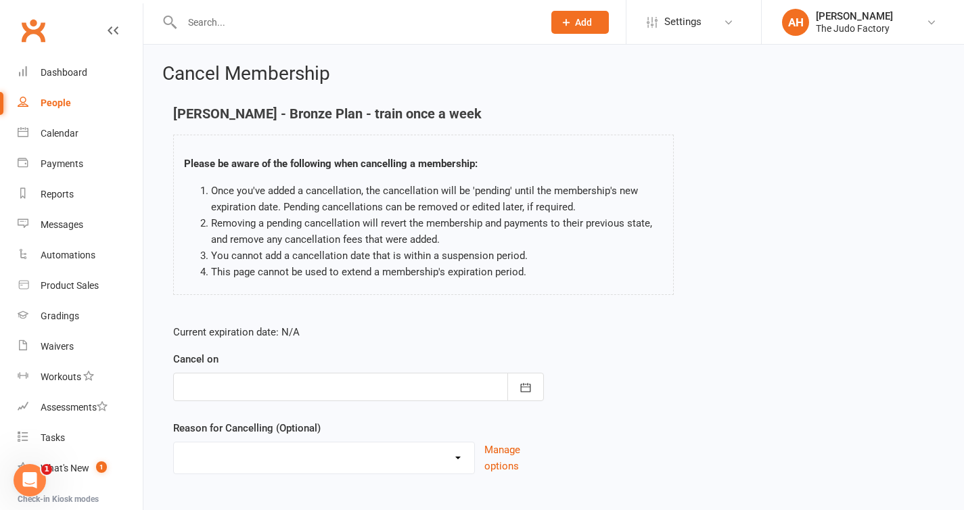
click at [355, 393] on div at bounding box center [358, 387] width 371 height 28
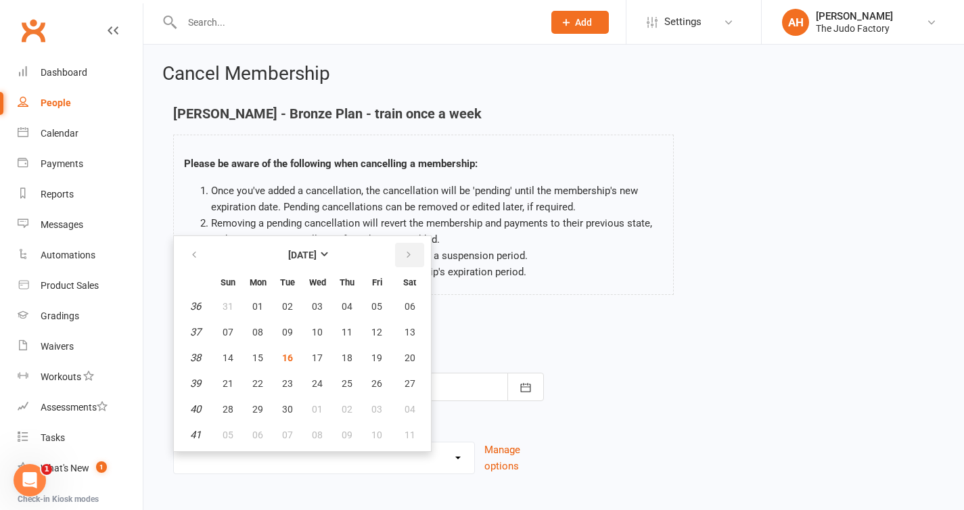
click at [406, 248] on button "button" at bounding box center [409, 255] width 29 height 24
click at [372, 305] on span "03" at bounding box center [377, 306] width 11 height 11
type input "03 Oct 2025"
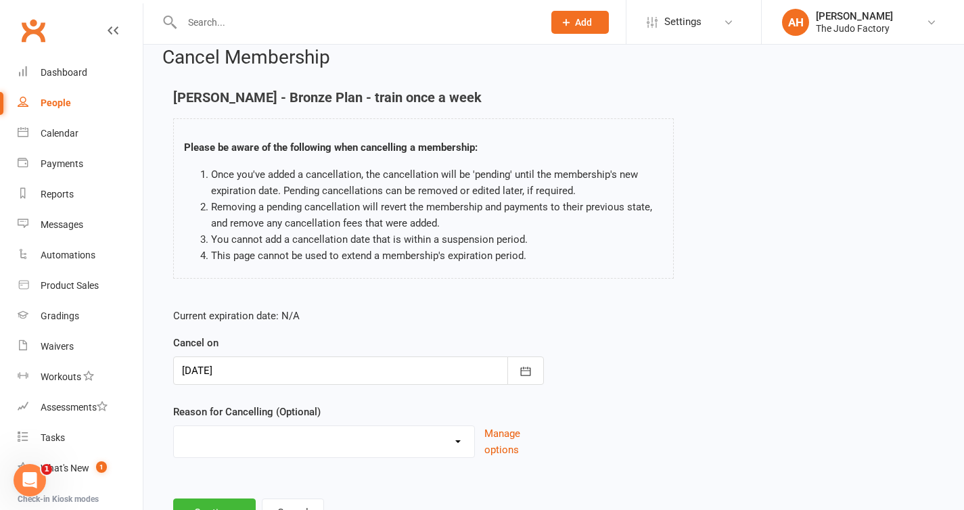
scroll to position [74, 0]
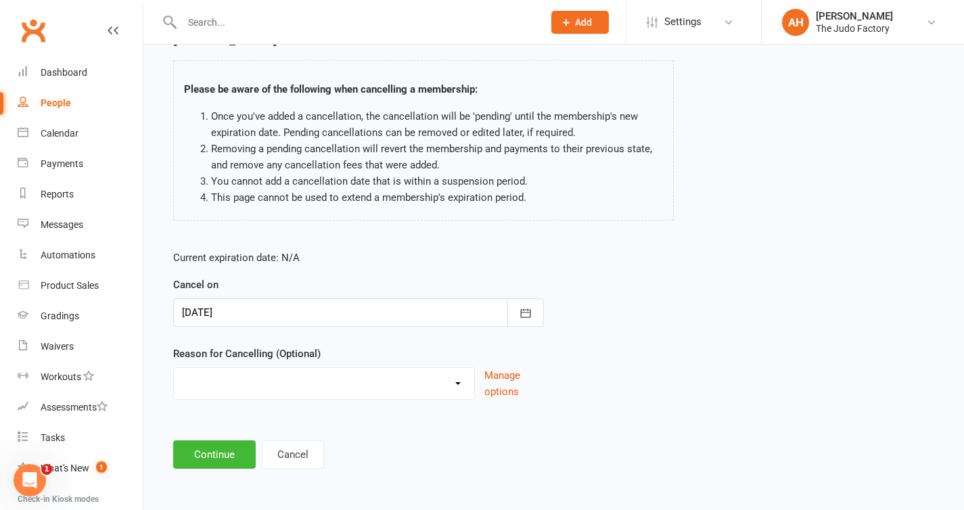
click at [363, 379] on select "Holiday Injury Other reason" at bounding box center [324, 381] width 300 height 27
select select "2"
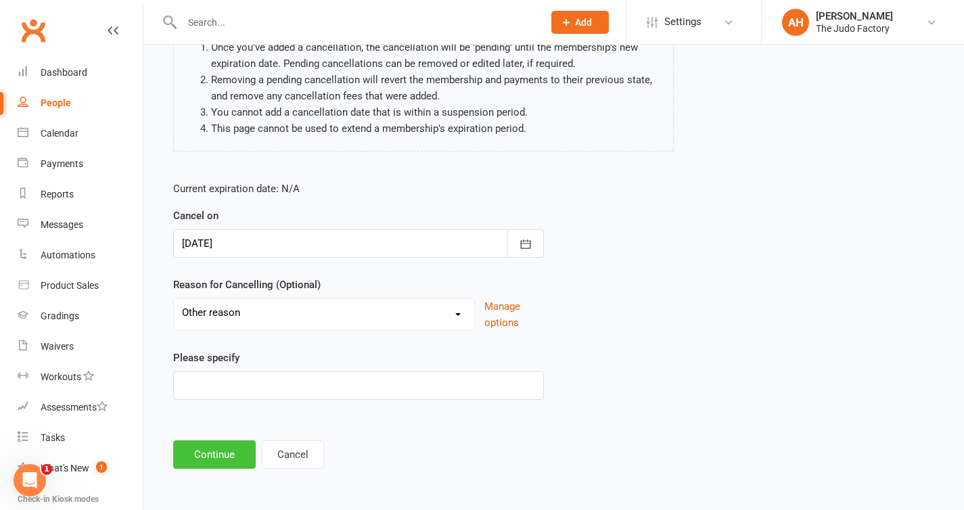
click at [224, 455] on button "Continue" at bounding box center [214, 455] width 83 height 28
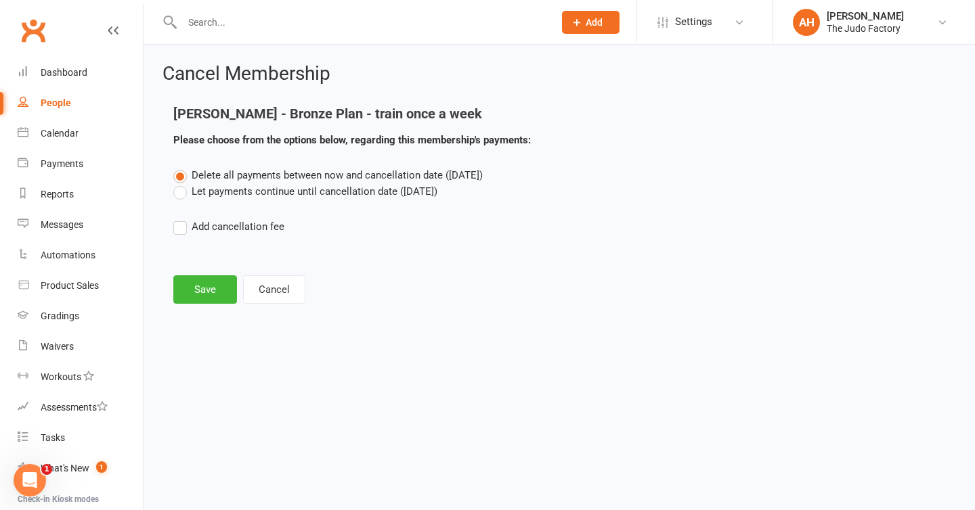
click at [231, 194] on label "Let payments continue until cancellation date (Oct 3, 2025)" at bounding box center [305, 191] width 264 height 16
click at [182, 183] on input "Let payments continue until cancellation date (Oct 3, 2025)" at bounding box center [177, 183] width 9 height 0
click at [215, 293] on button "Save" at bounding box center [205, 289] width 64 height 28
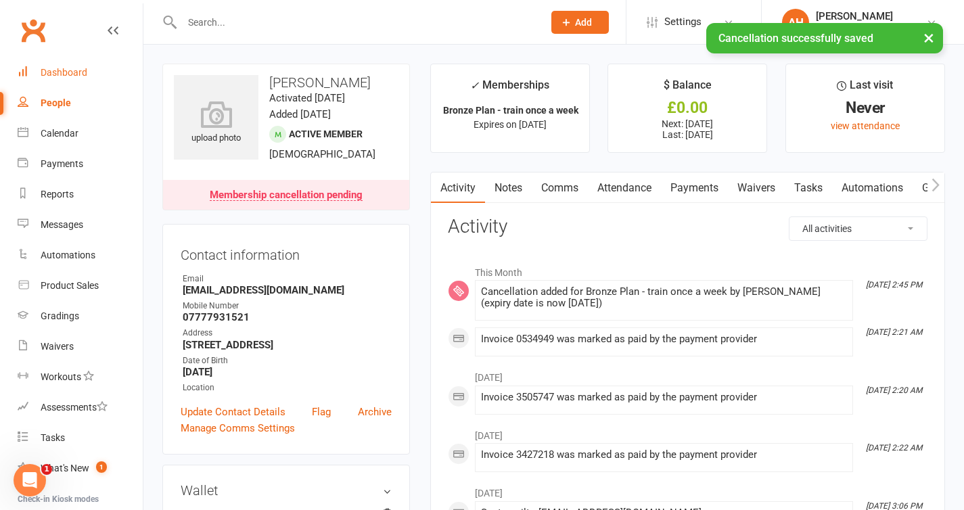
click at [63, 77] on div "Dashboard" at bounding box center [64, 72] width 47 height 11
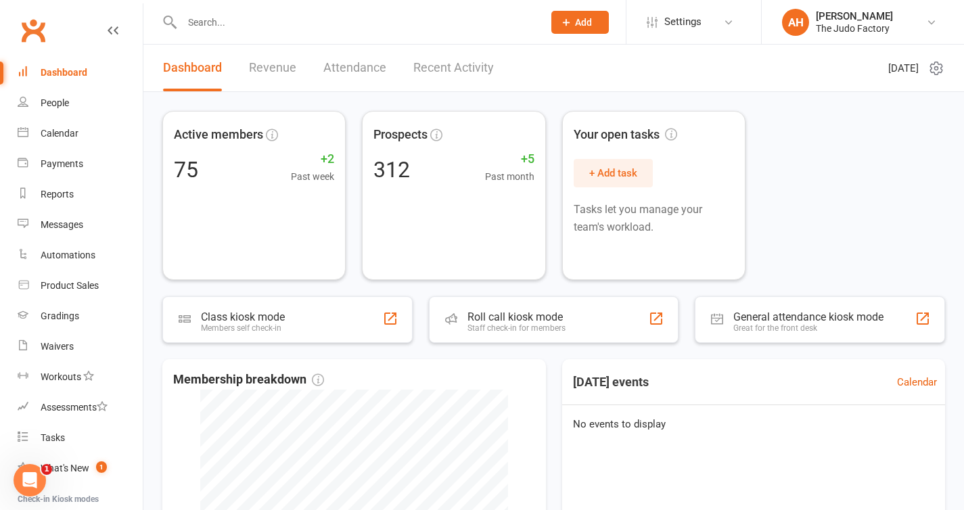
click at [267, 72] on link "Revenue" at bounding box center [272, 68] width 47 height 47
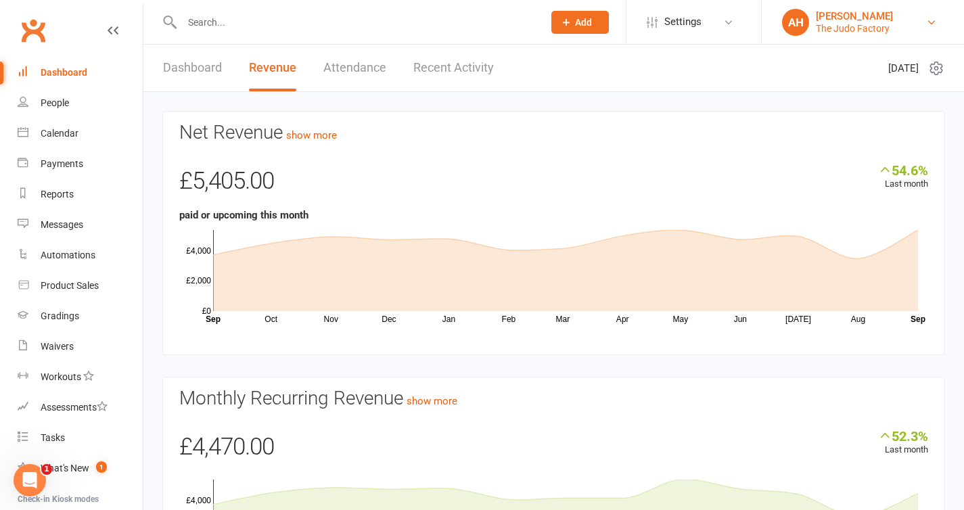
click at [859, 31] on div "The Judo Factory" at bounding box center [854, 28] width 77 height 12
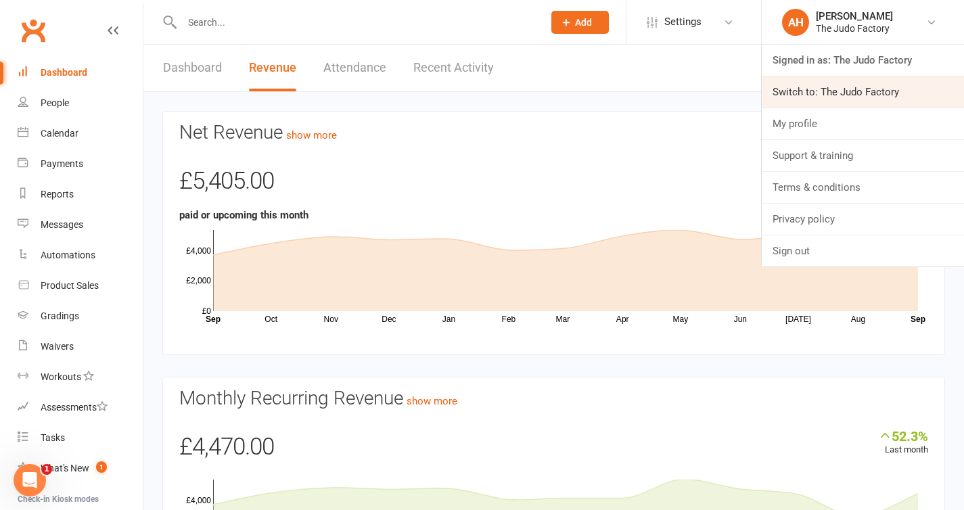
click at [826, 99] on link "Switch to: The Judo Factory" at bounding box center [863, 91] width 202 height 31
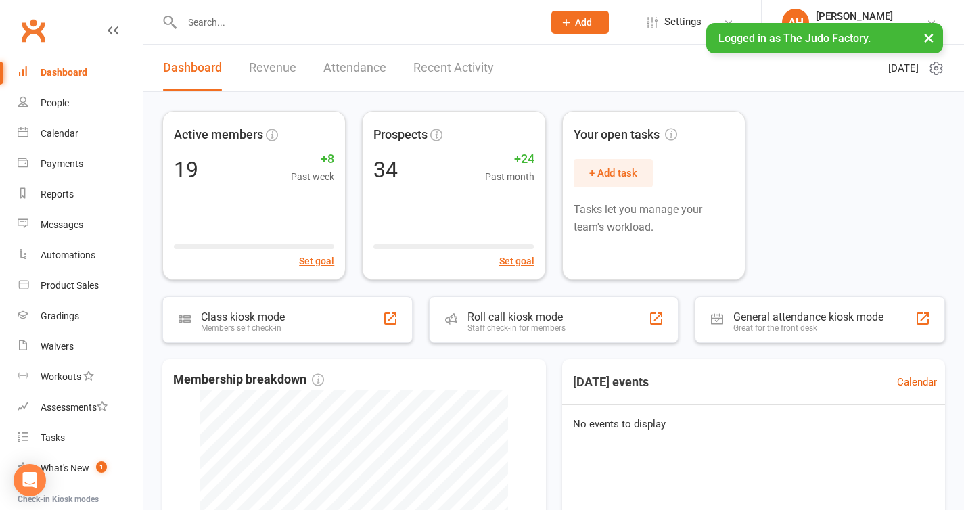
click at [267, 69] on link "Revenue" at bounding box center [272, 68] width 47 height 47
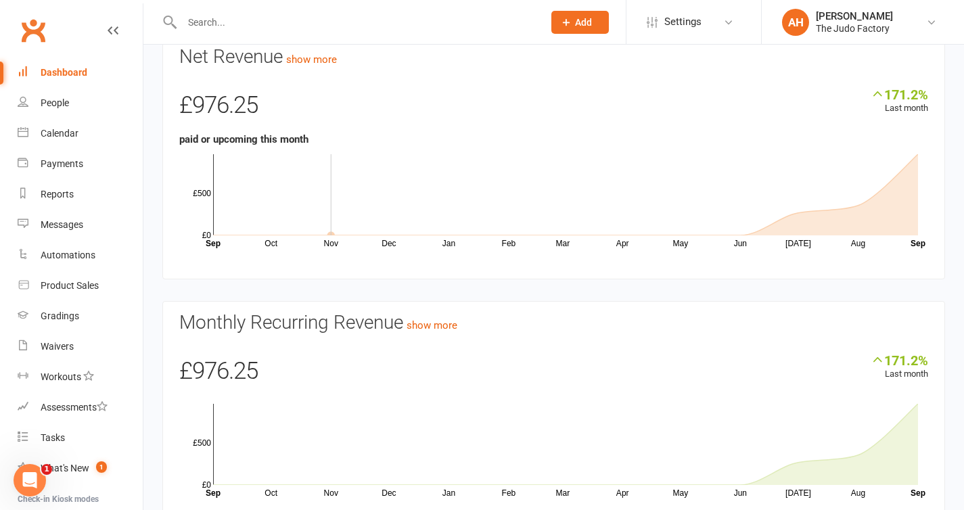
scroll to position [76, 0]
click at [269, 242] on icon "Oct Nov Dec Jan Feb Mar Apr May Jun [DATE] Aug Month Sep Sep £0 £500" at bounding box center [553, 198] width 749 height 102
click at [269, 238] on icon "Oct Nov Dec Jan Feb Mar Apr May Jun [DATE] Aug Month Sep Sep £0 £500" at bounding box center [553, 198] width 749 height 102
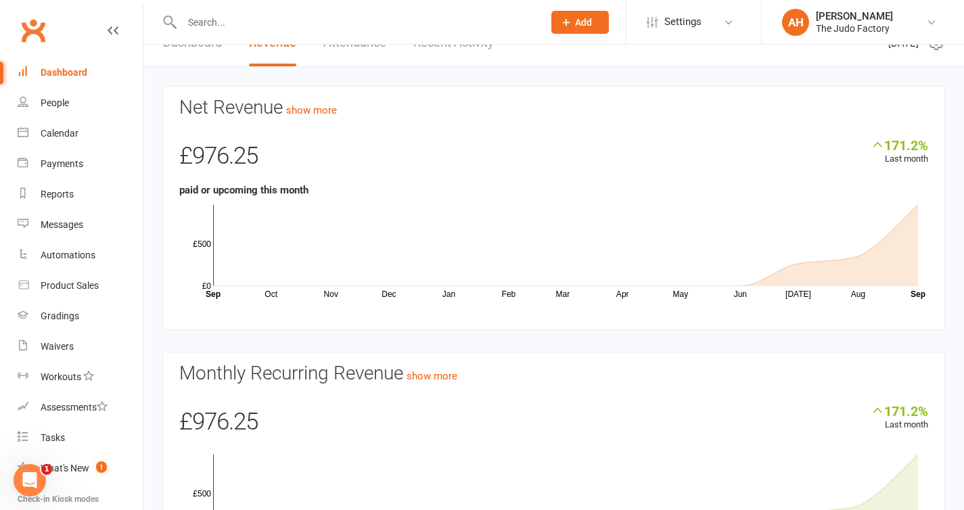
scroll to position [0, 0]
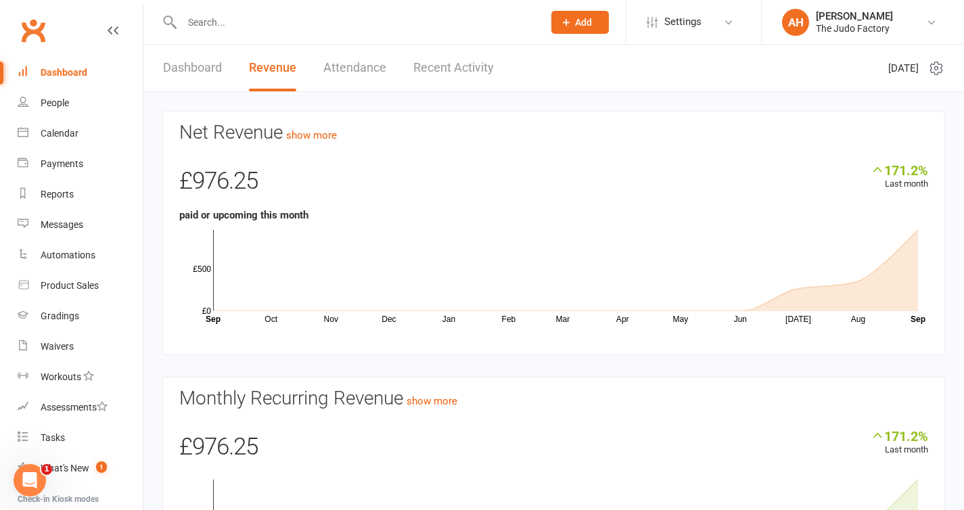
click at [202, 63] on link "Dashboard" at bounding box center [192, 68] width 59 height 47
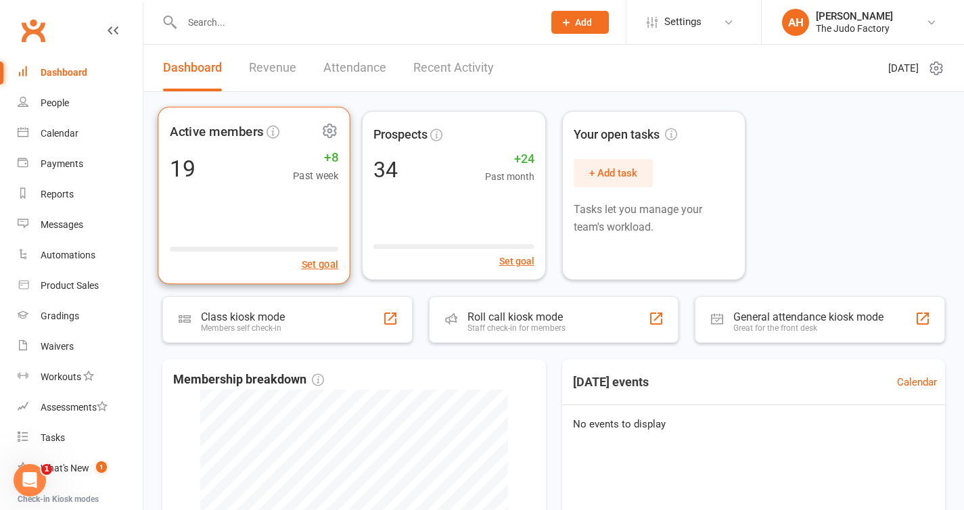
click at [268, 176] on div "19 +8 Past week" at bounding box center [254, 168] width 169 height 30
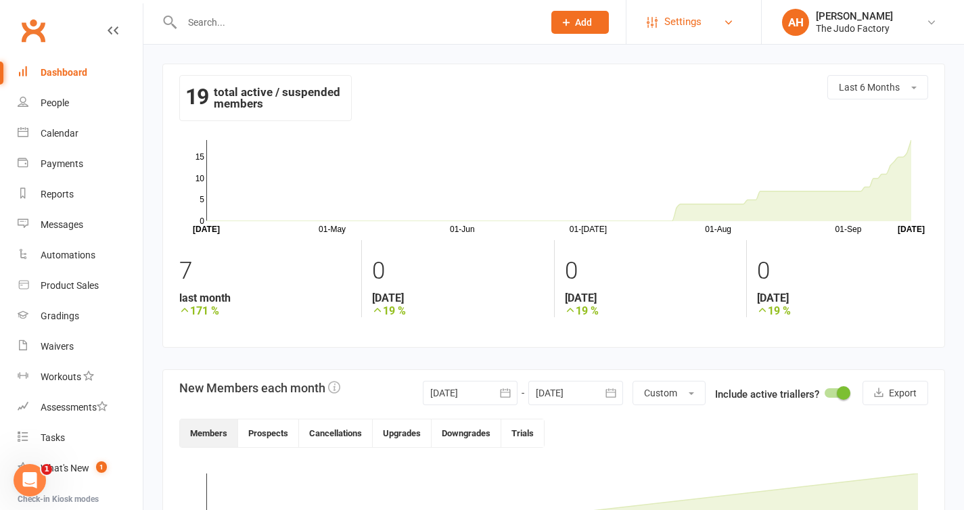
click at [696, 34] on span "Settings" at bounding box center [683, 22] width 37 height 30
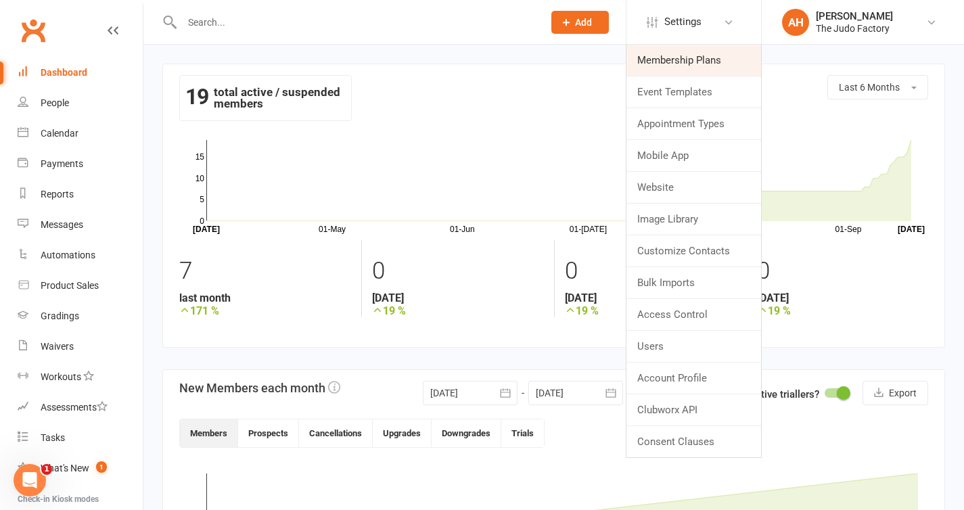
click at [688, 51] on link "Membership Plans" at bounding box center [694, 60] width 135 height 31
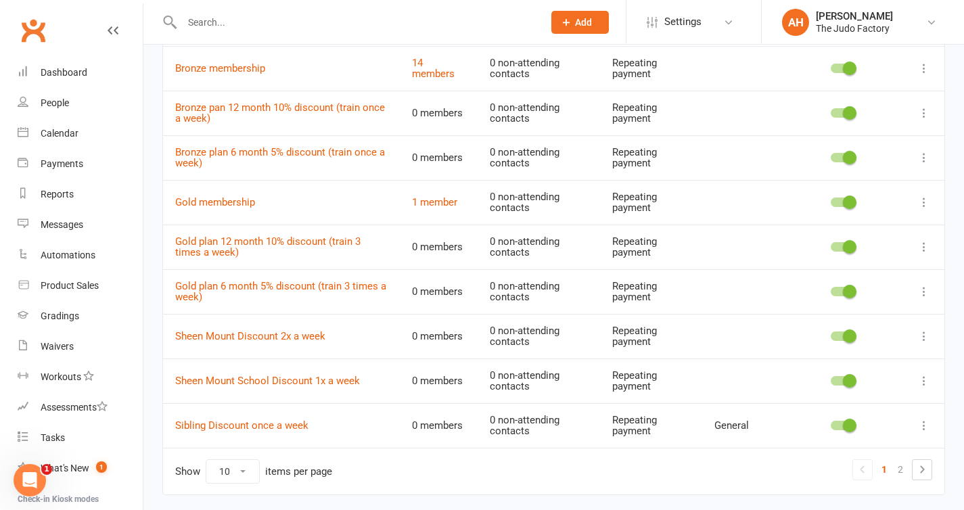
scroll to position [231, 0]
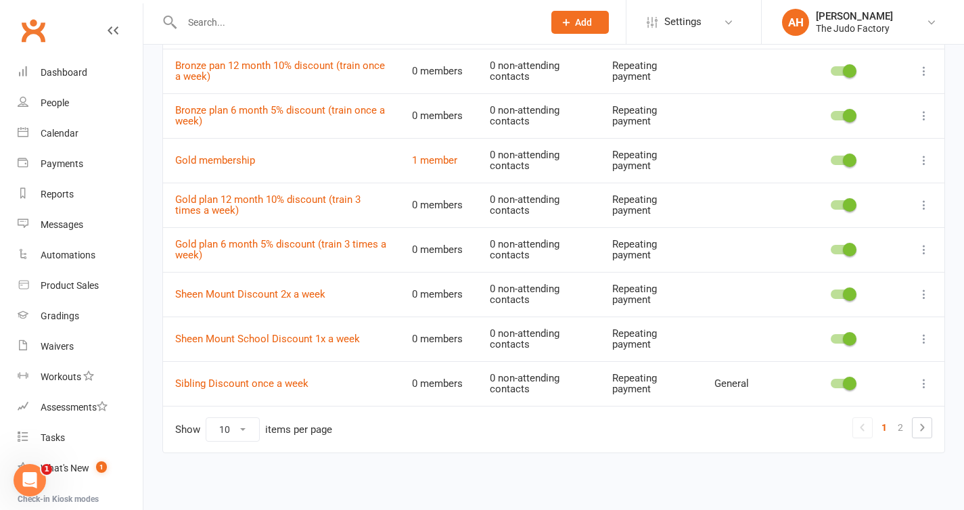
click at [238, 431] on select "10 25 50 100" at bounding box center [232, 429] width 53 height 23
select select "25"
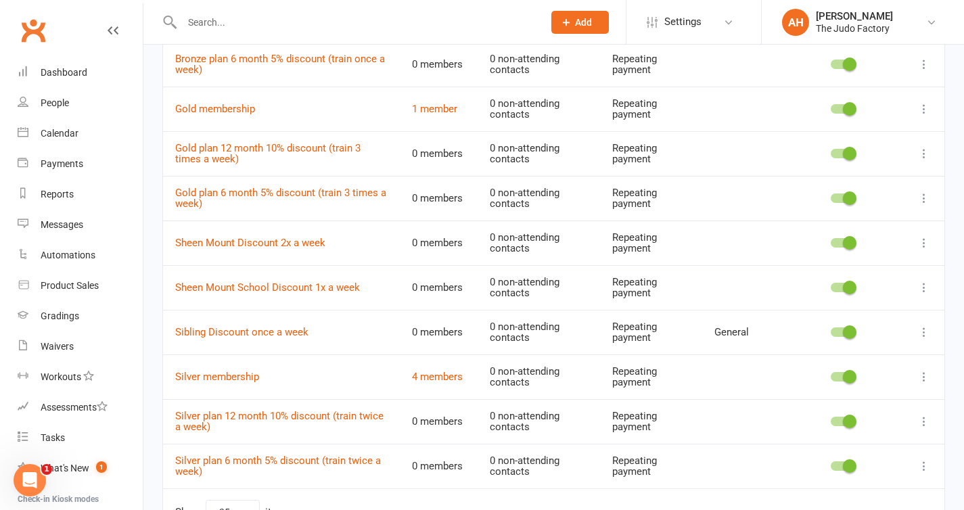
scroll to position [285, 0]
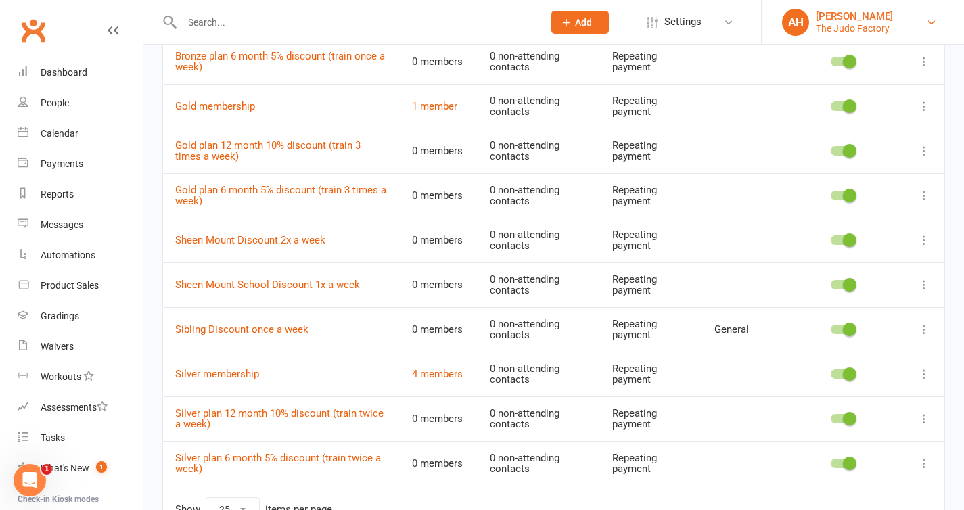
click at [833, 16] on div "[PERSON_NAME]" at bounding box center [854, 16] width 77 height 12
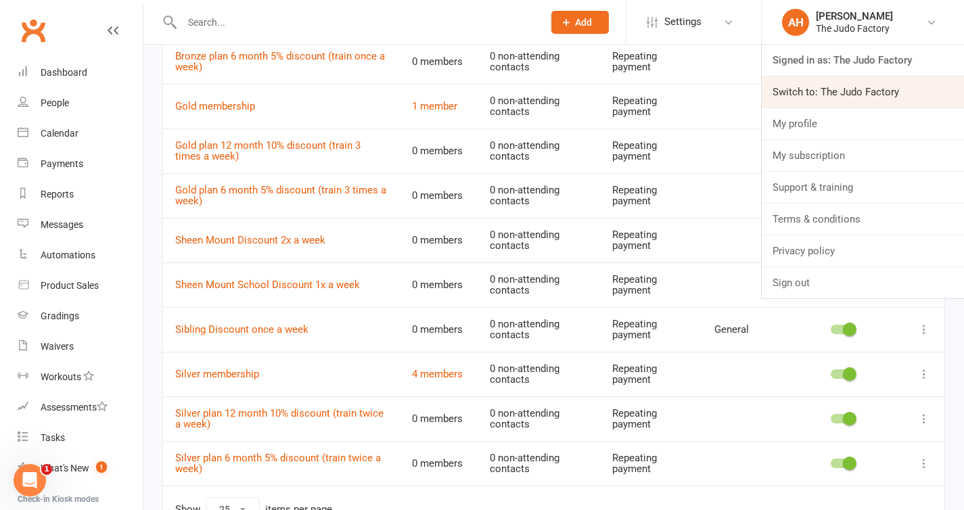
click at [832, 82] on link "Switch to: The Judo Factory" at bounding box center [863, 91] width 202 height 31
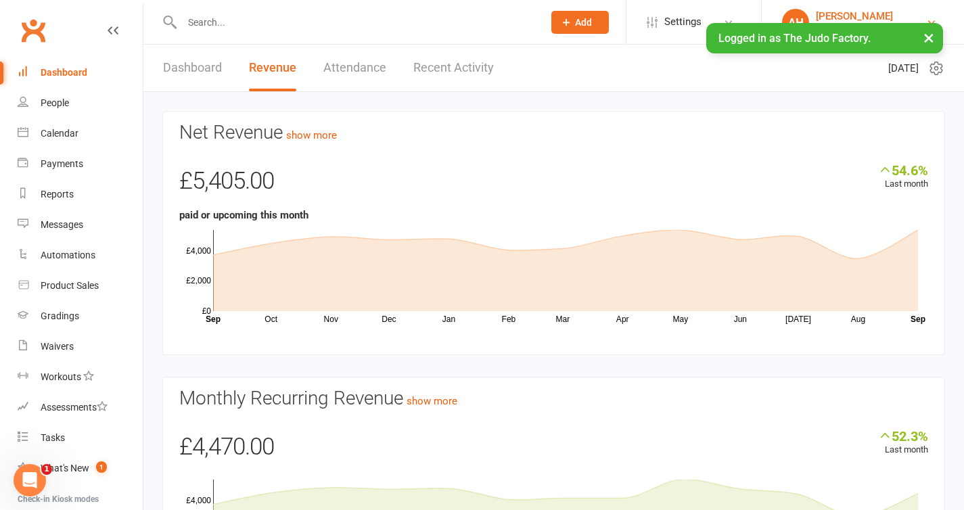
click at [851, 10] on div "[PERSON_NAME]" at bounding box center [854, 16] width 77 height 12
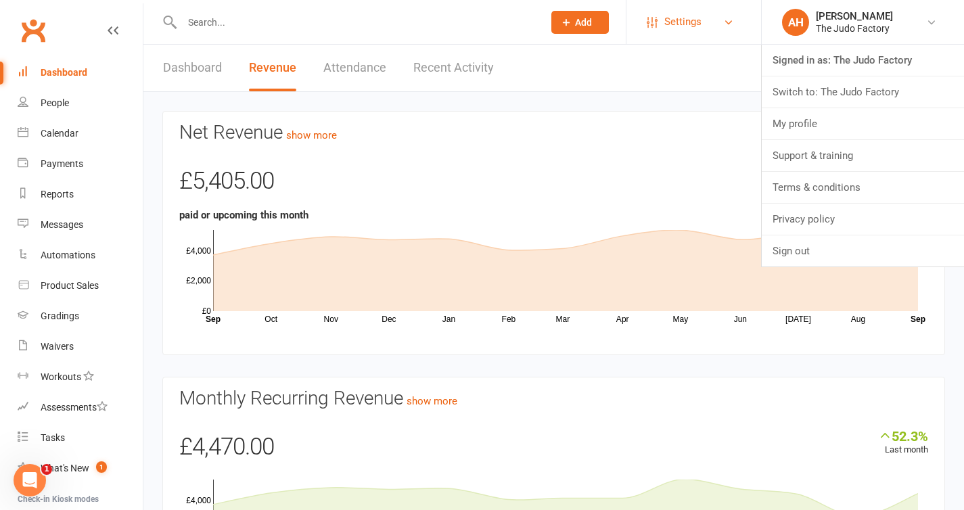
click at [692, 18] on span "Settings" at bounding box center [683, 22] width 37 height 30
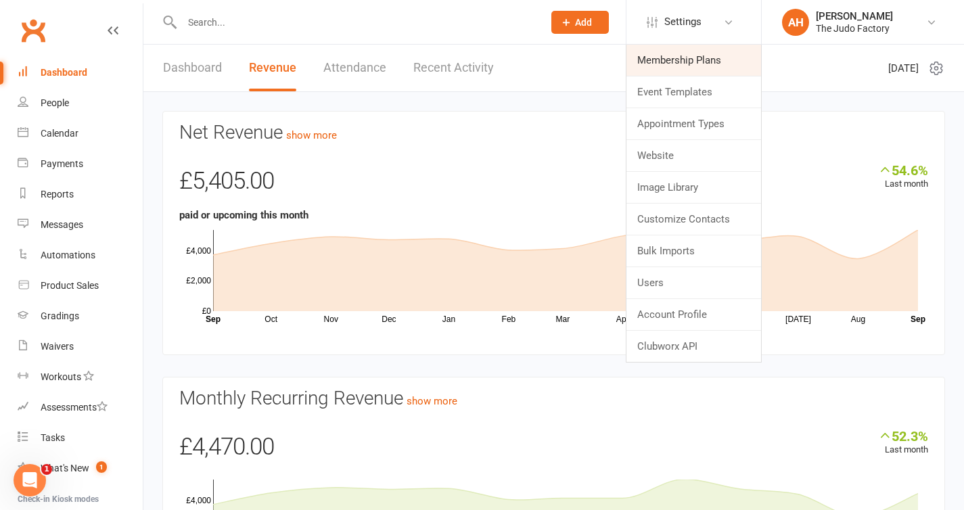
click at [686, 66] on link "Membership Plans" at bounding box center [694, 60] width 135 height 31
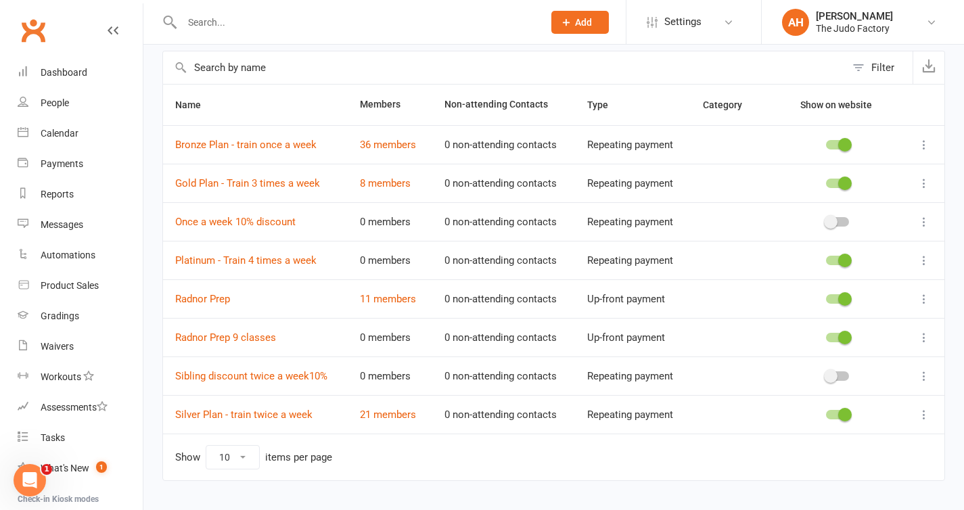
scroll to position [88, 0]
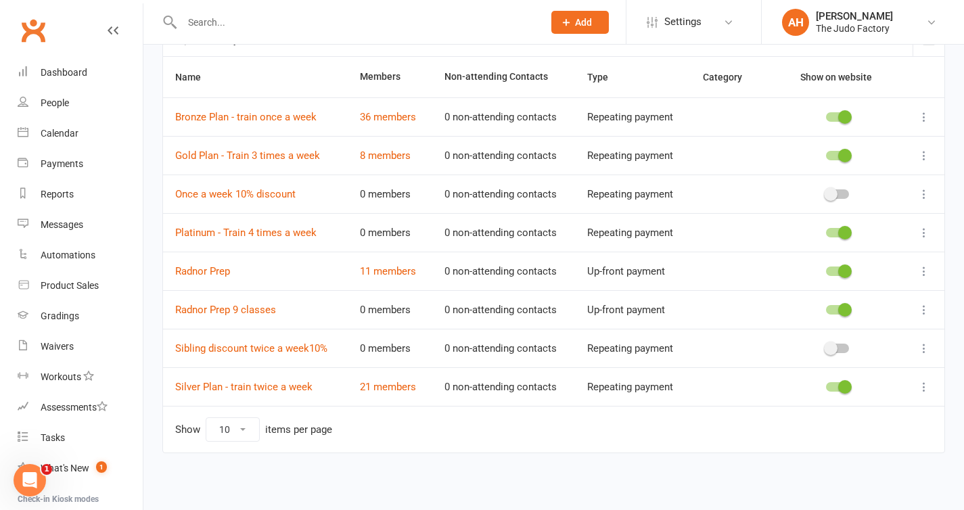
click at [237, 433] on select "10 25 50 100" at bounding box center [232, 429] width 53 height 23
select select "25"
